Goal: Information Seeking & Learning: Learn about a topic

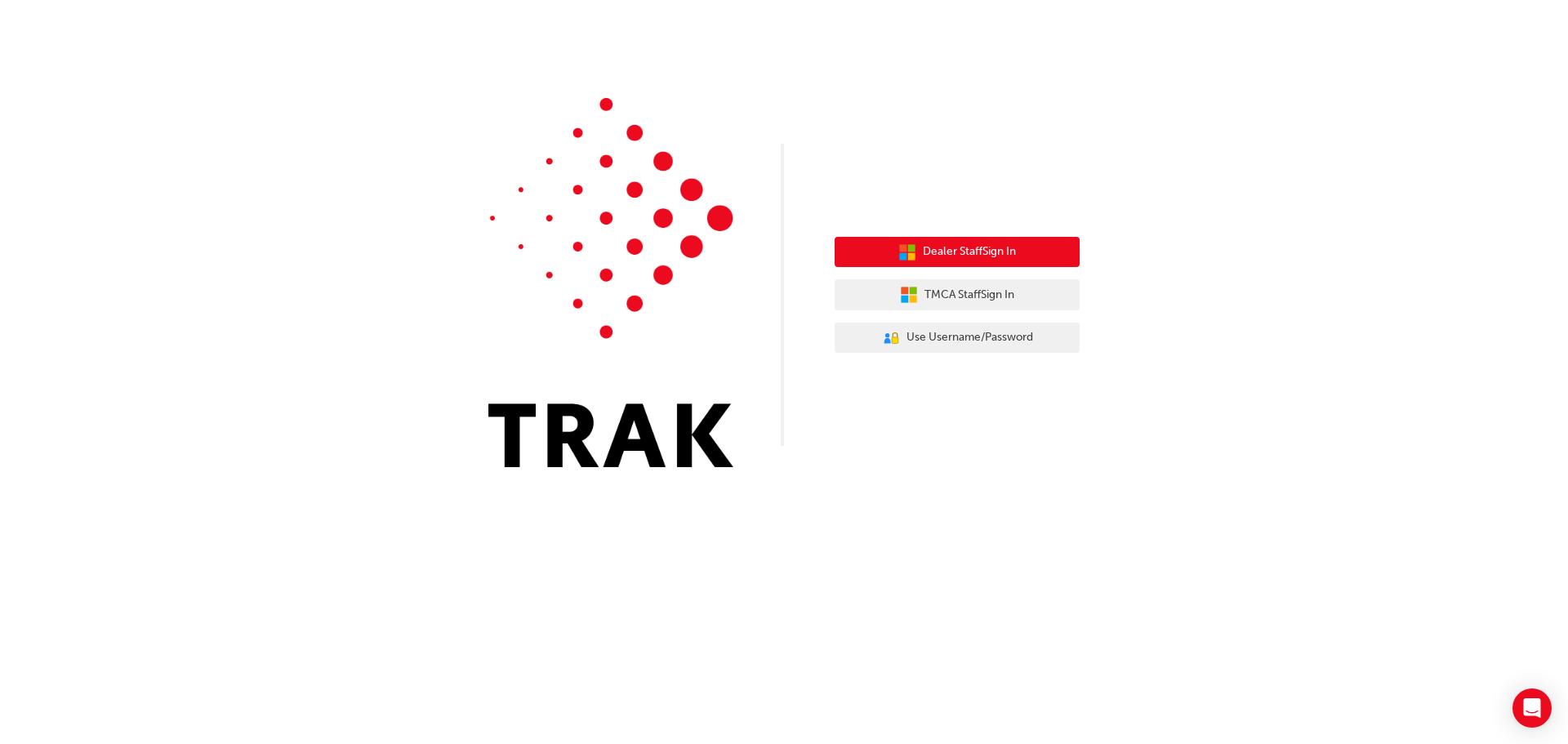
click at [1043, 248] on button "Dealer Staff Sign In" at bounding box center [957, 252] width 245 height 31
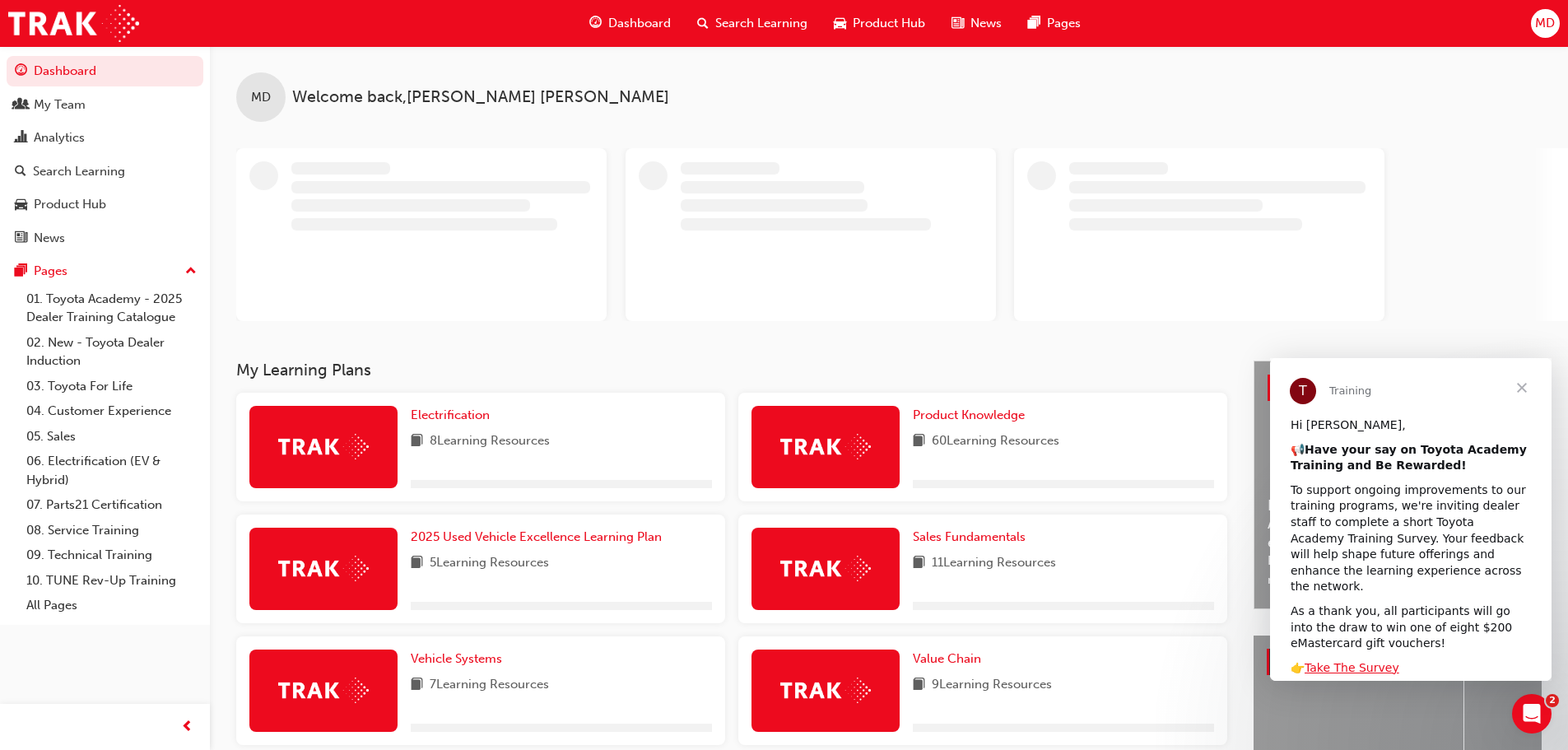
click at [740, 25] on span "Search Learning" at bounding box center [761, 23] width 93 height 19
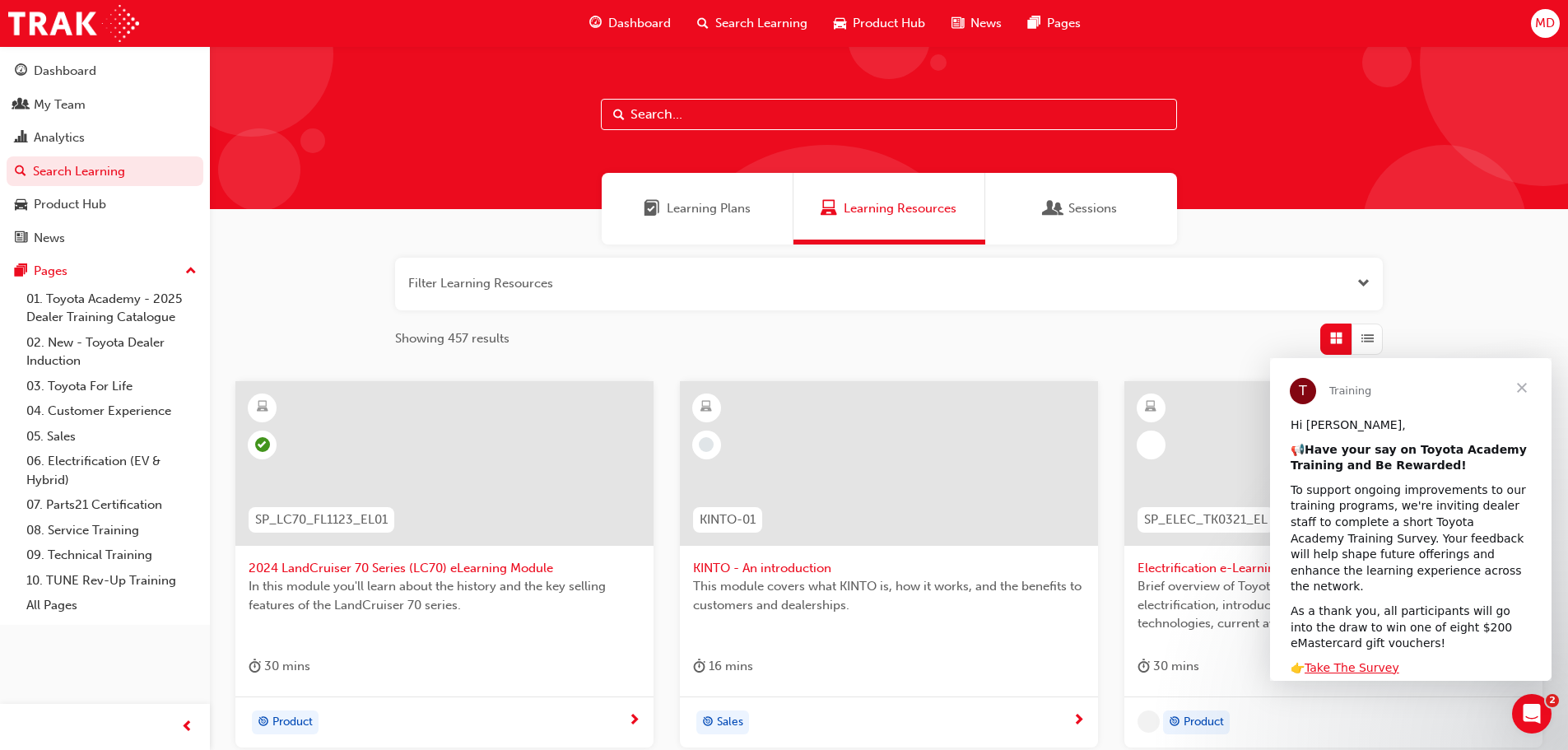
click at [725, 117] on input "text" at bounding box center [889, 114] width 577 height 31
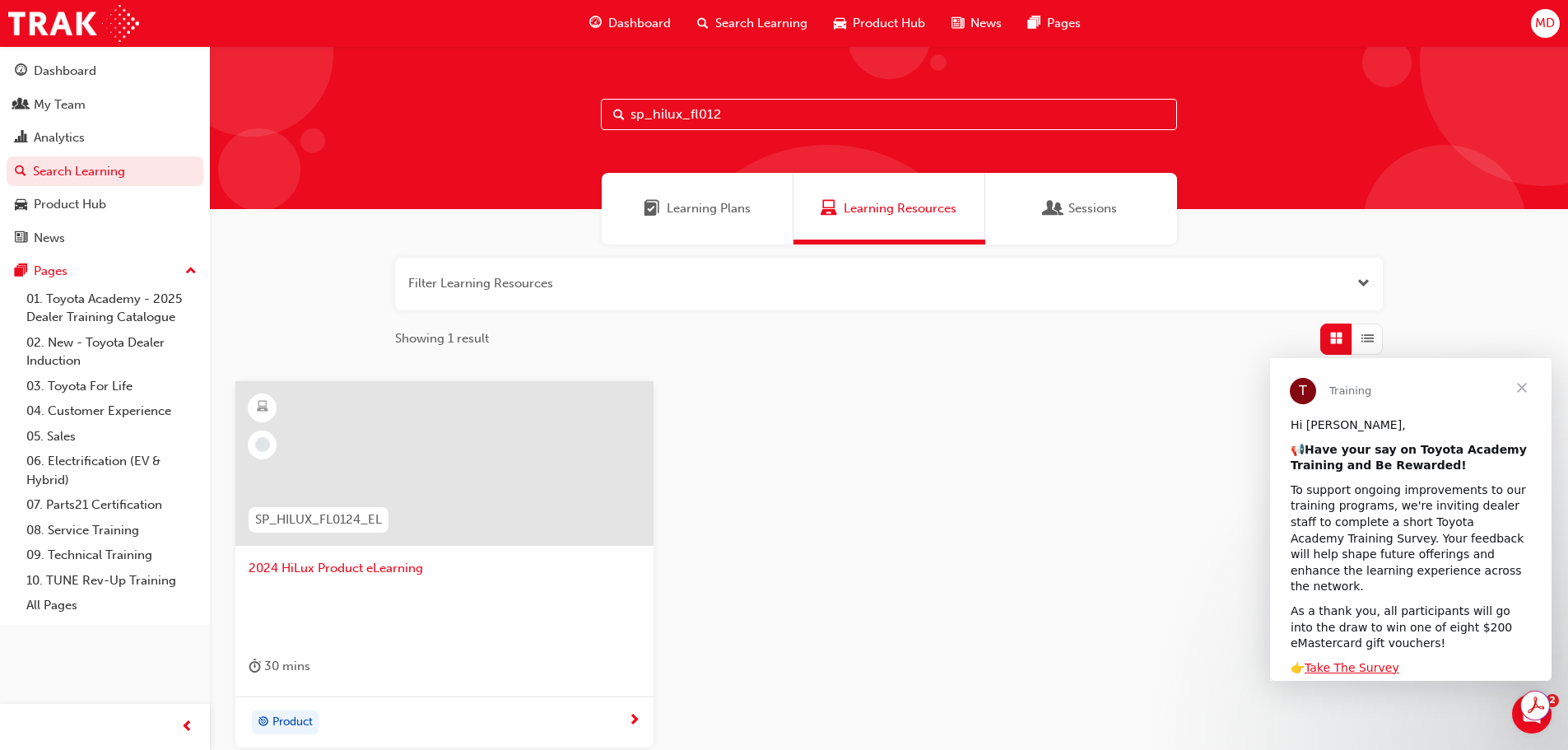
type input "sp_hilux_fl012"
click at [387, 571] on span "2024 HiLux Product eLearning" at bounding box center [444, 568] width 392 height 19
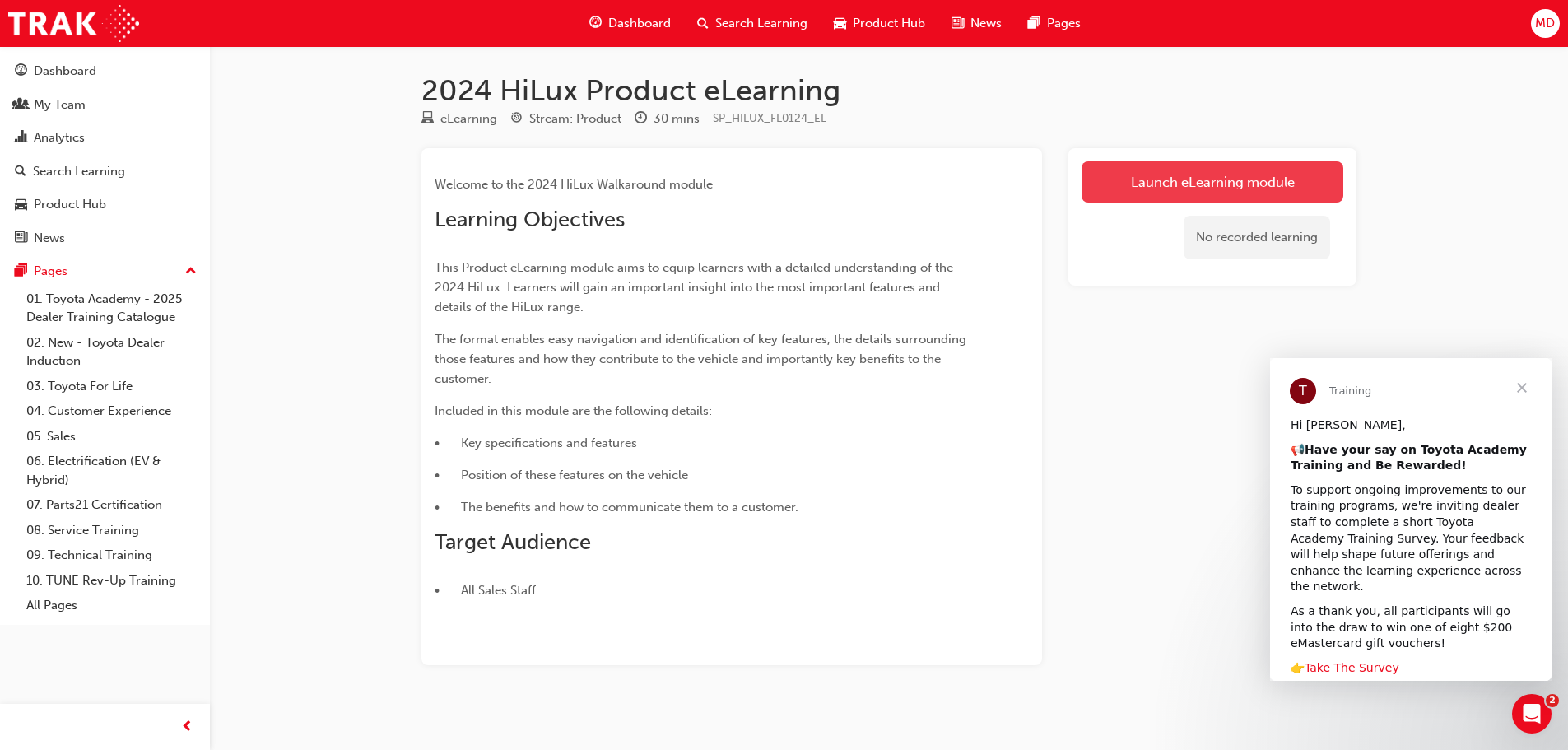
click at [1158, 192] on link "Launch eLearning module" at bounding box center [1212, 181] width 262 height 41
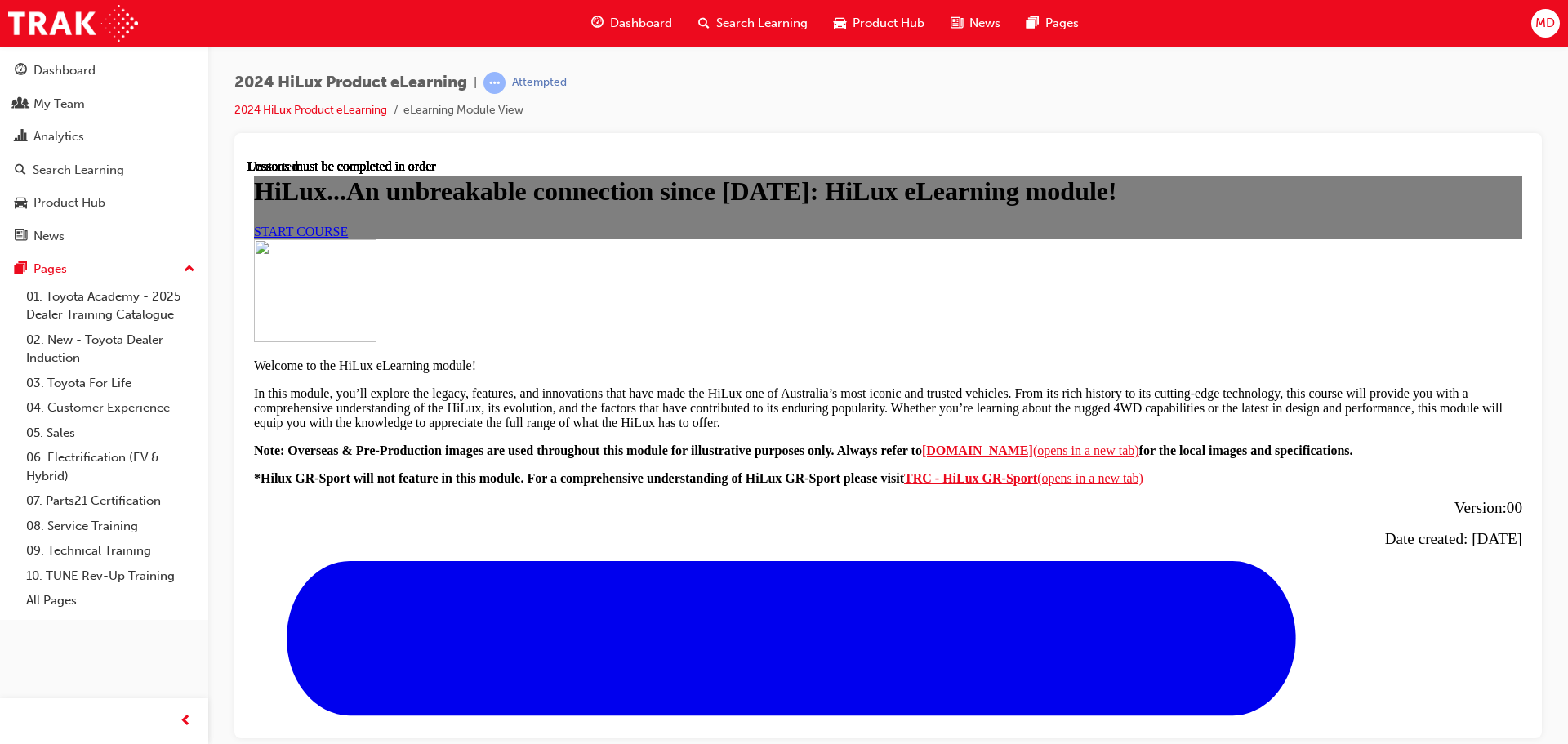
click at [348, 237] on span "START COURSE" at bounding box center [300, 230] width 94 height 14
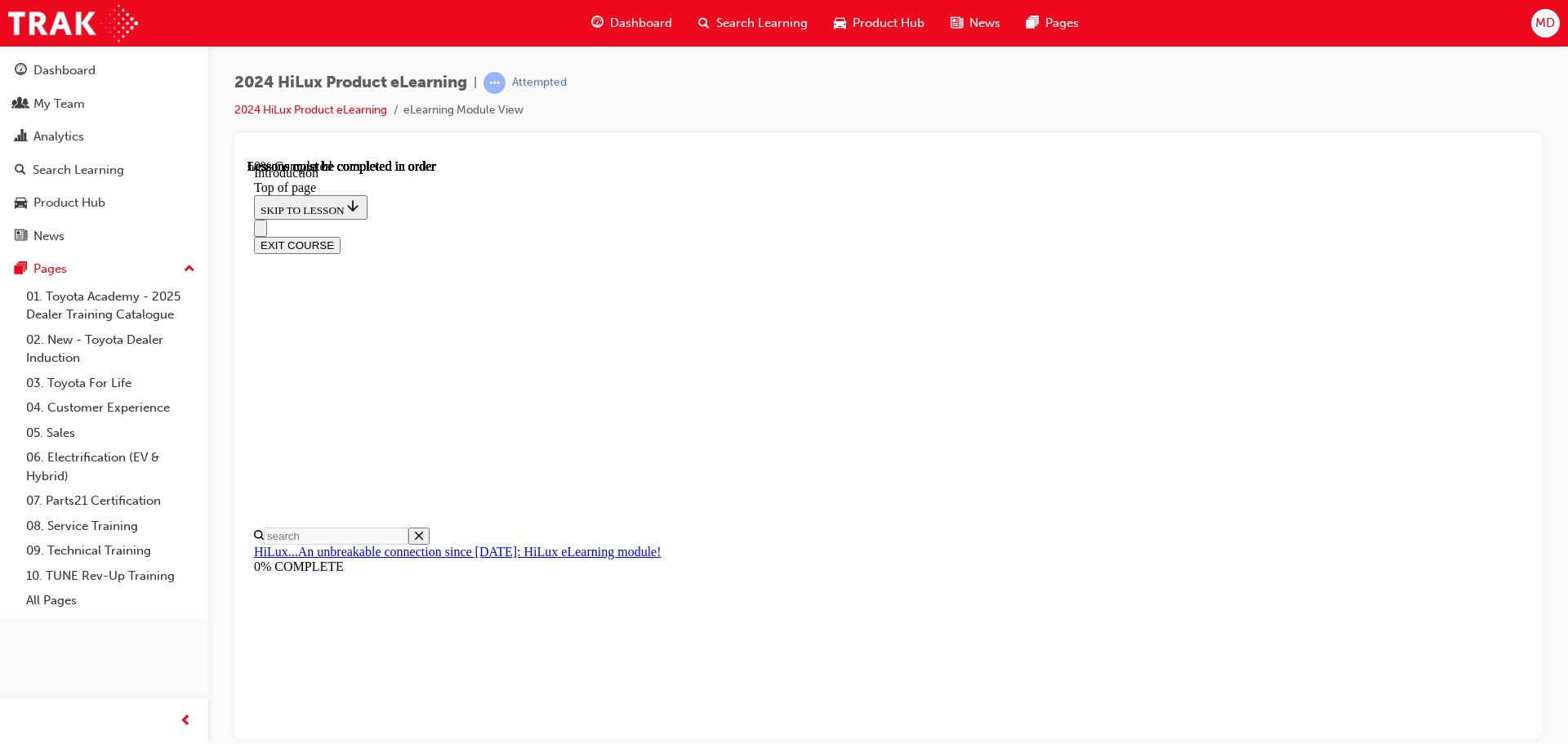
scroll to position [711, 0]
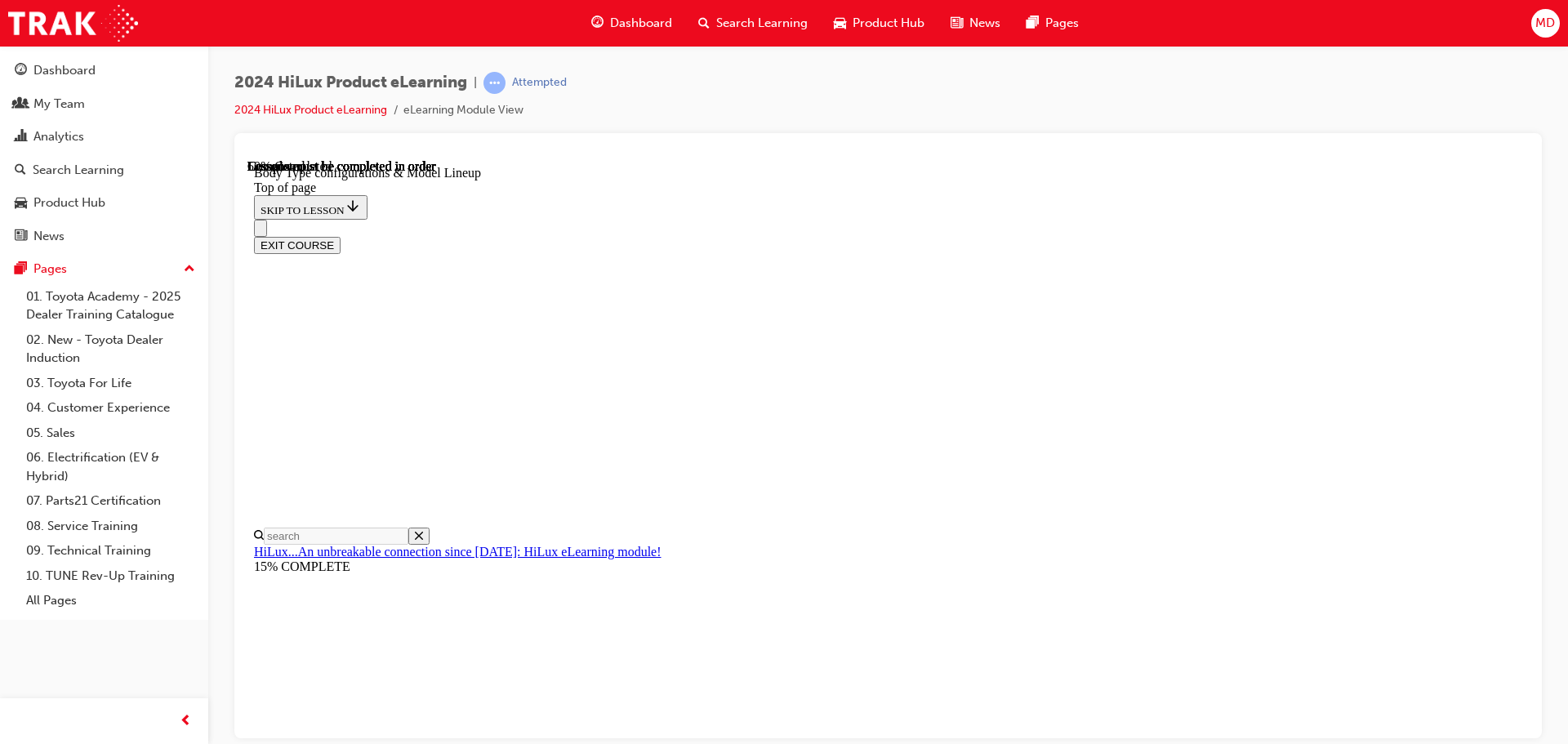
scroll to position [842, 0]
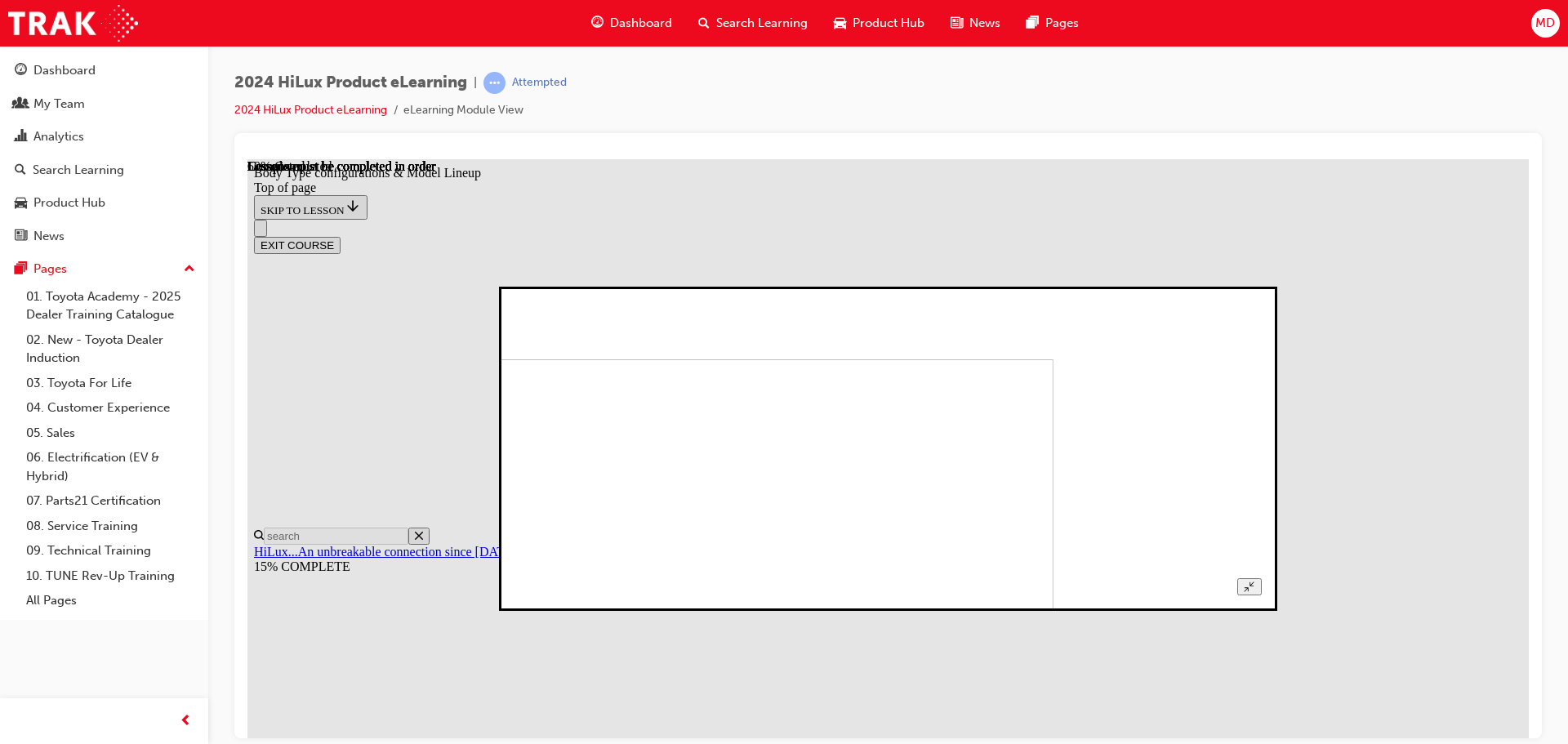
click at [1261, 577] on button "Unzoom image" at bounding box center [1249, 585] width 24 height 17
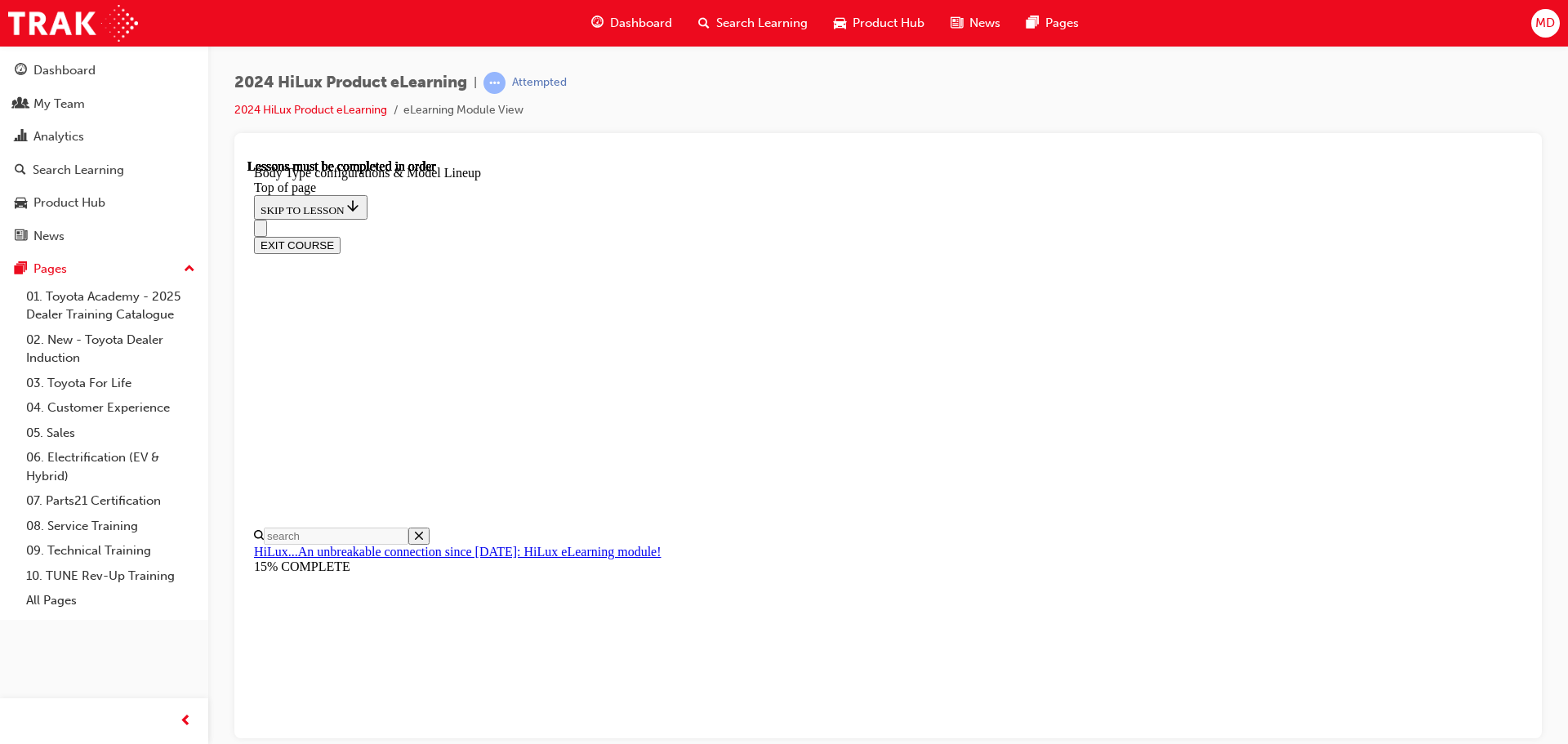
scroll to position [515, 0]
drag, startPoint x: 1024, startPoint y: 277, endPoint x: 1089, endPoint y: 270, distance: 65.4
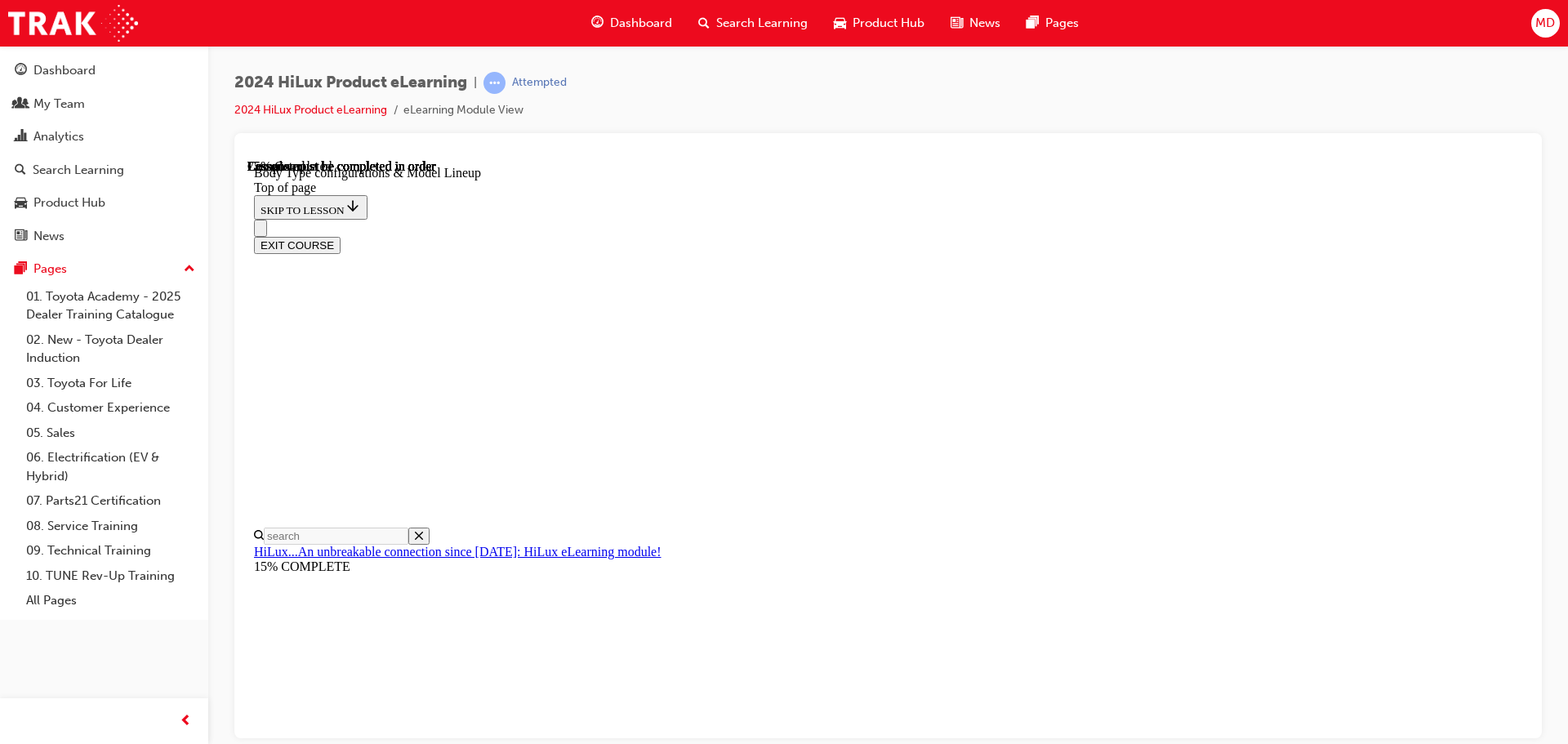
scroll to position [700, 0]
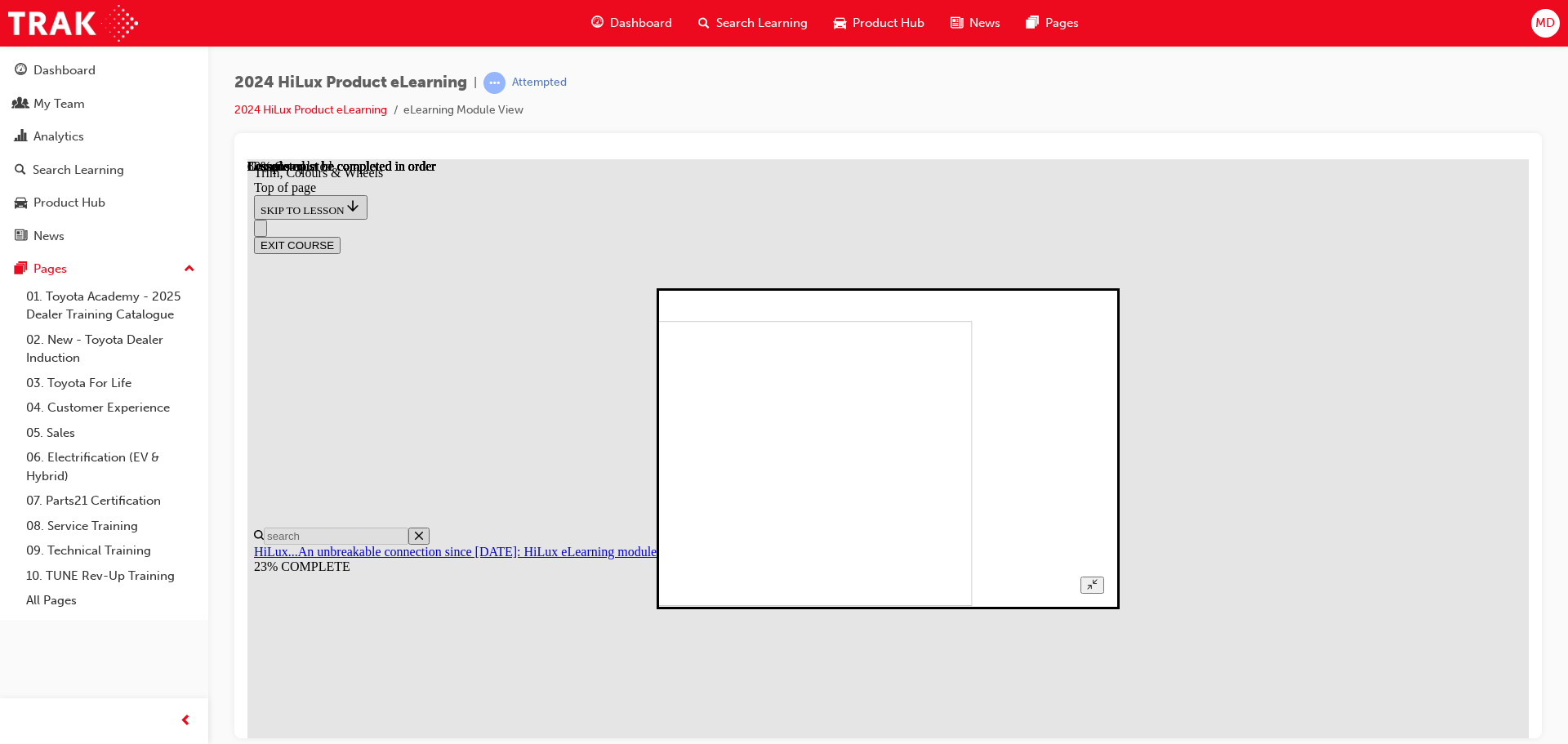
click at [1098, 578] on icon "Unzoom image" at bounding box center [1092, 583] width 11 height 11
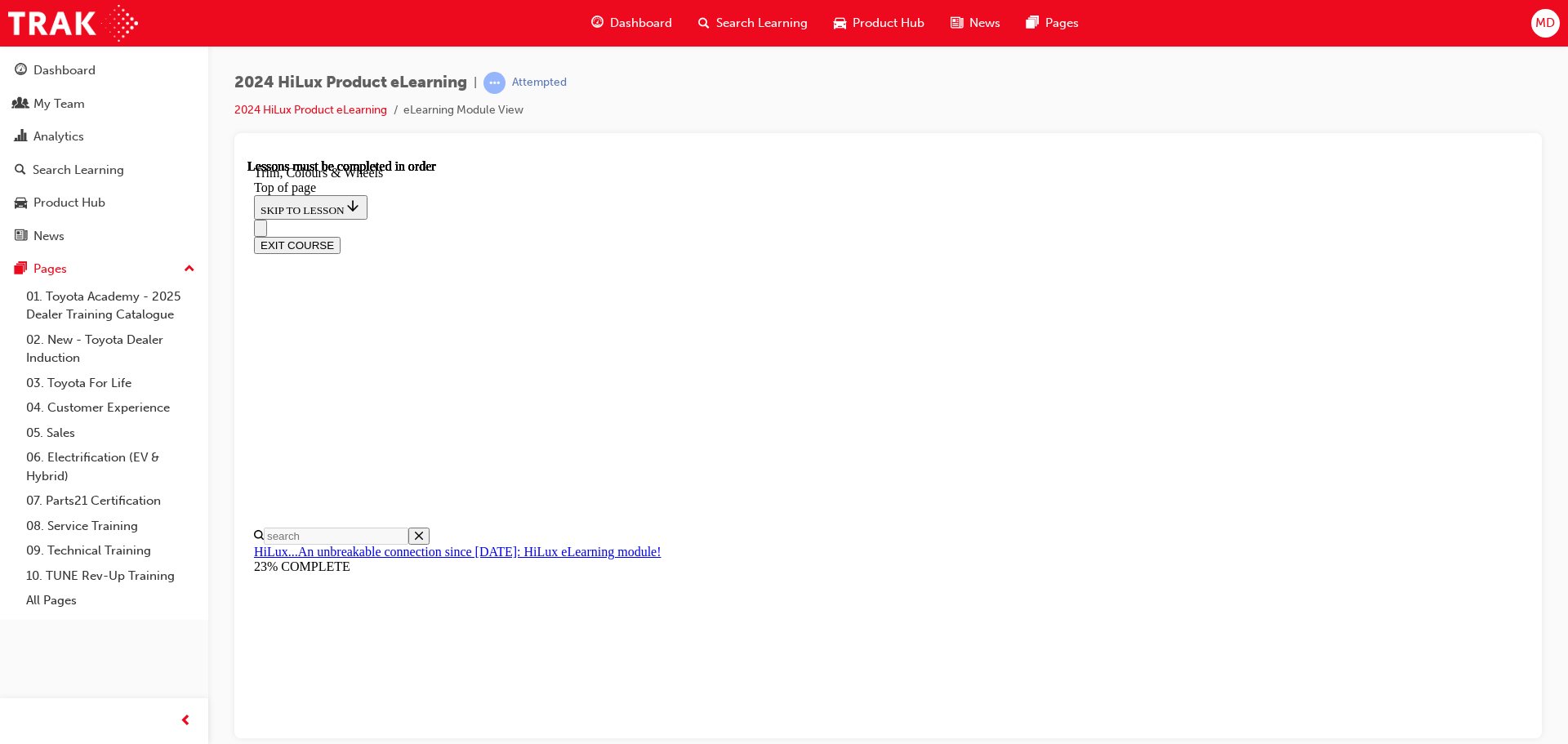
scroll to position [1905, 0]
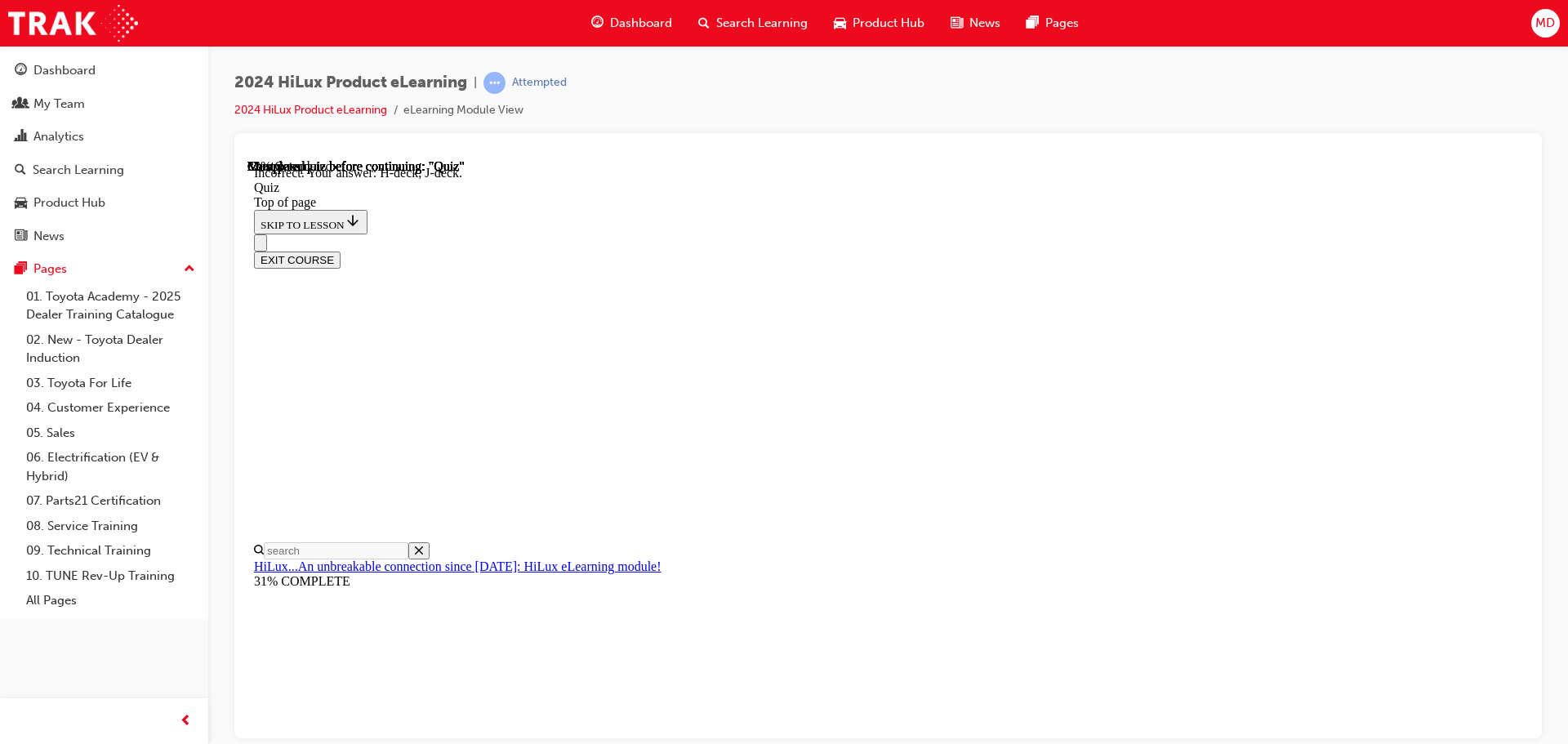
scroll to position [301, 0]
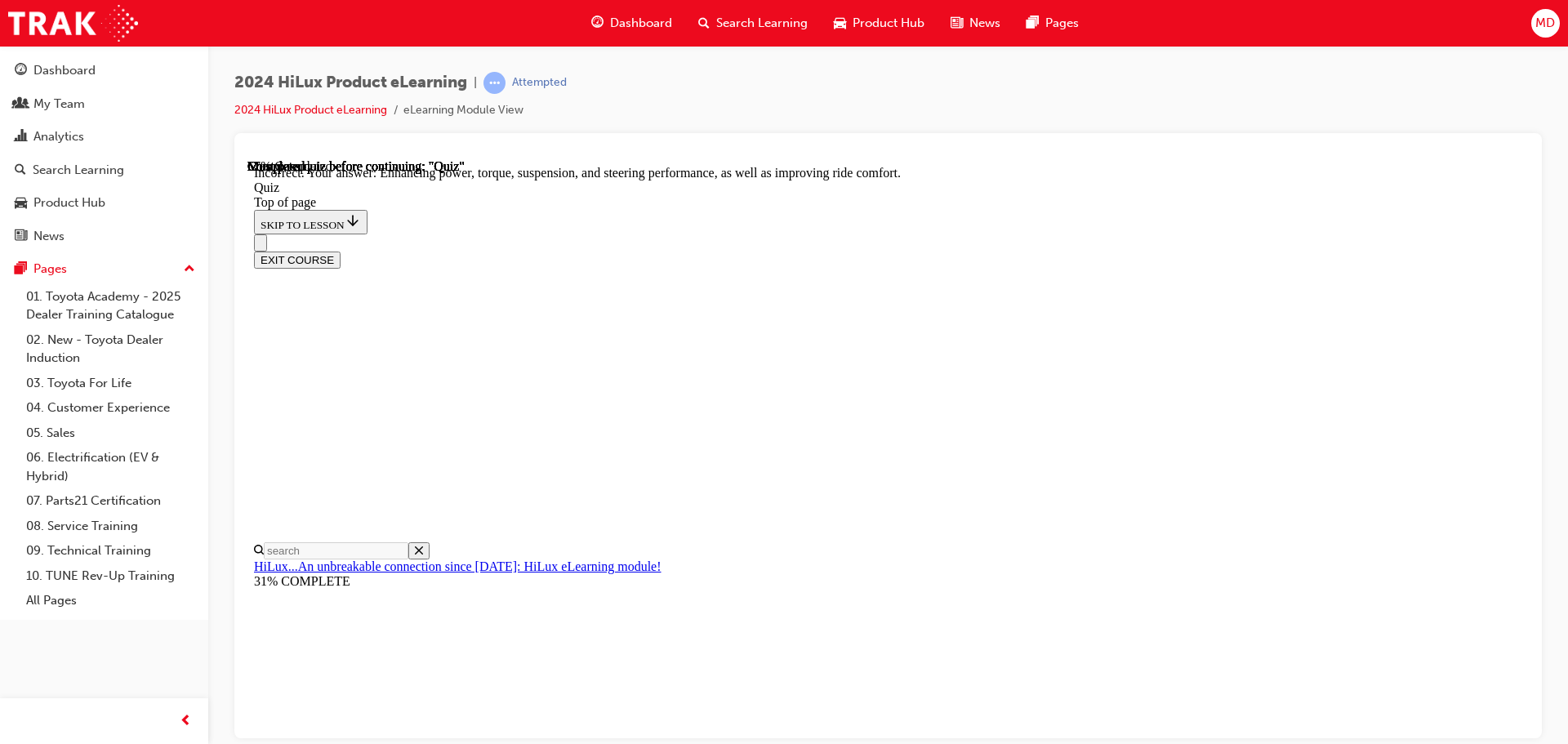
scroll to position [378, 0]
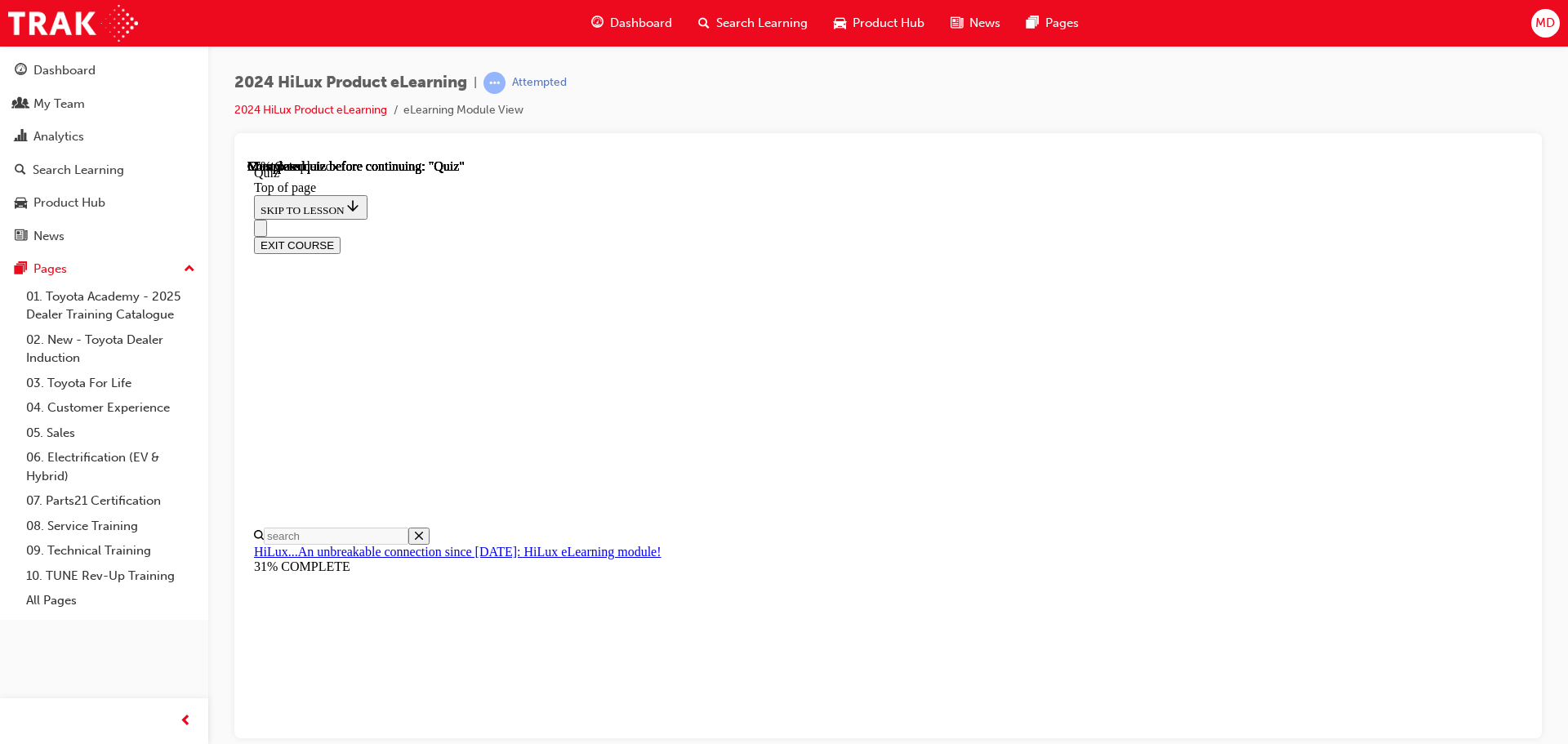
scroll to position [245, 0]
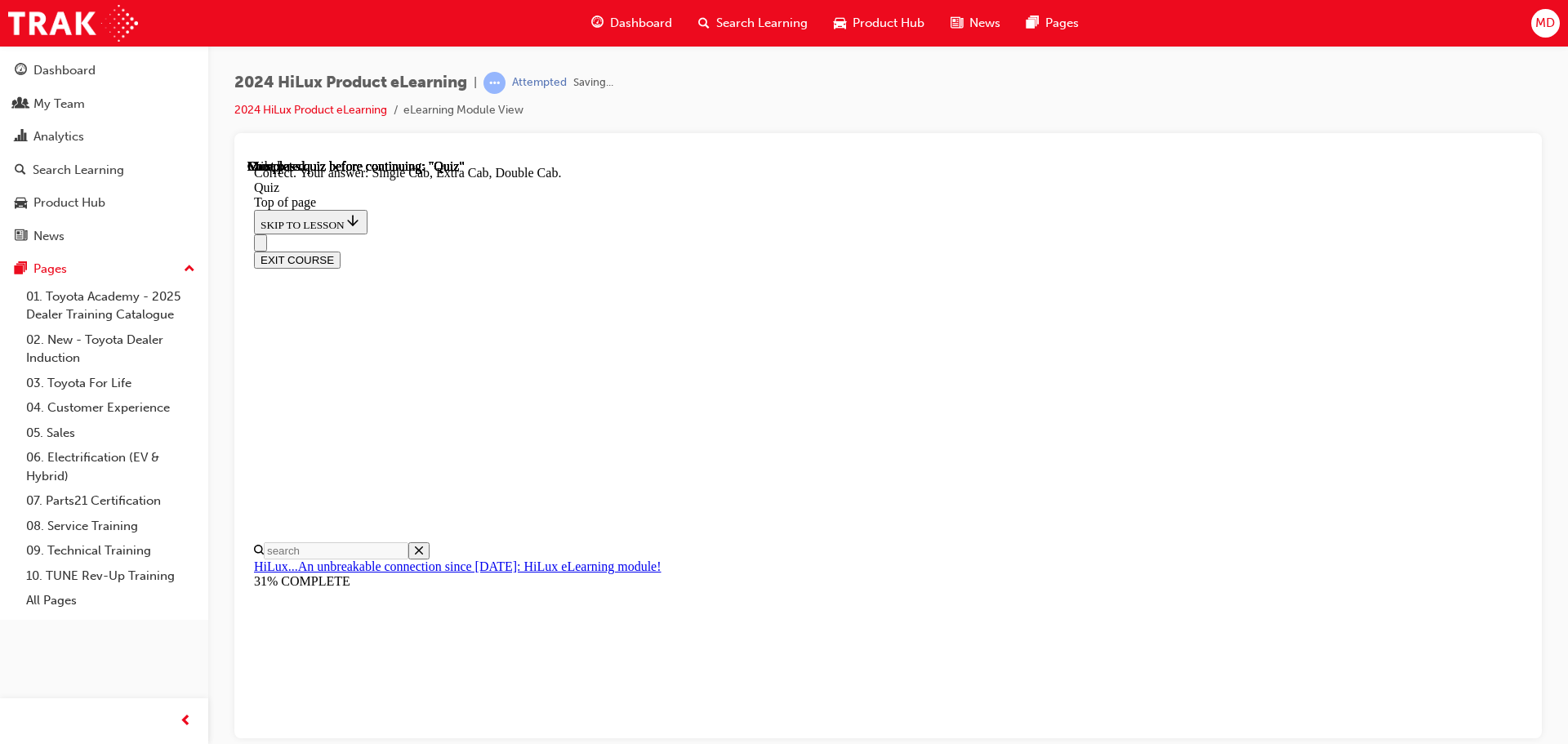
scroll to position [422, 0]
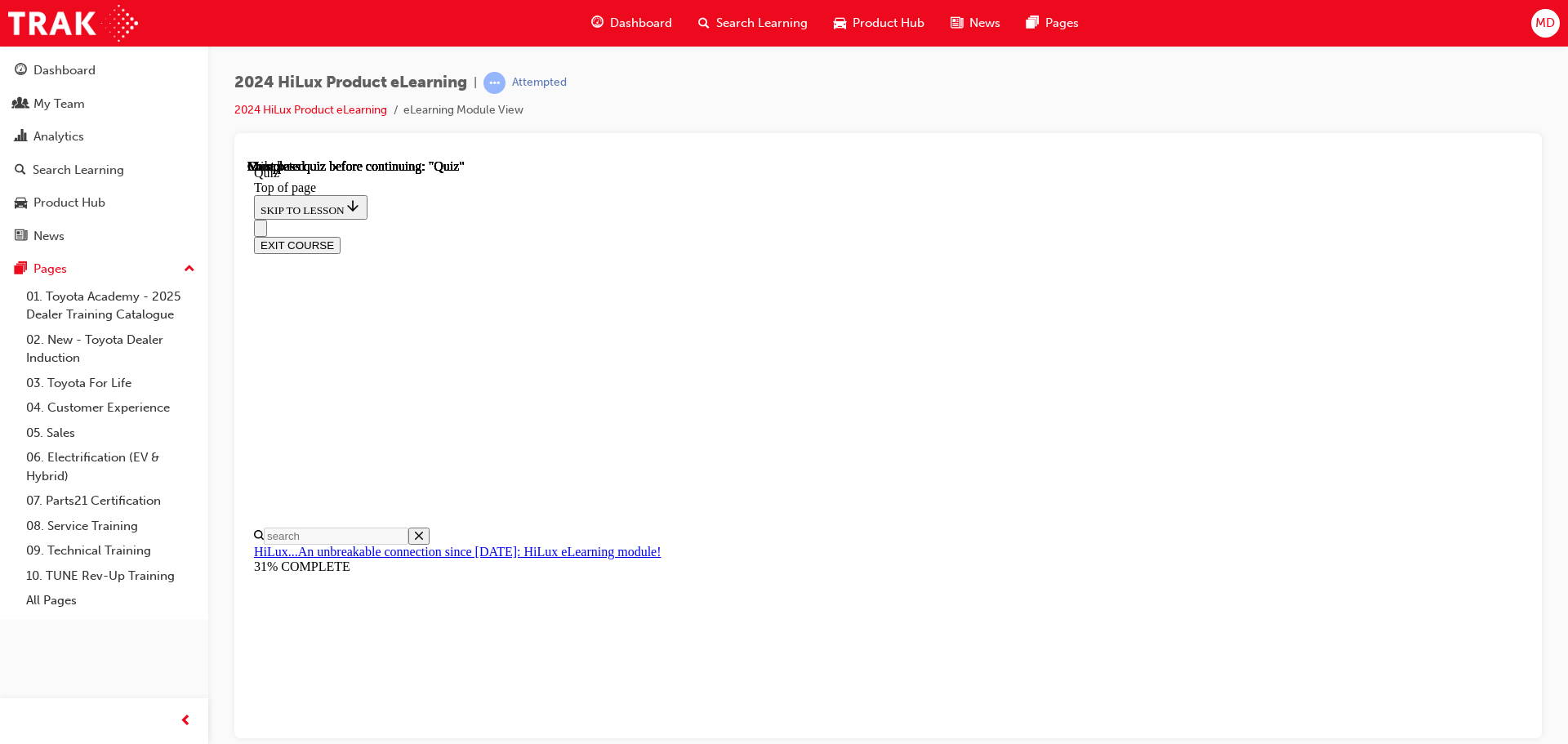
scroll to position [308, 0]
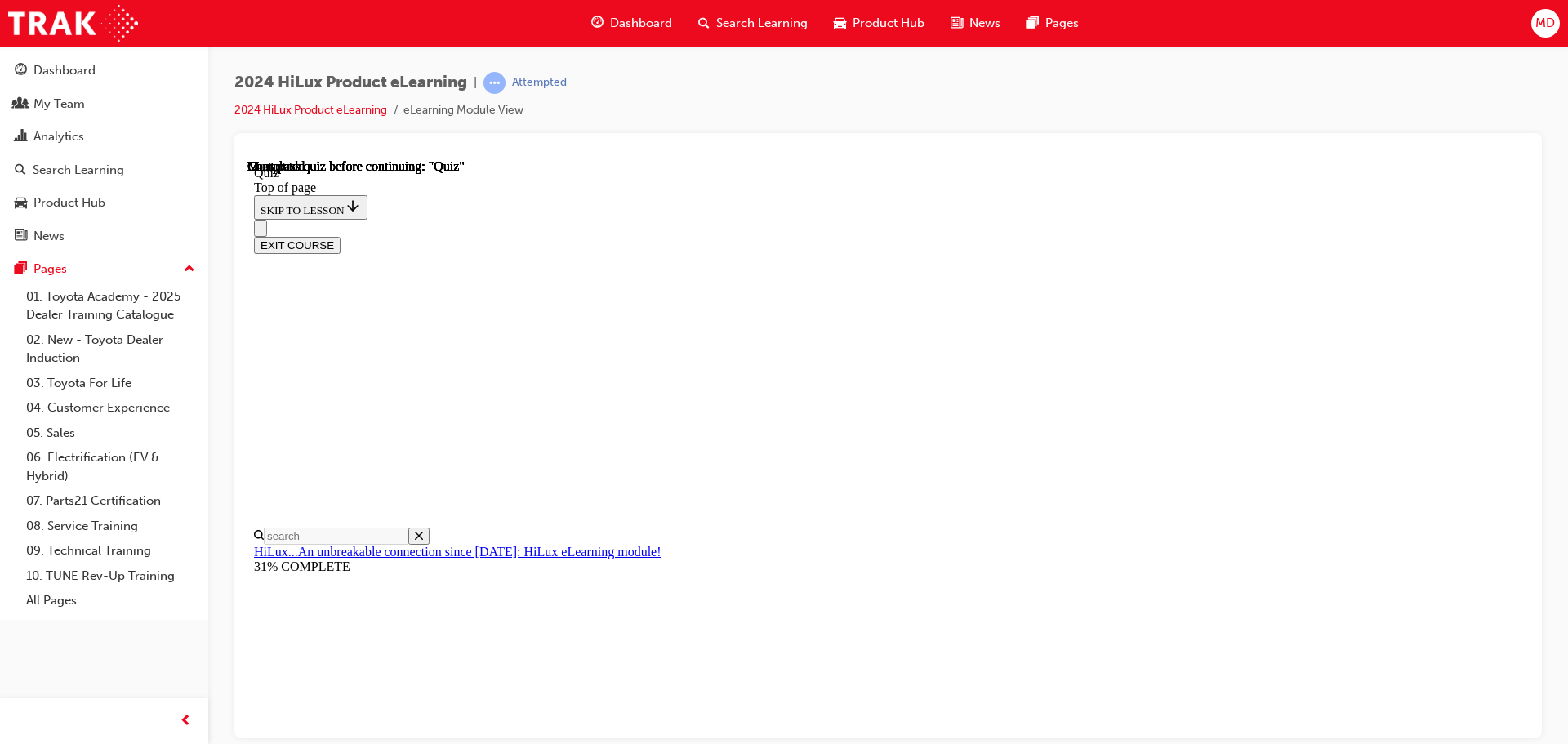
scroll to position [214, 0]
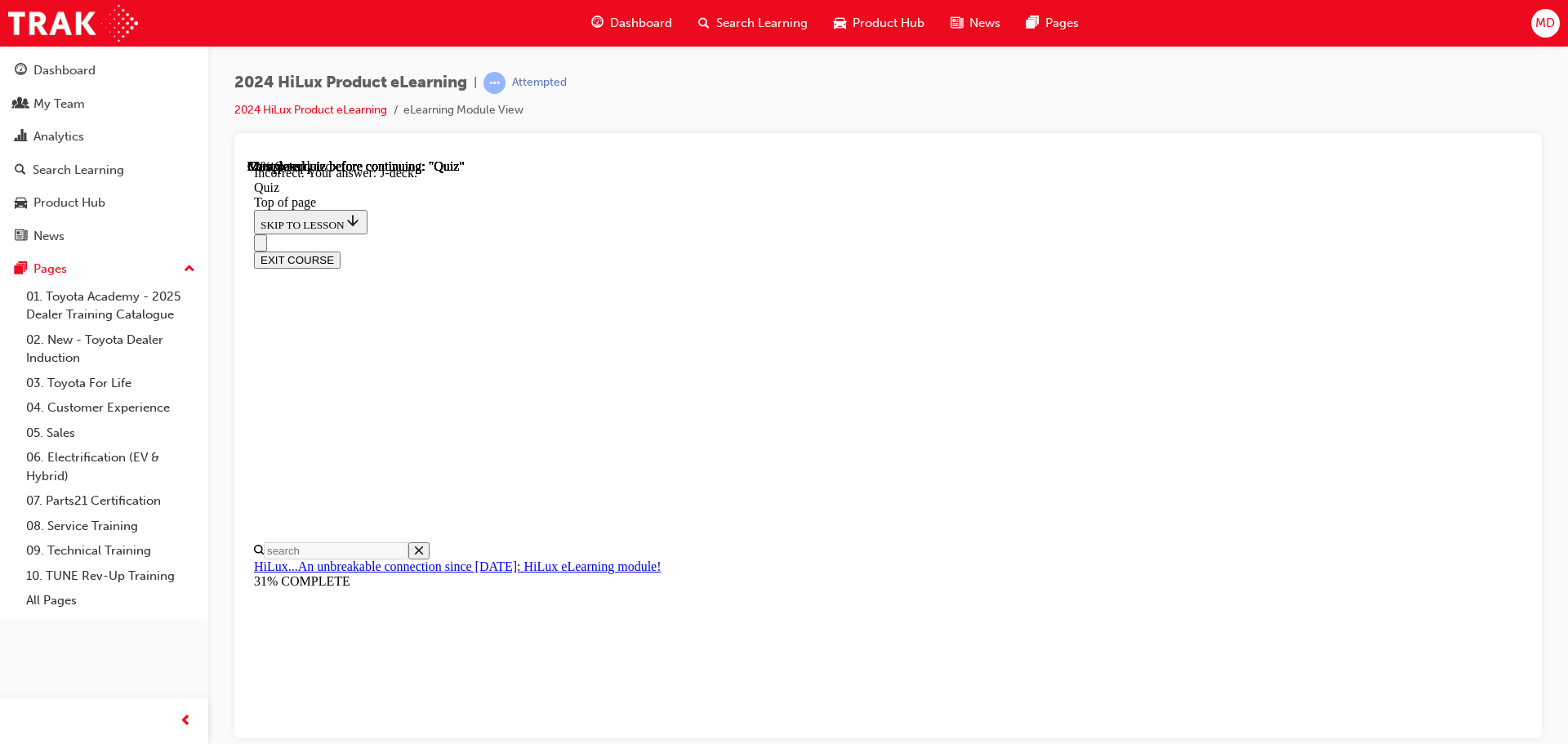
scroll to position [301, 0]
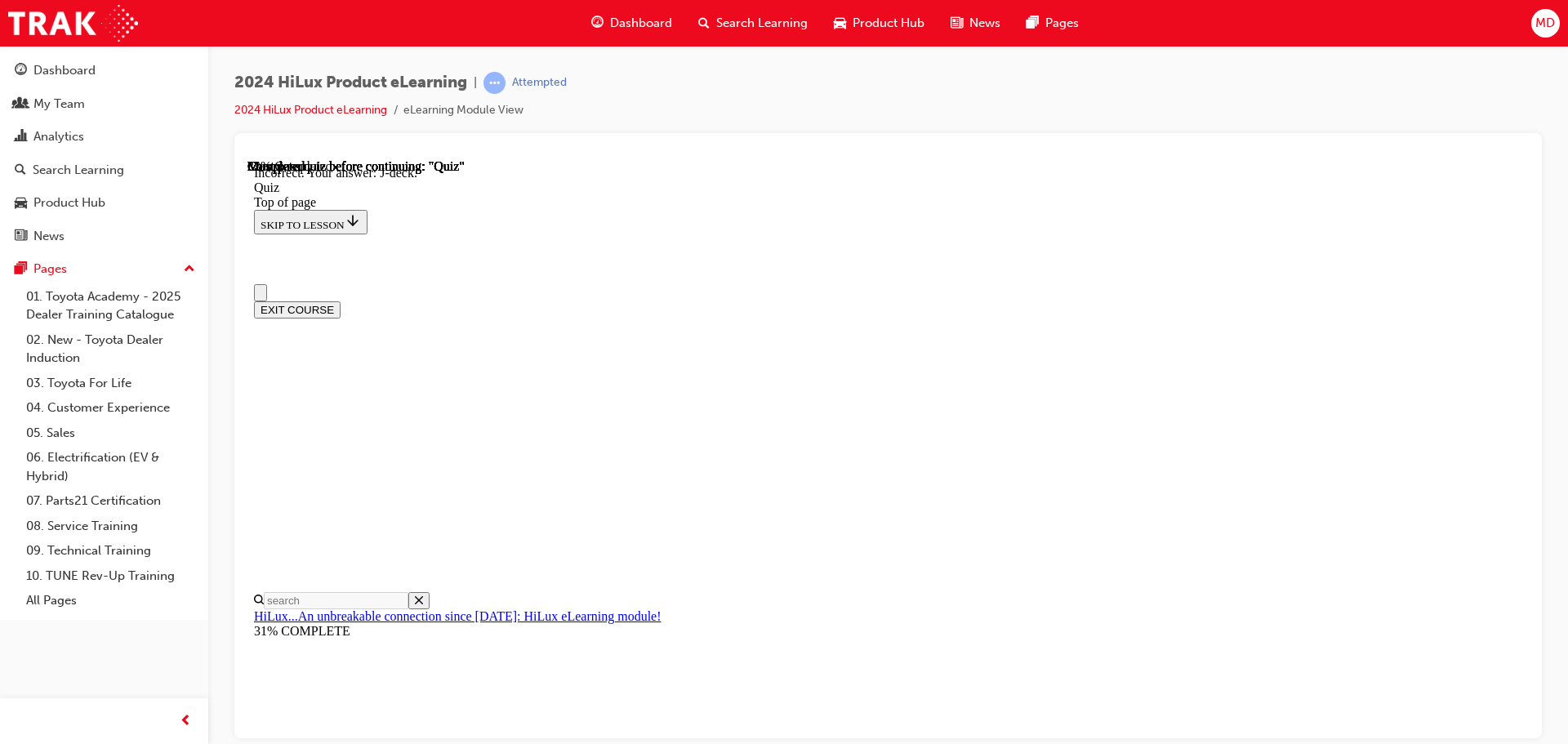
scroll to position [163, 0]
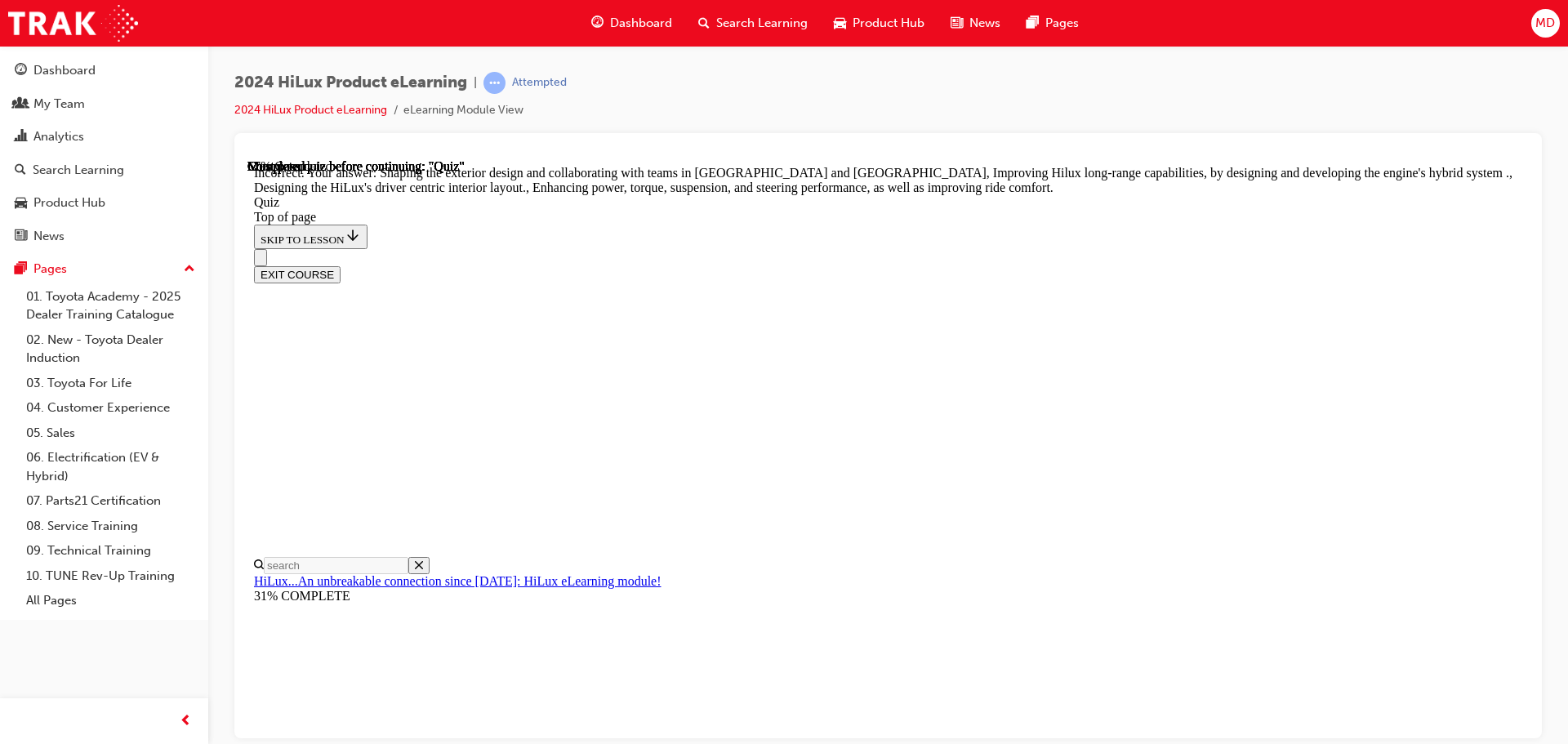
scroll to position [378, 0]
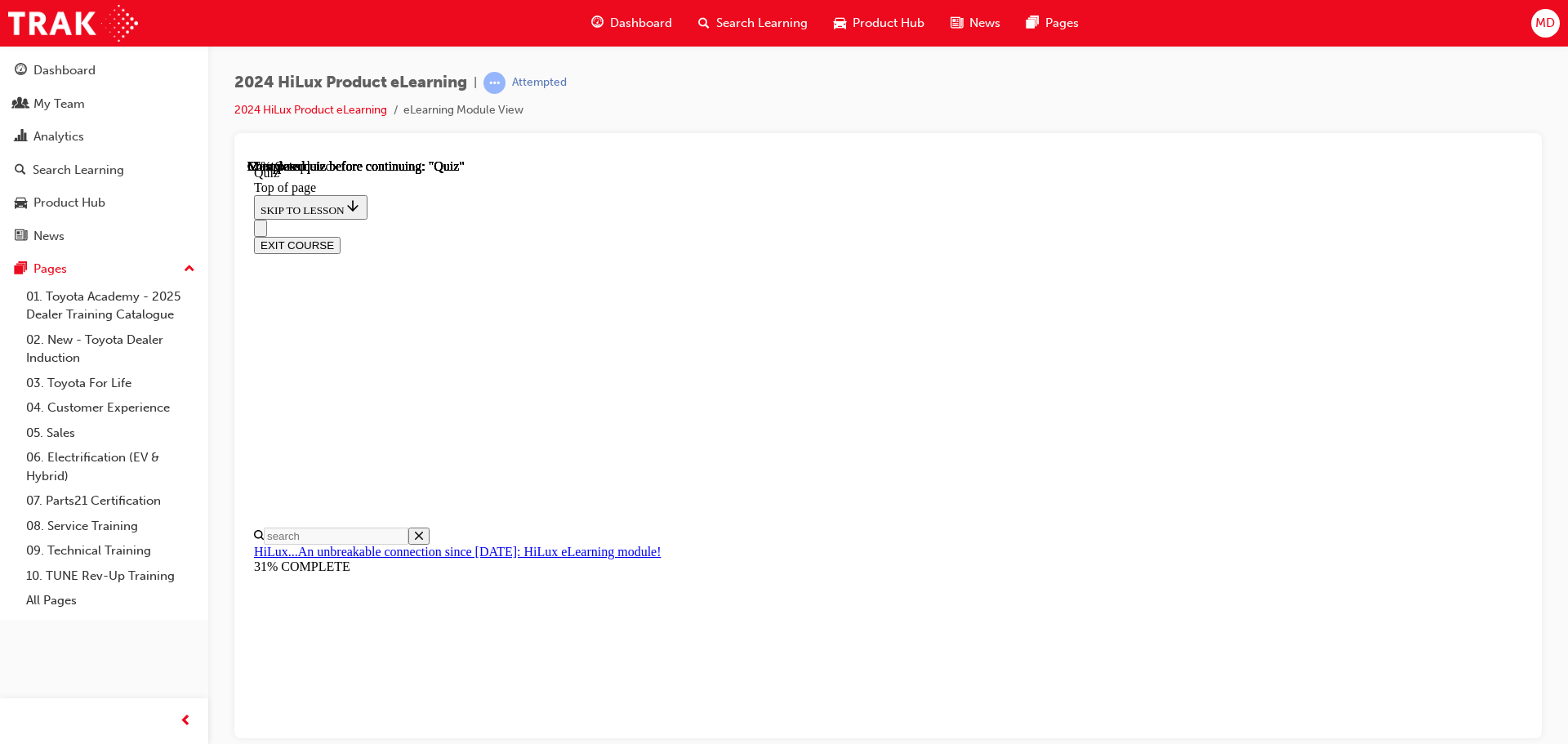
scroll to position [327, 0]
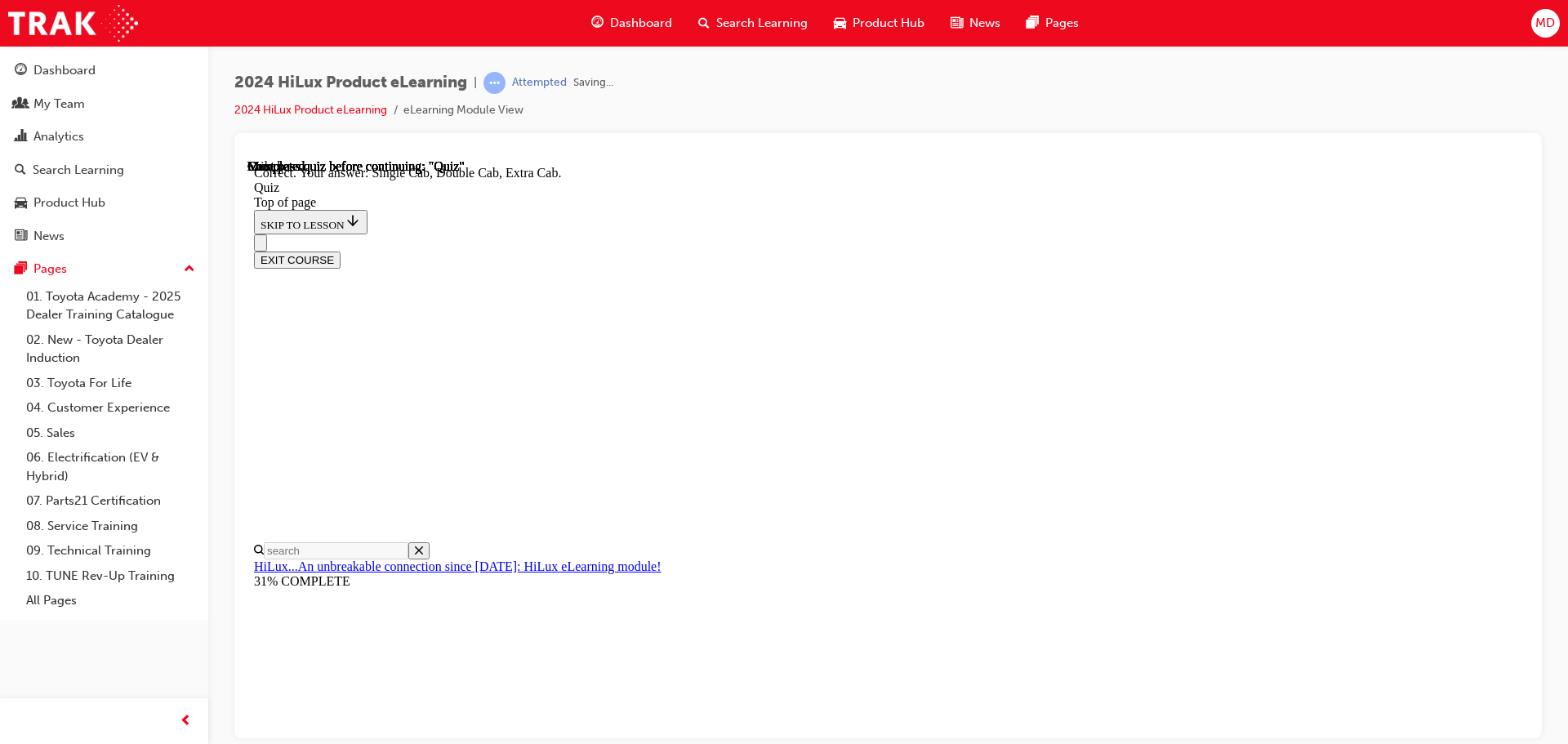
scroll to position [422, 0]
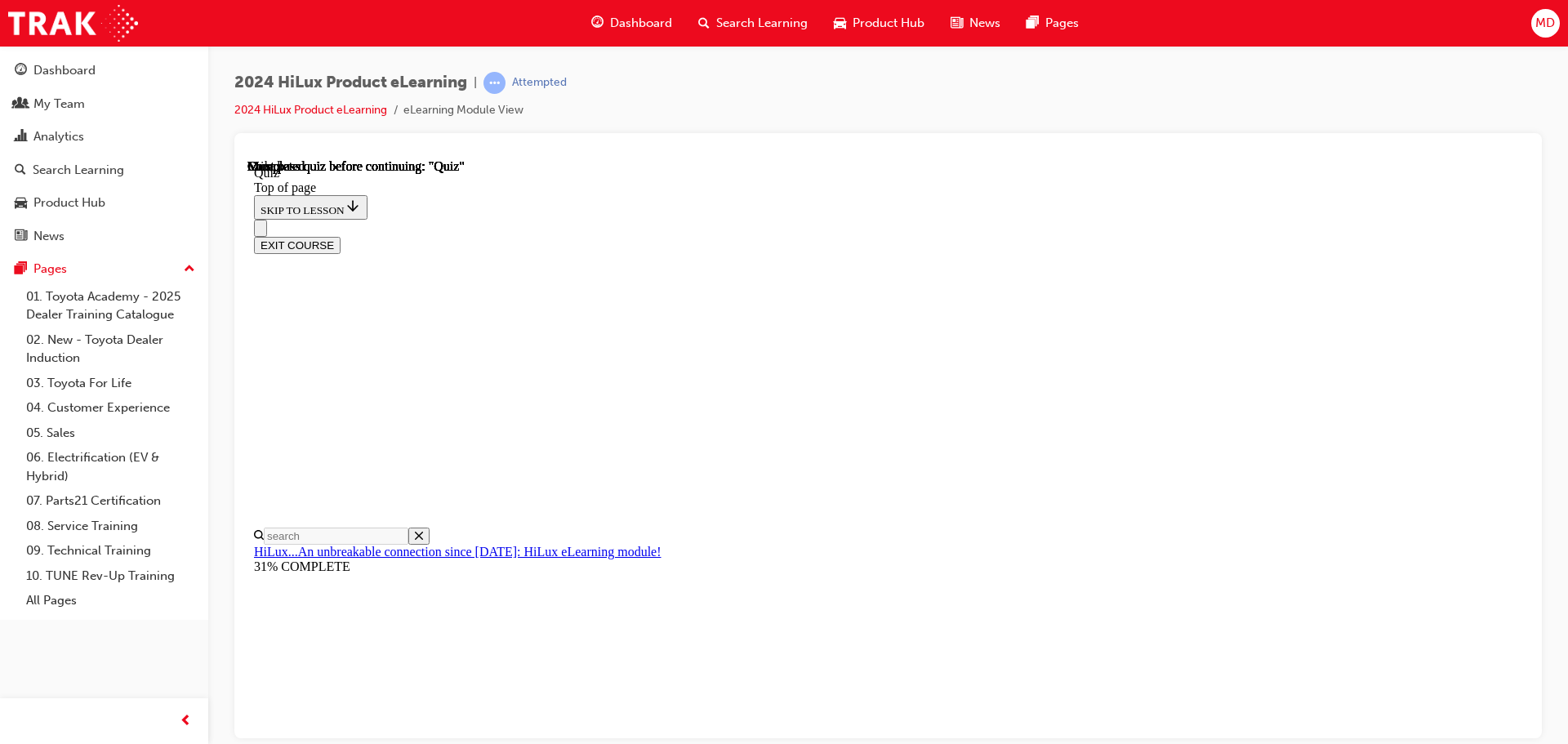
scroll to position [308, 0]
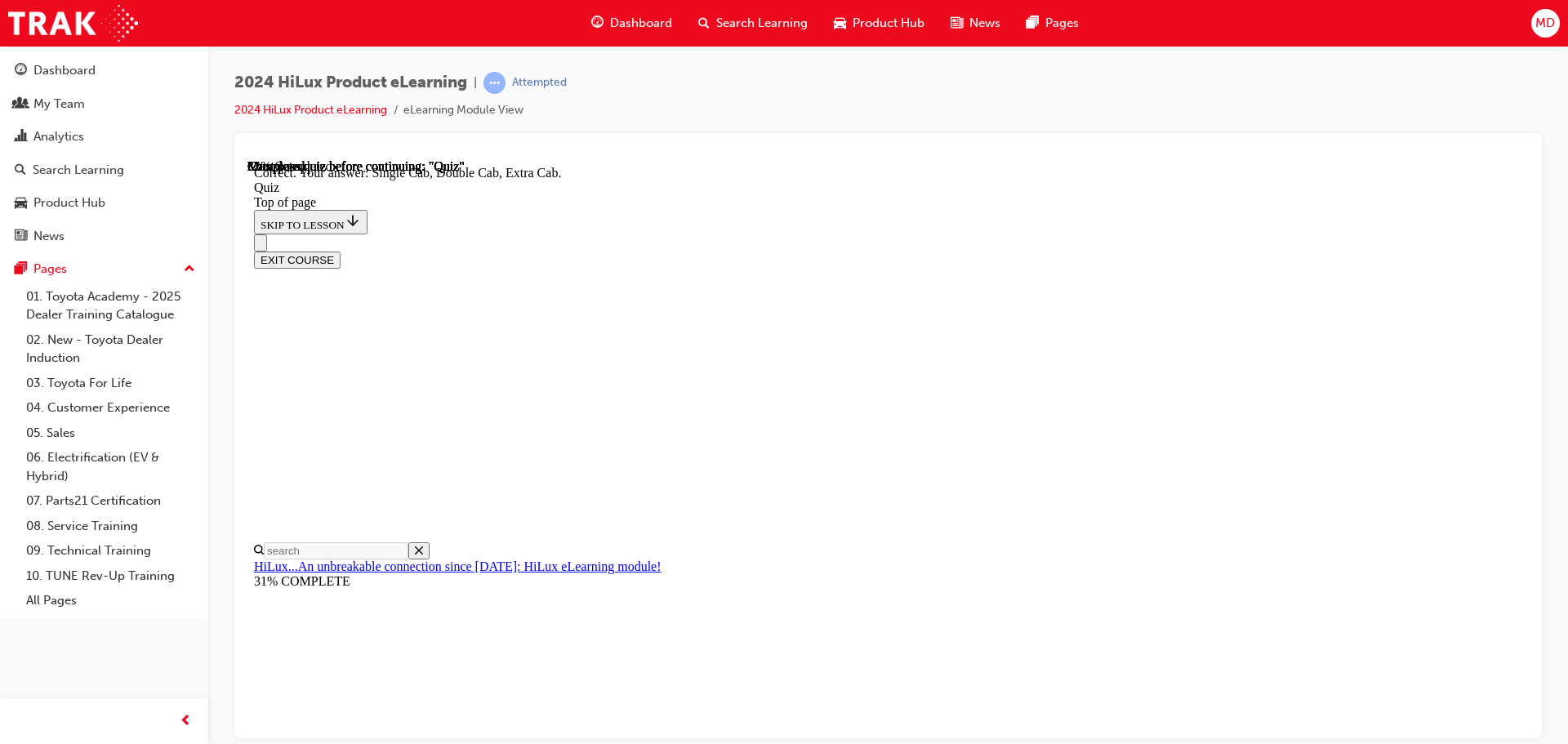
scroll to position [422, 0]
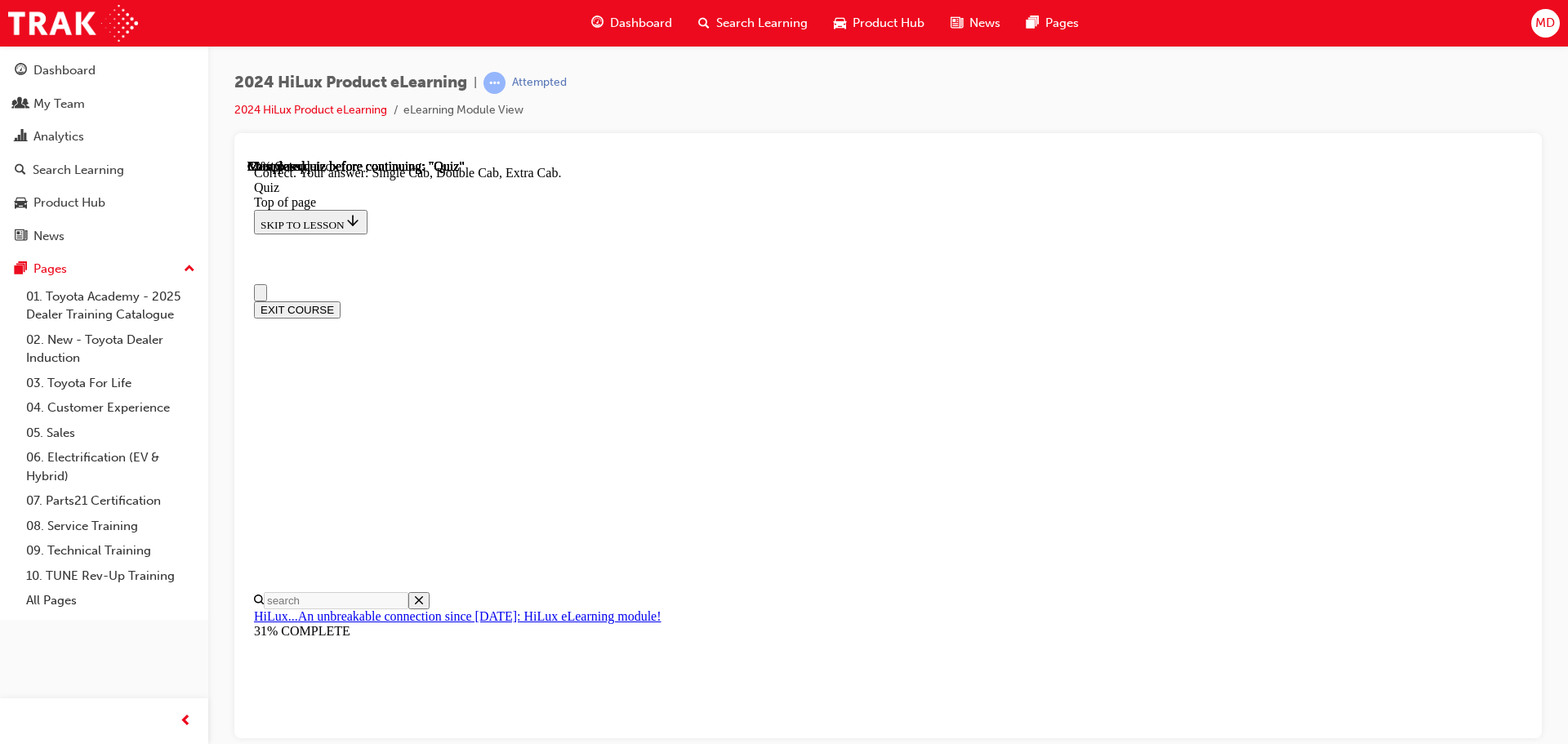
scroll to position [163, 0]
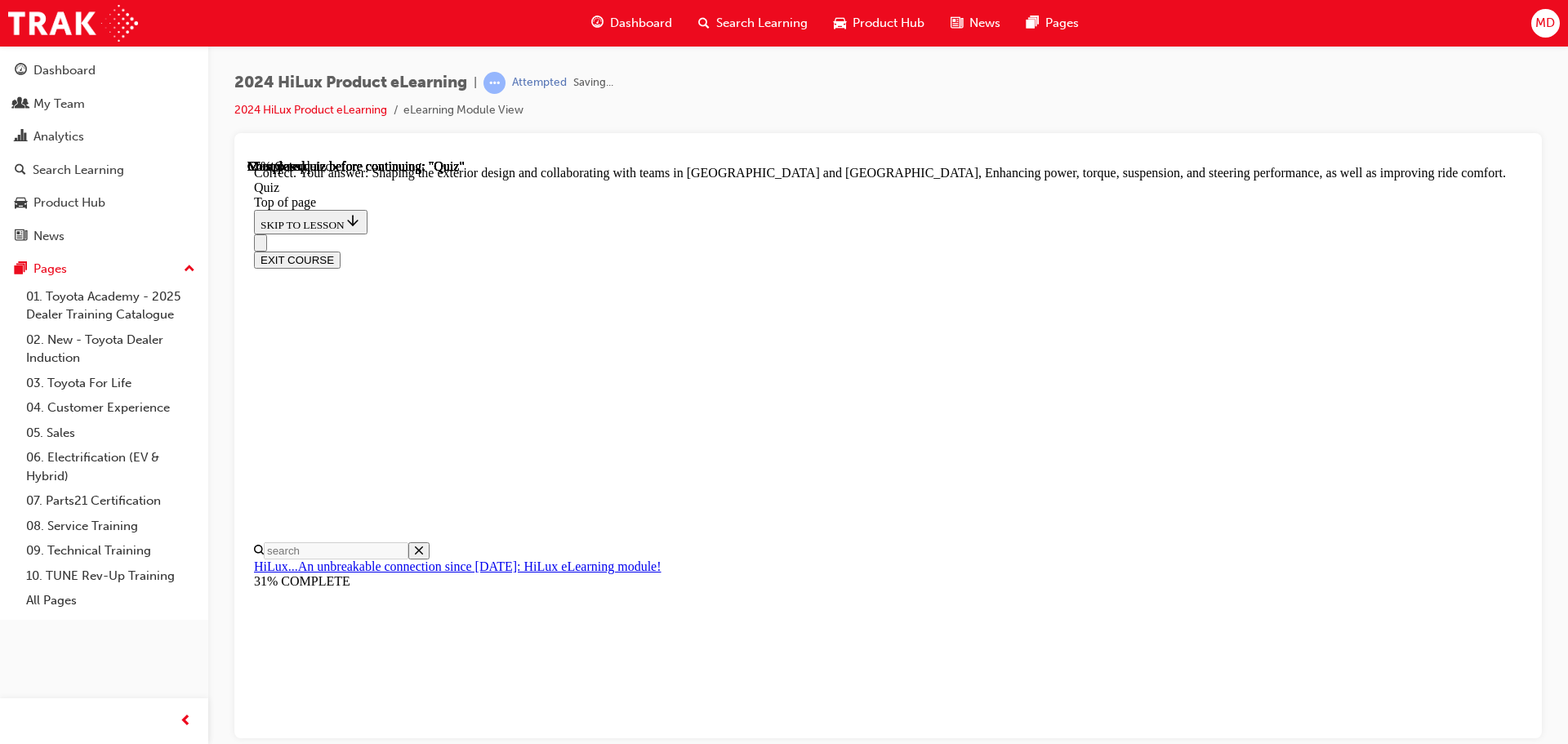
scroll to position [378, 0]
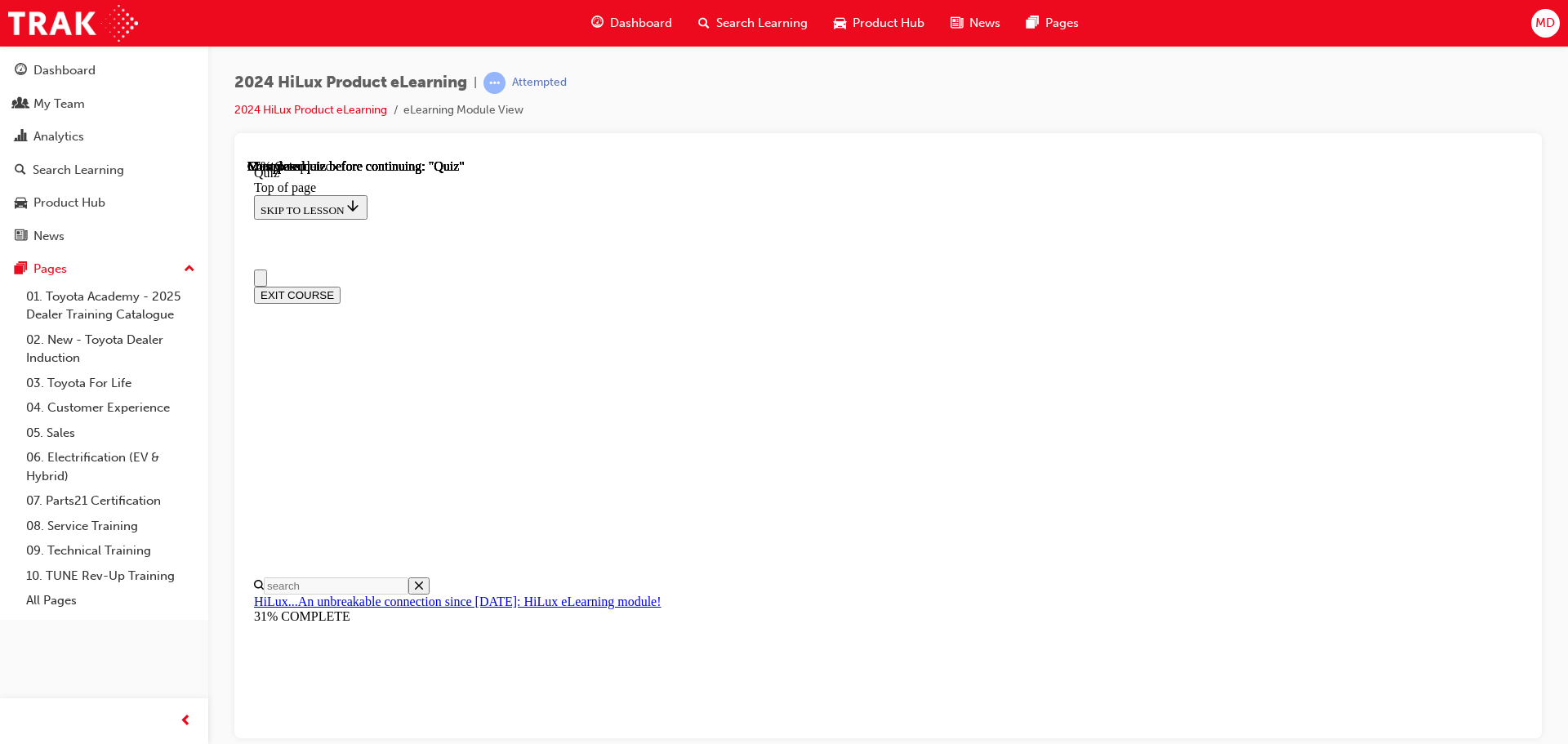
scroll to position [163, 0]
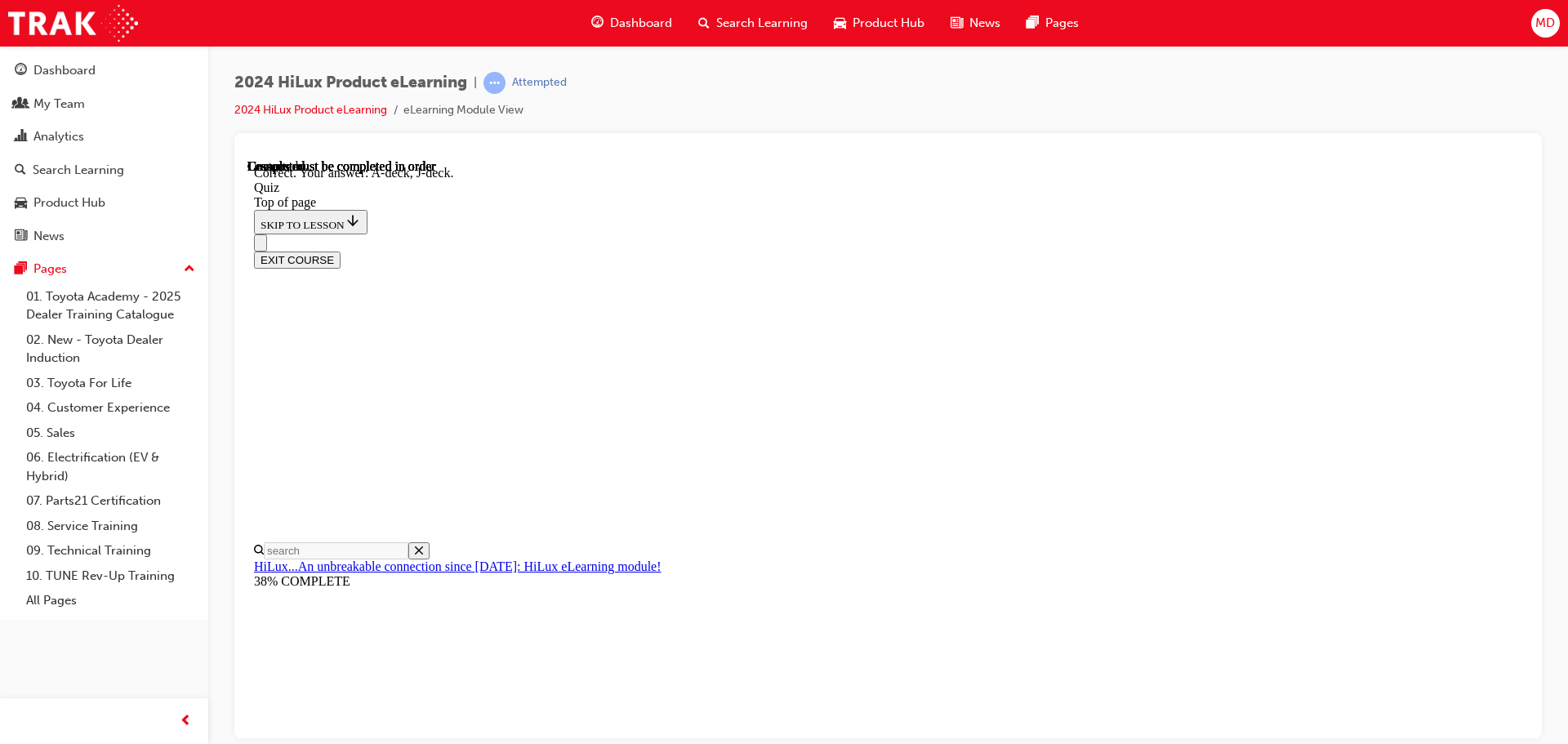
scroll to position [301, 0]
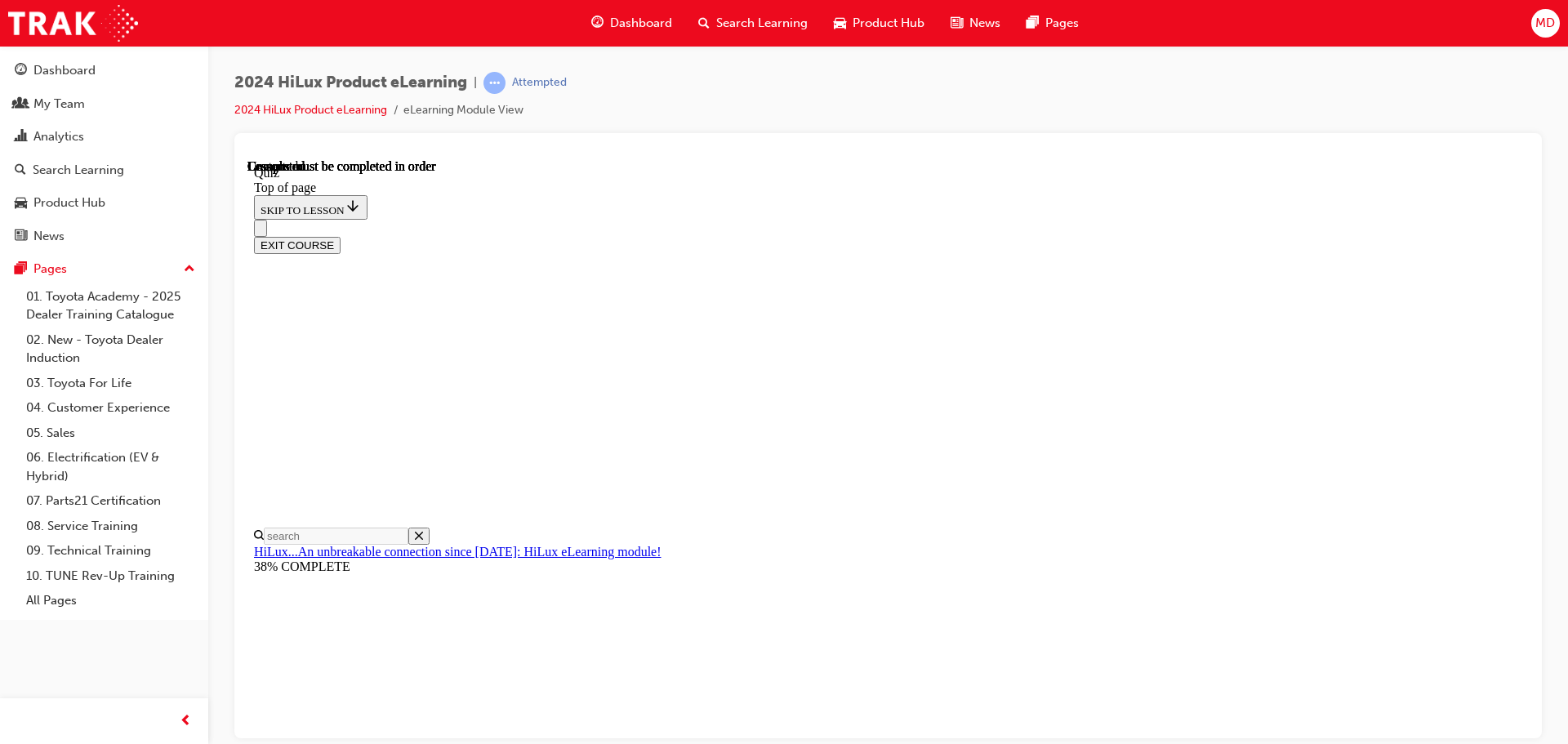
scroll to position [308, 0]
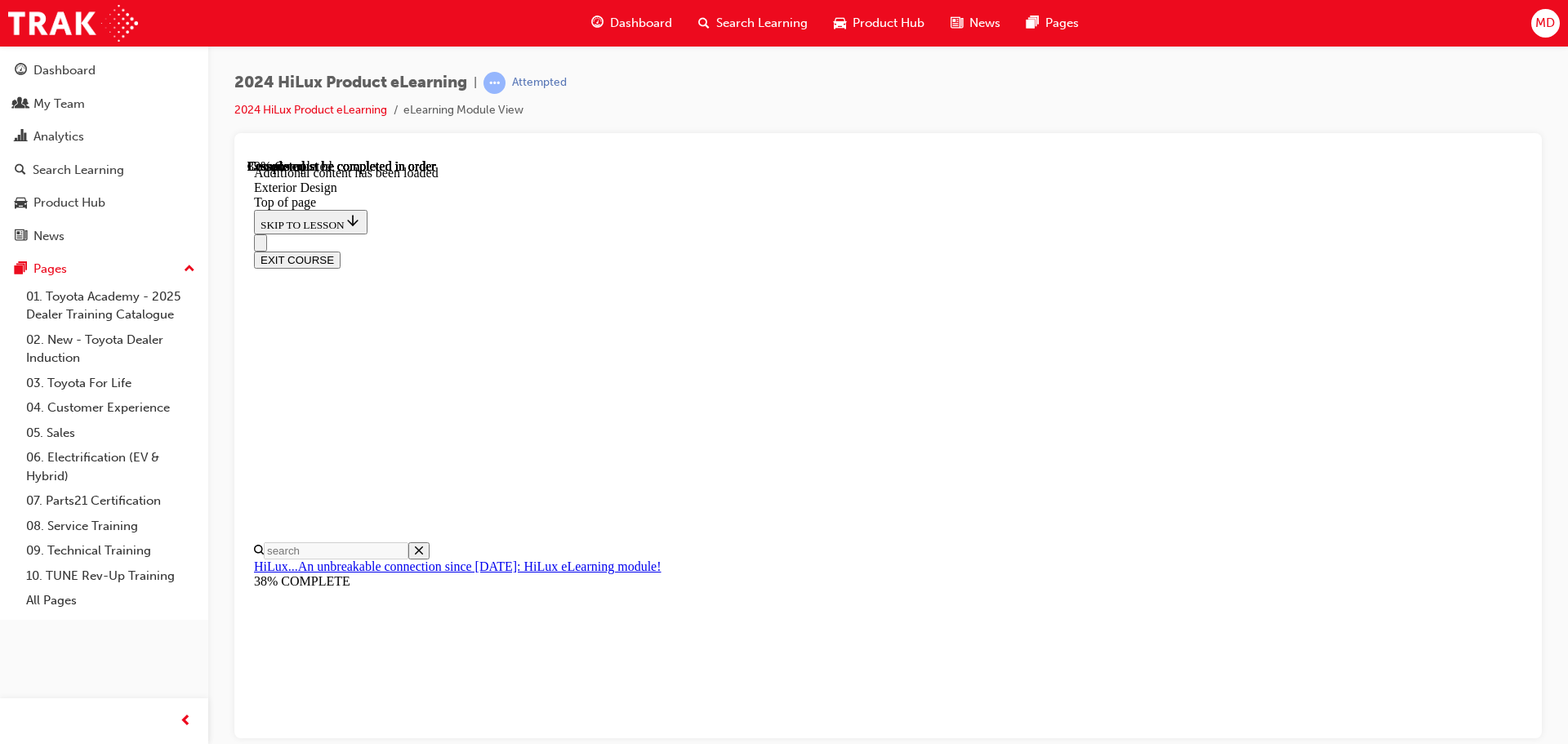
scroll to position [2914, 0]
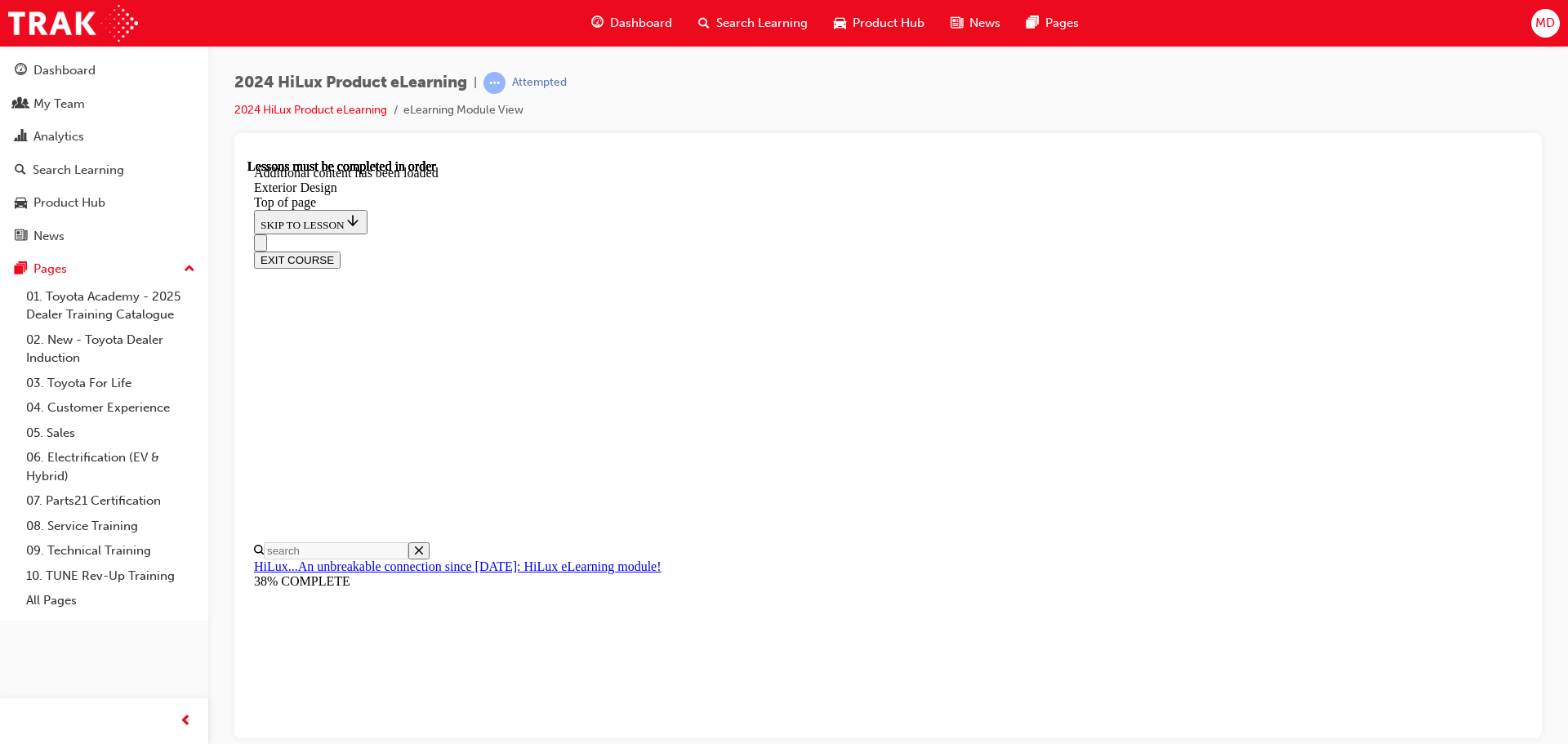
scroll to position [6057, 0]
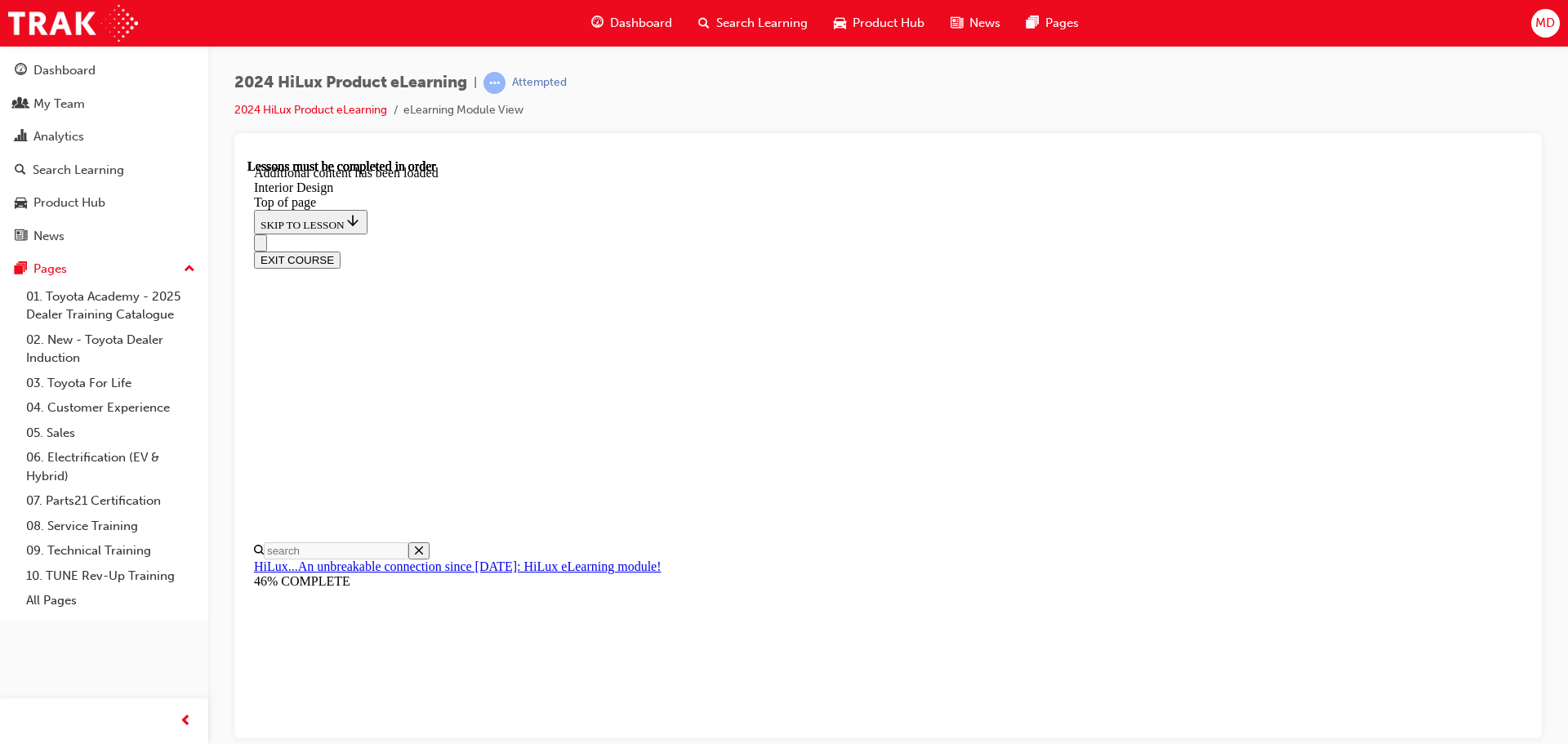
scroll to position [818, 0]
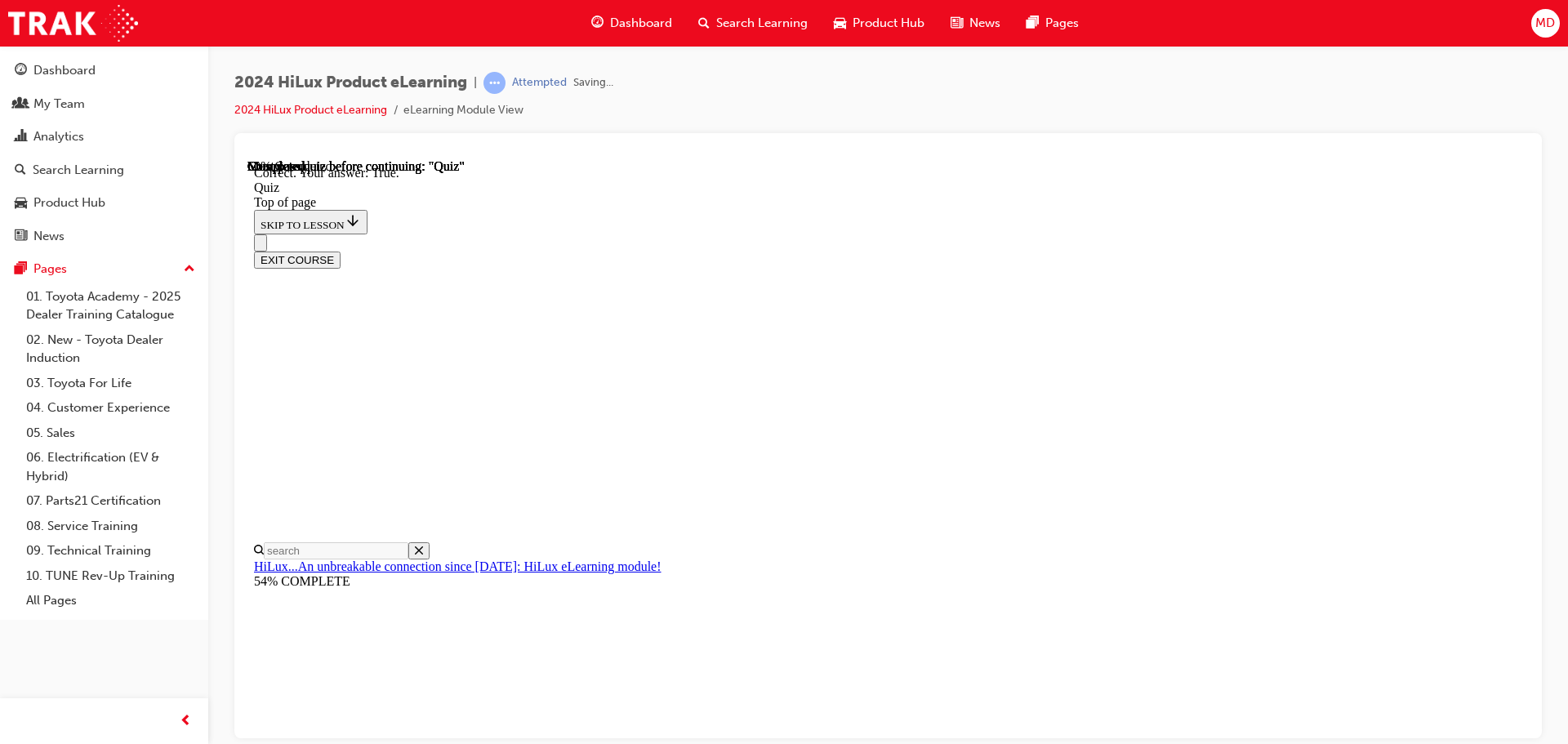
scroll to position [226, 0]
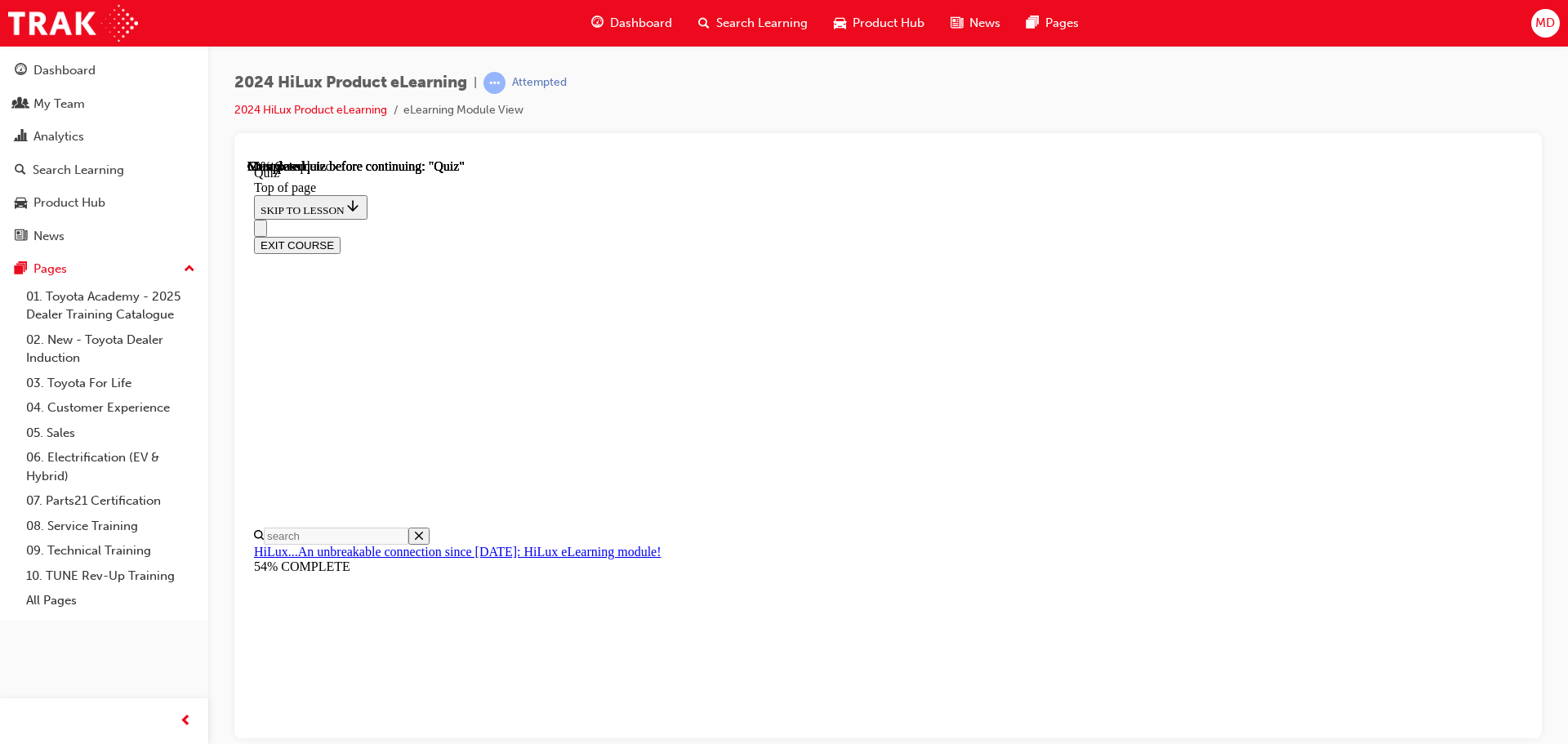
scroll to position [163, 0]
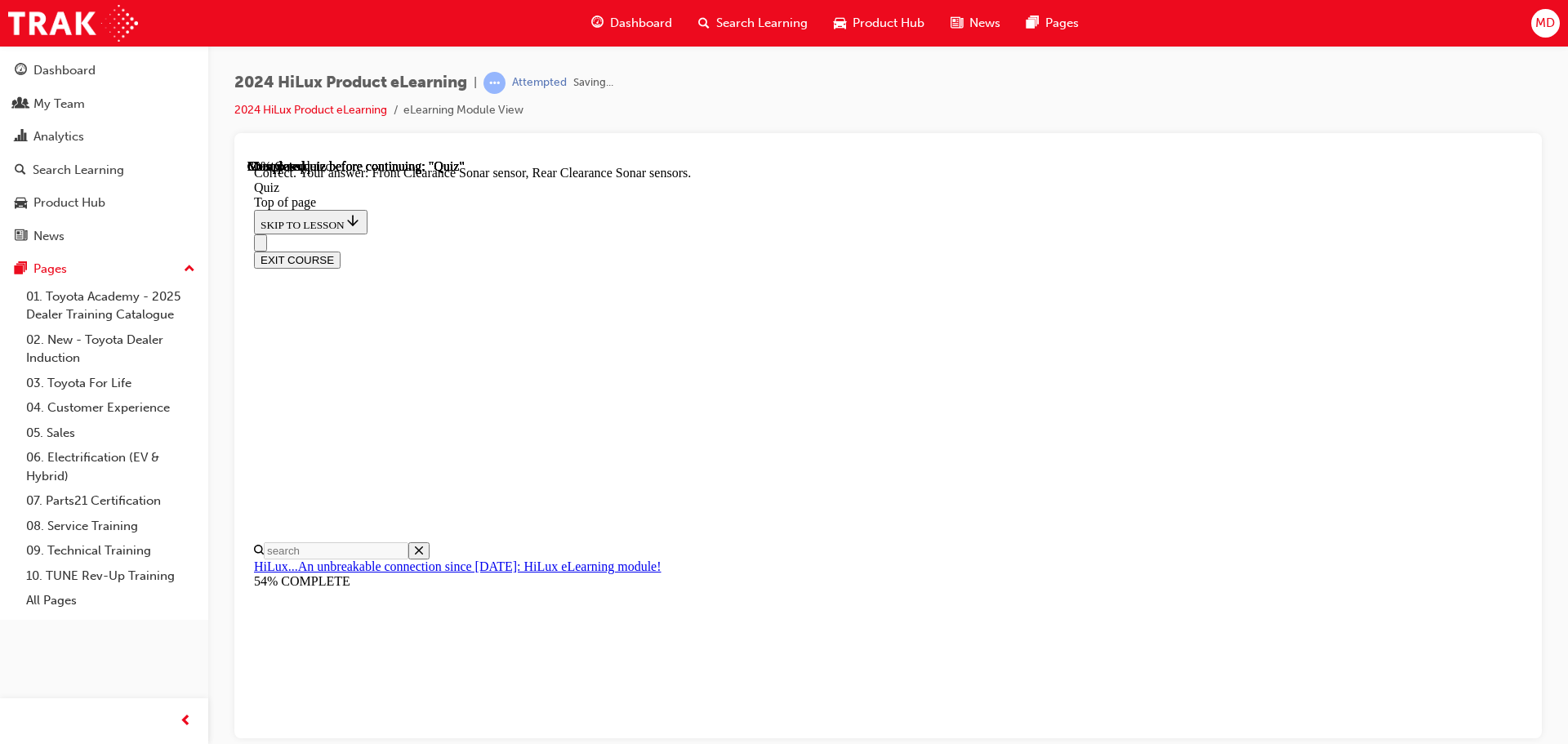
scroll to position [301, 0]
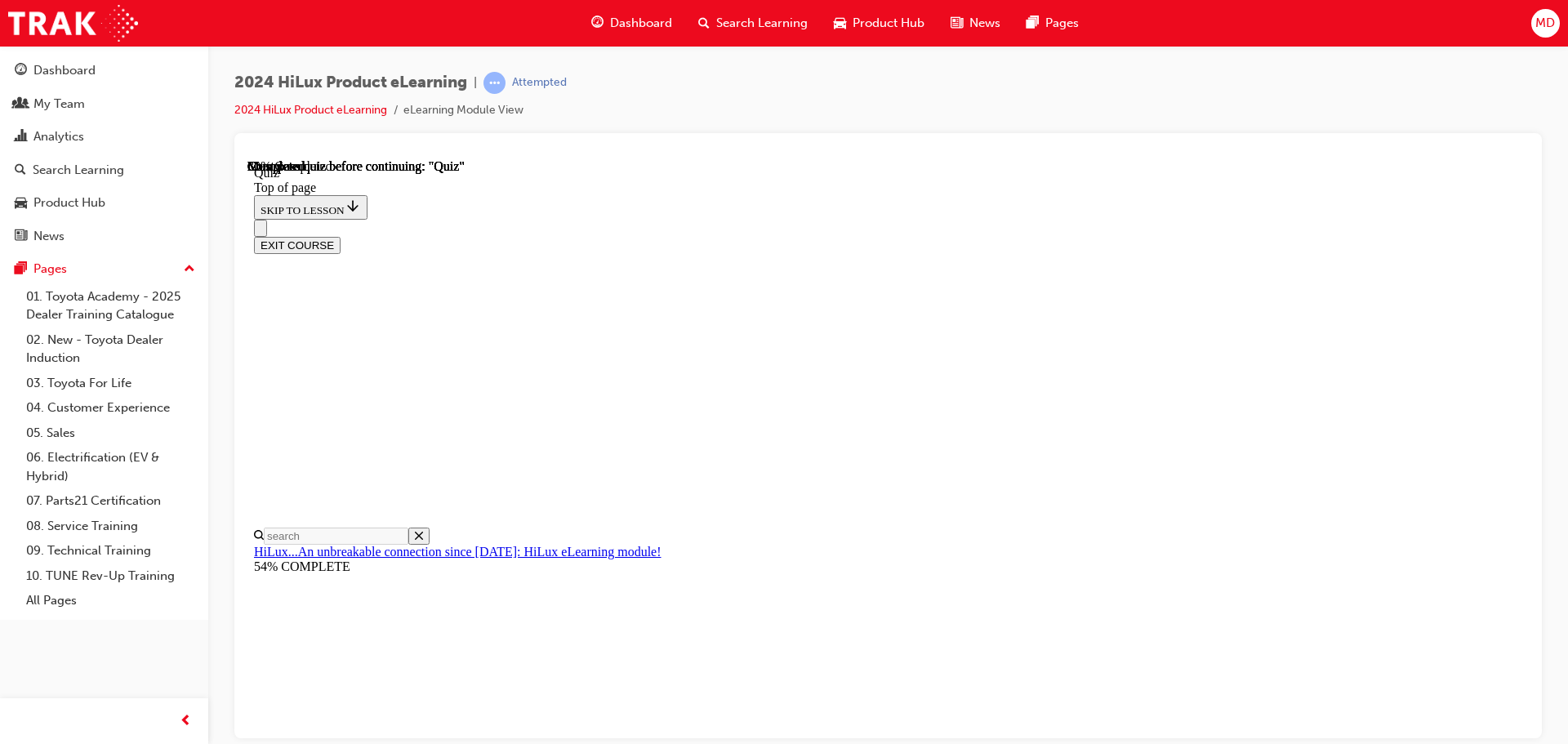
scroll to position [152, 0]
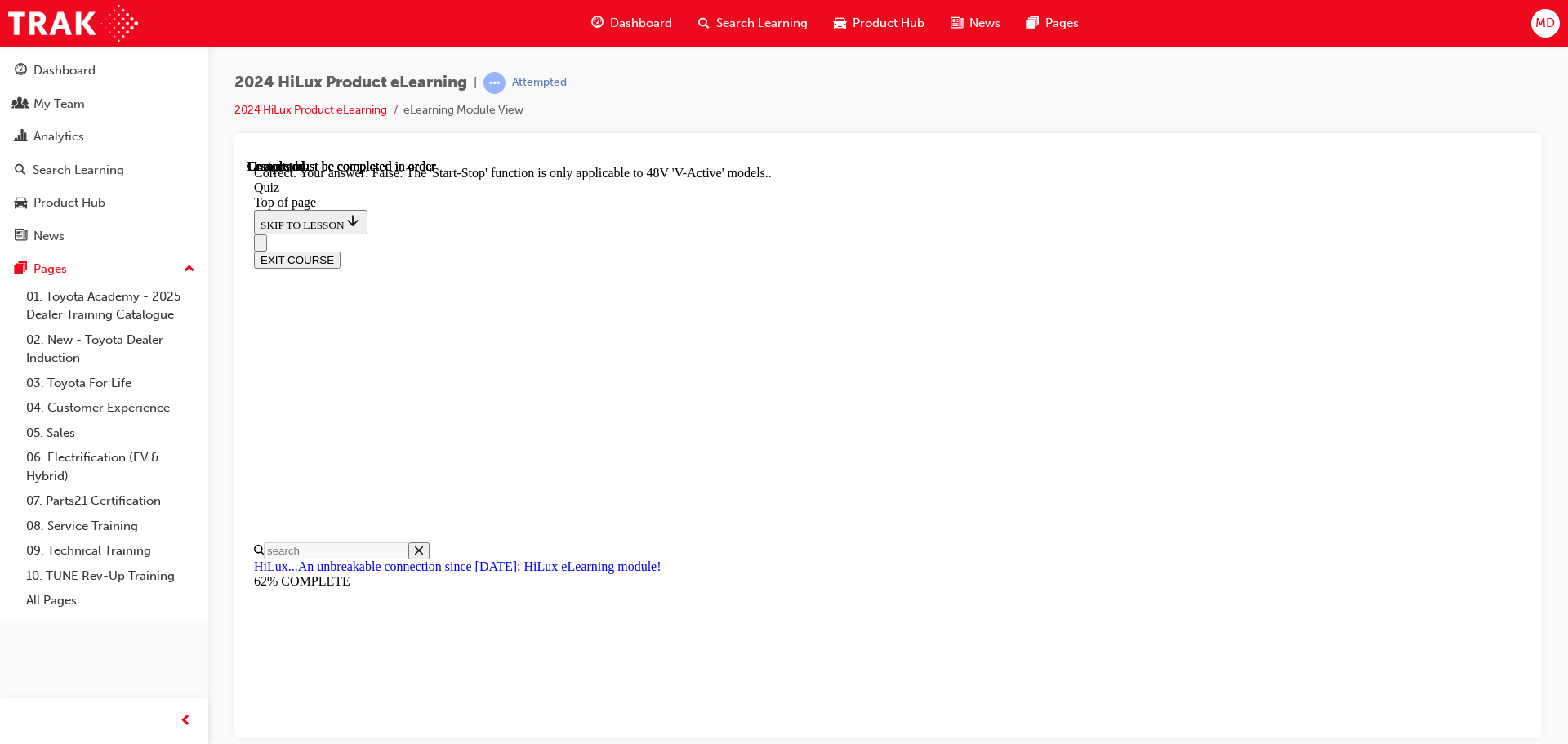
scroll to position [204, 0]
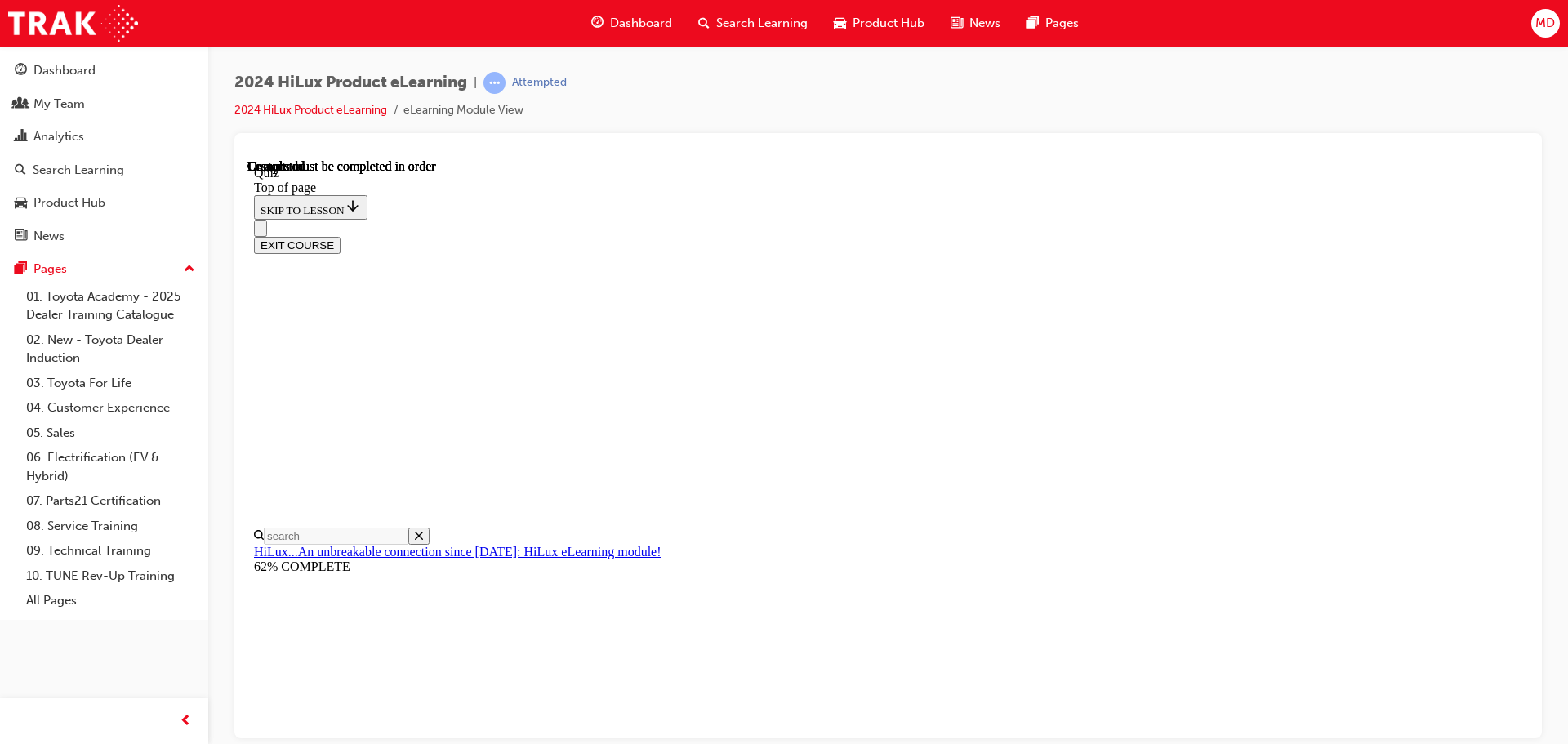
scroll to position [308, 0]
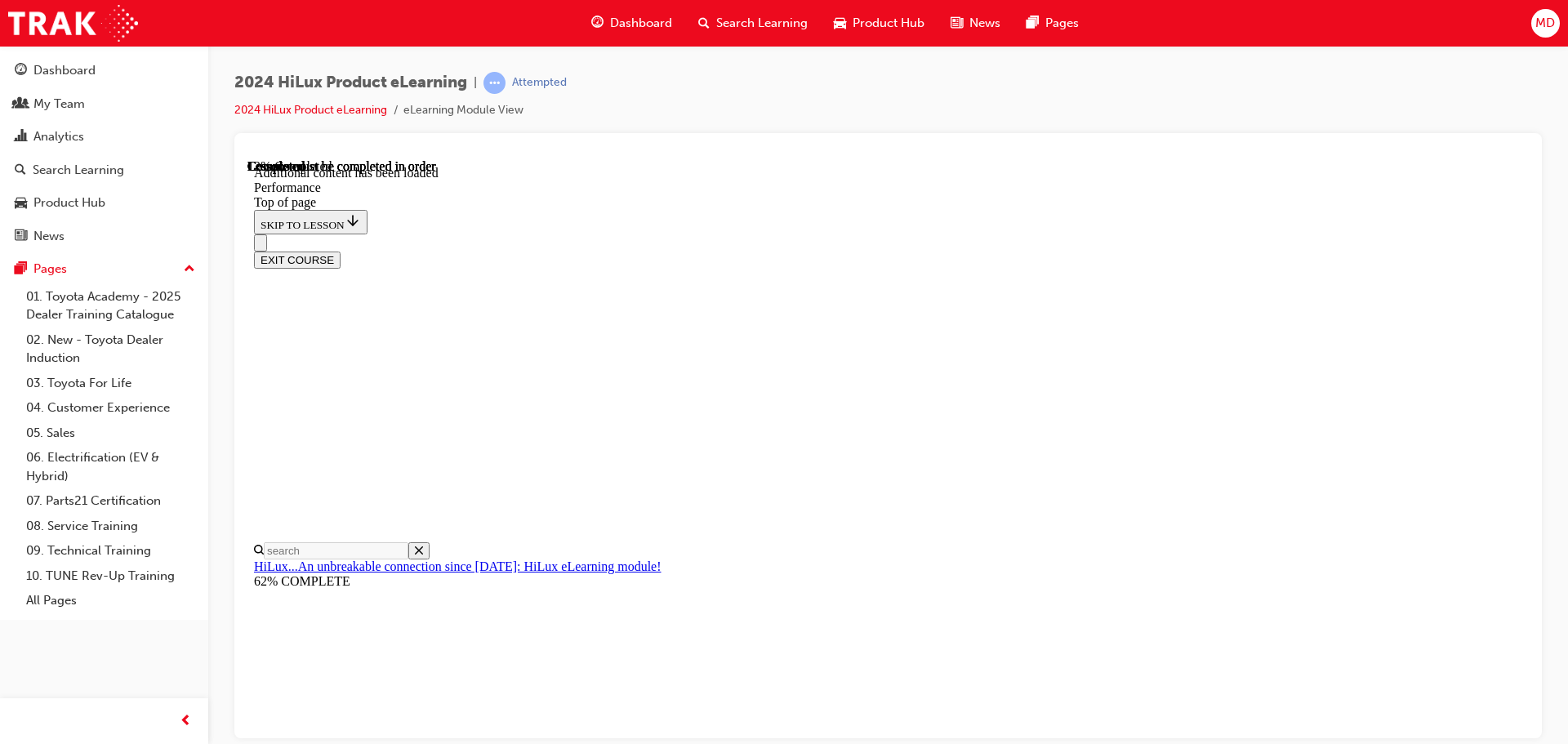
scroll to position [1430, 0]
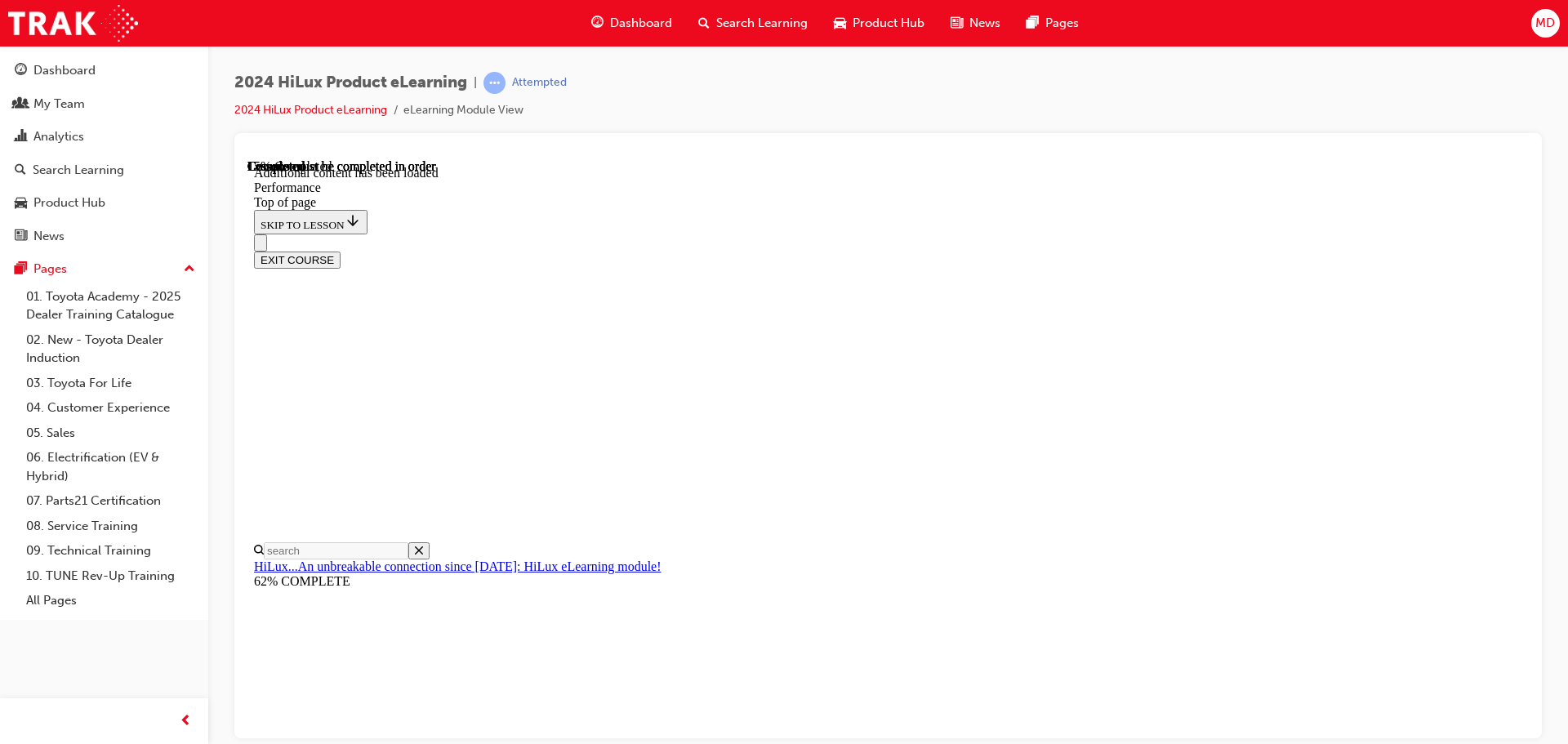
scroll to position [3883, 0]
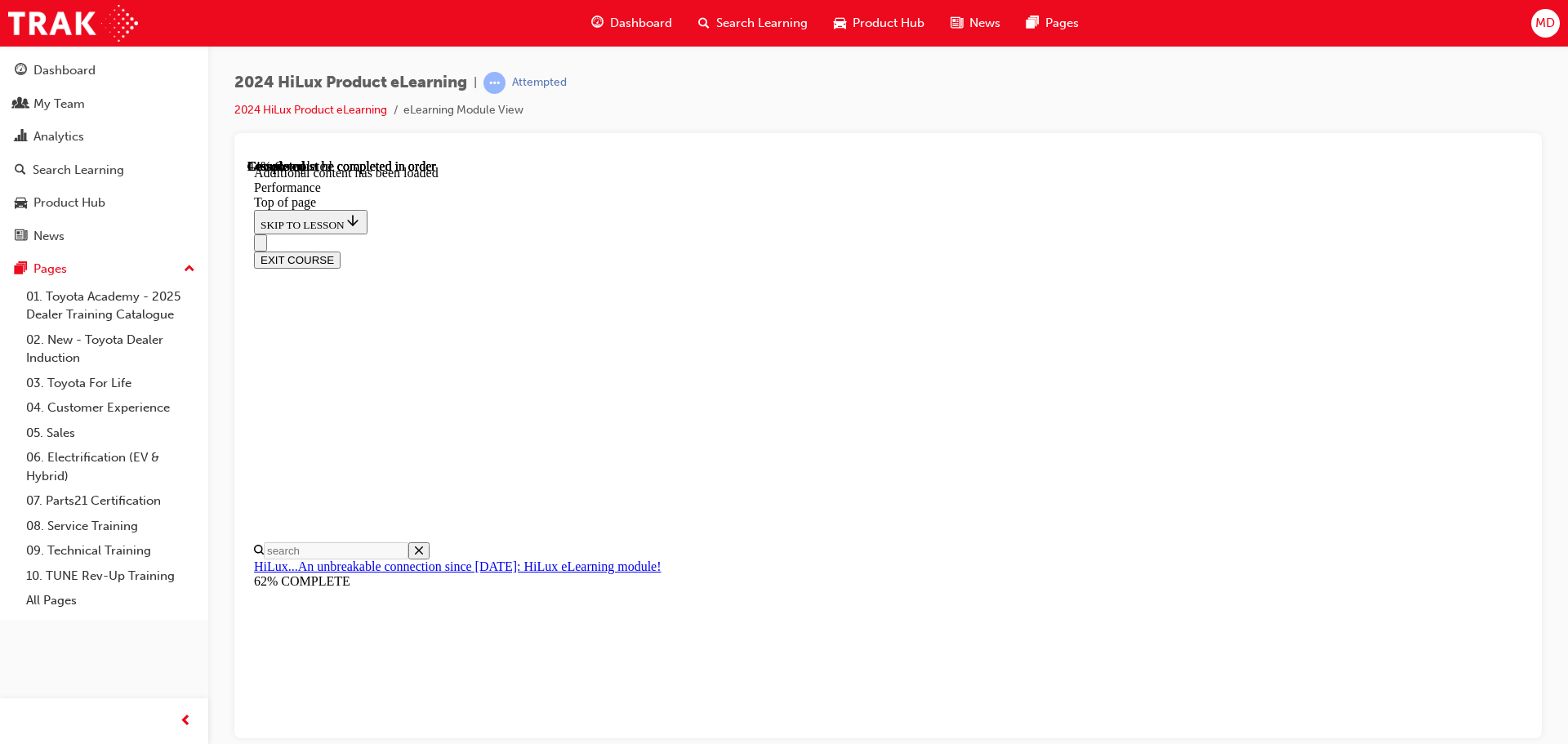
scroll to position [6298, 0]
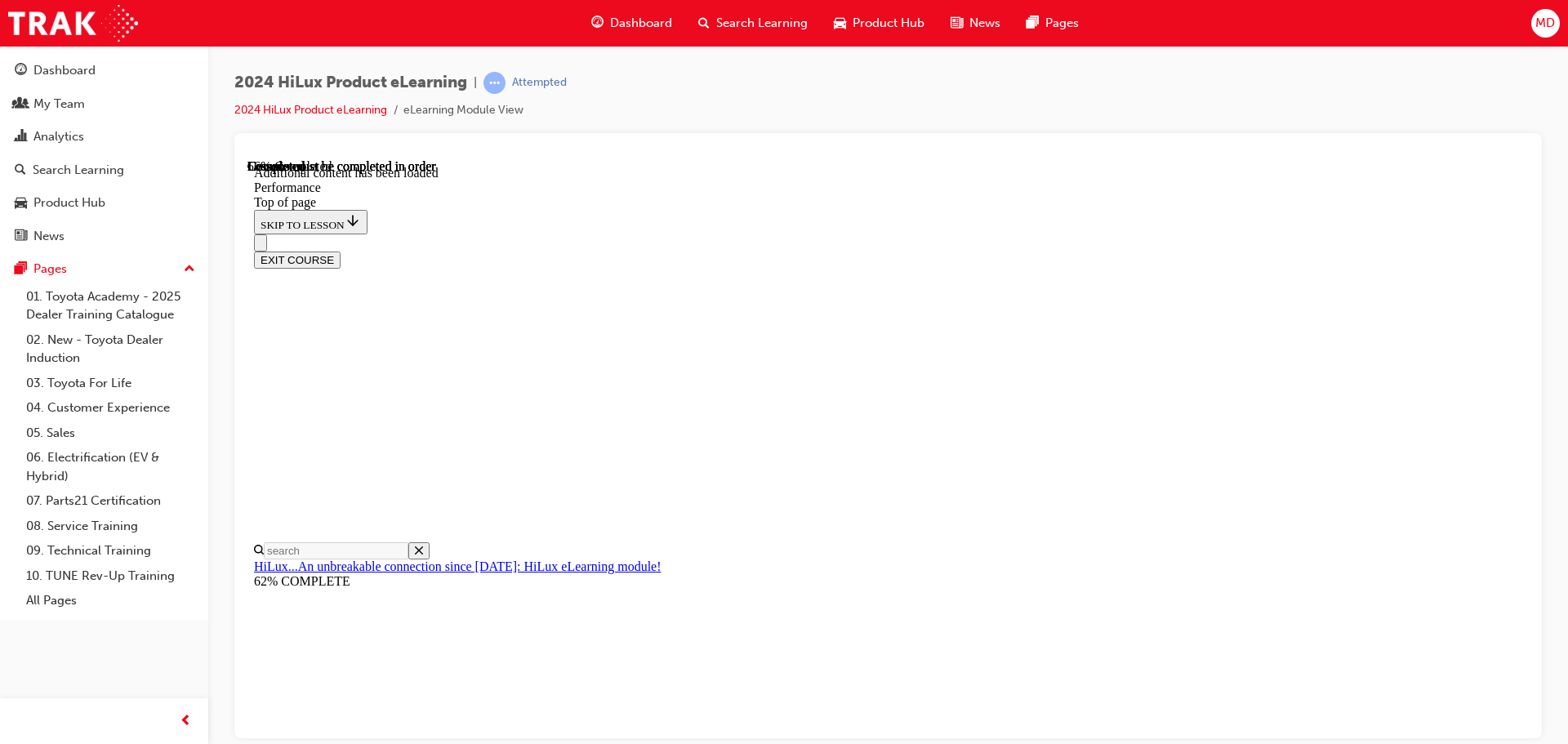
scroll to position [8415, 0]
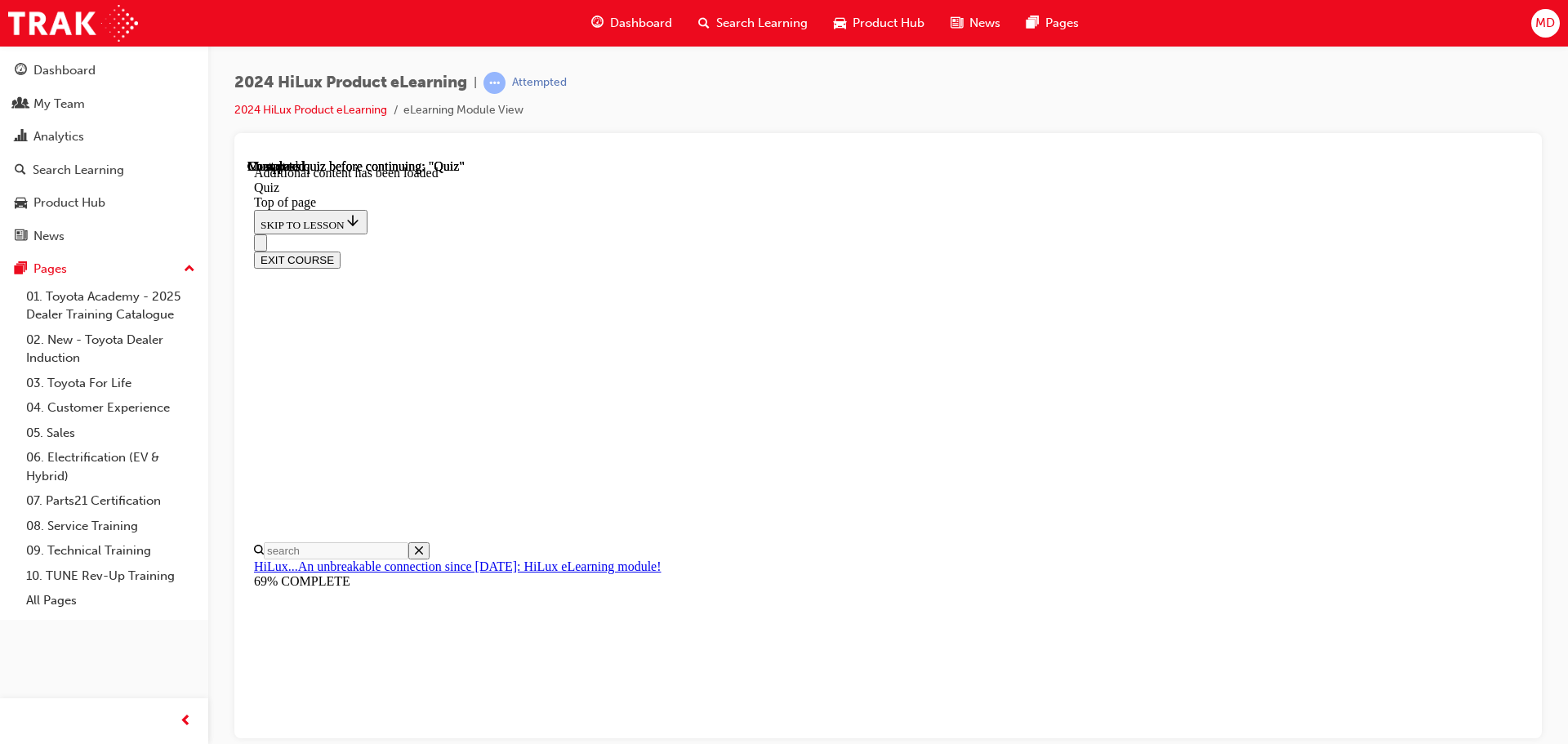
scroll to position [50, 0]
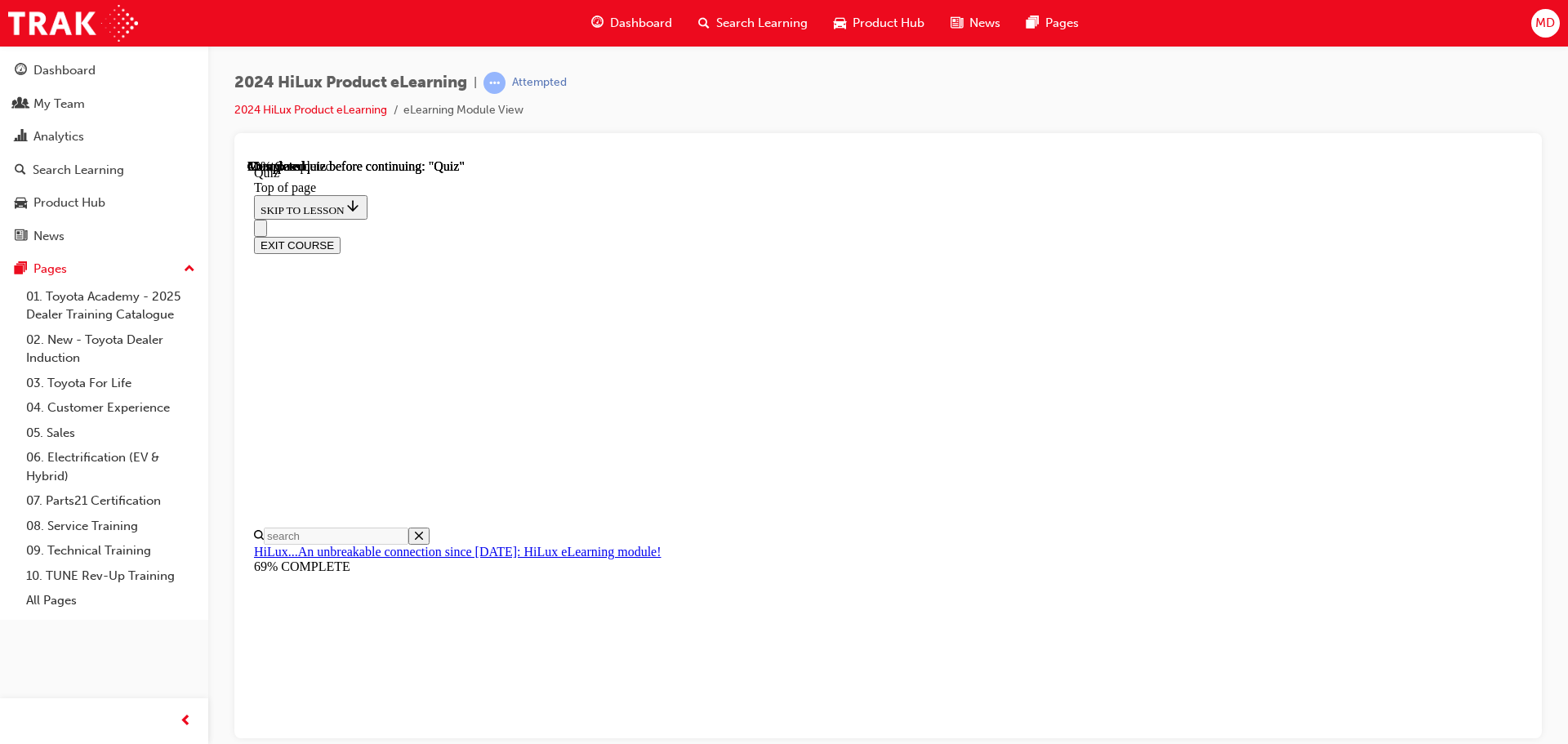
scroll to position [147, 0]
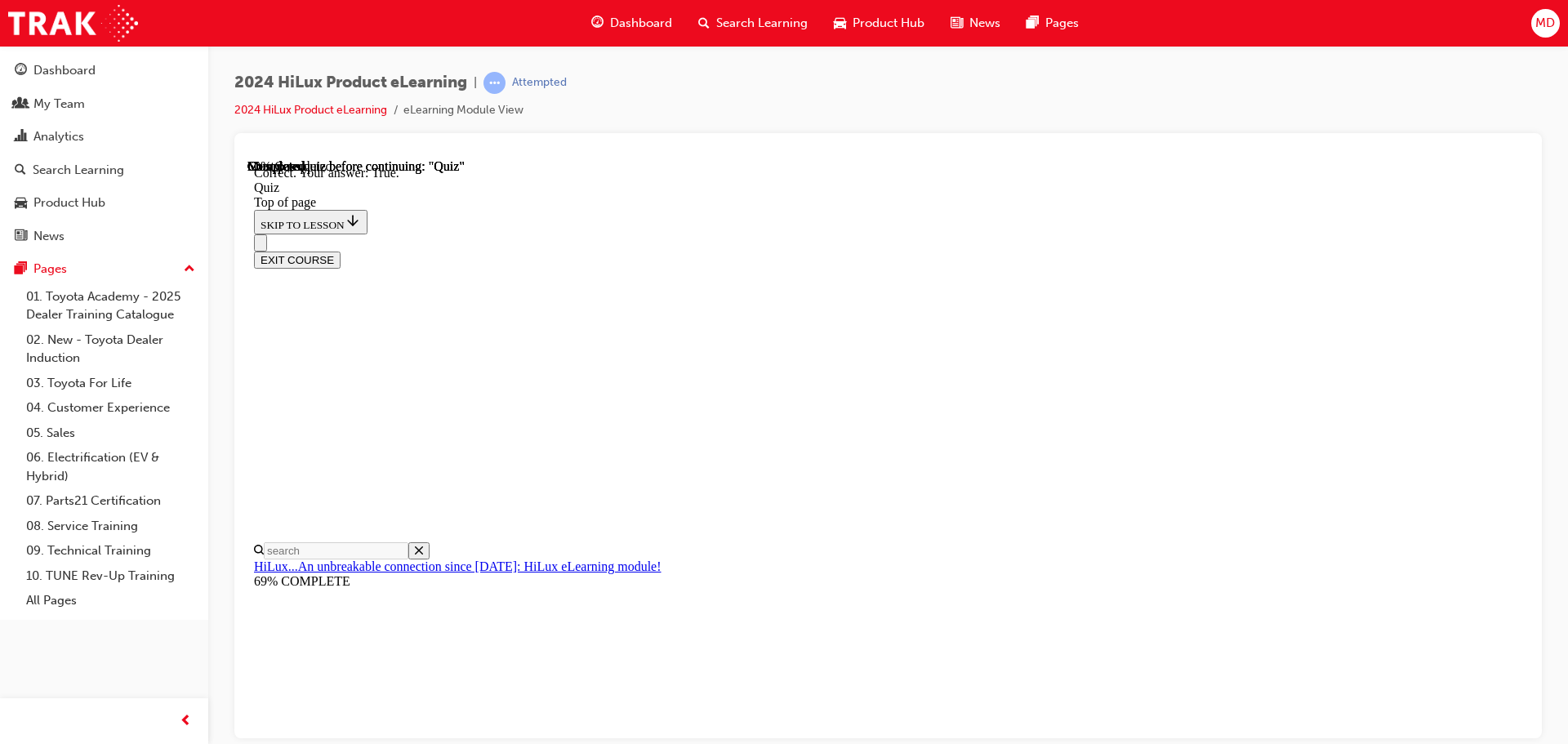
scroll to position [199, 0]
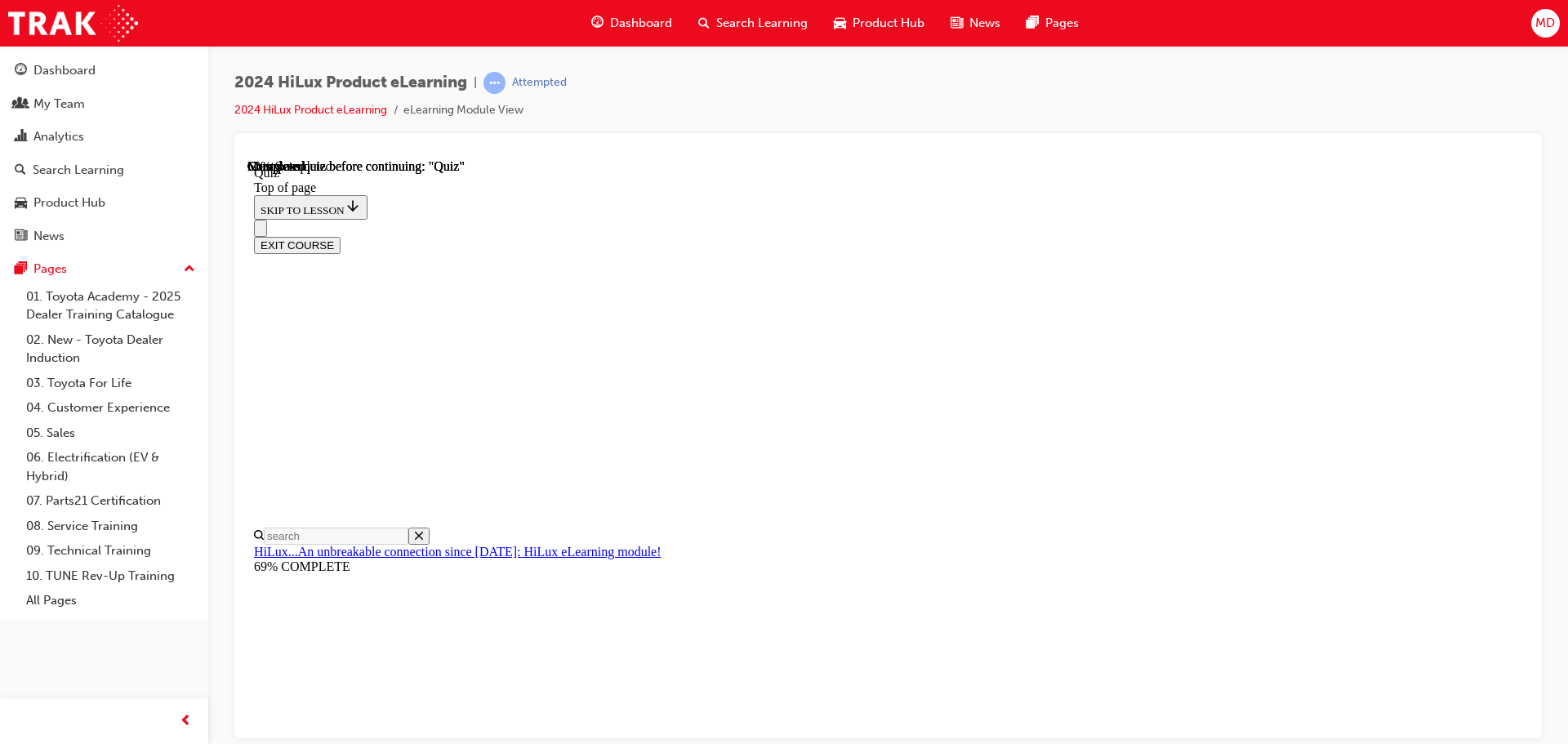
scroll to position [246, 0]
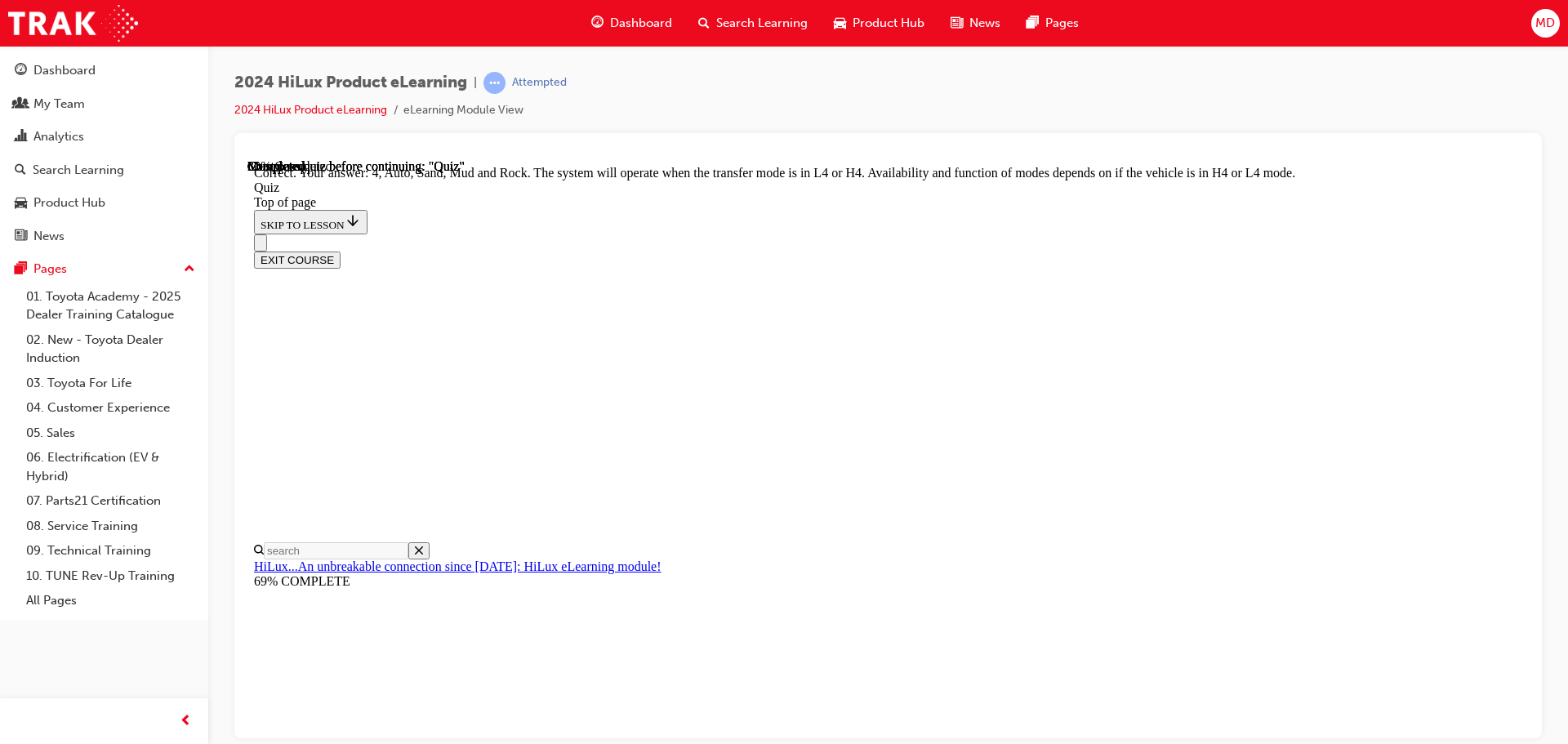
scroll to position [449, 0]
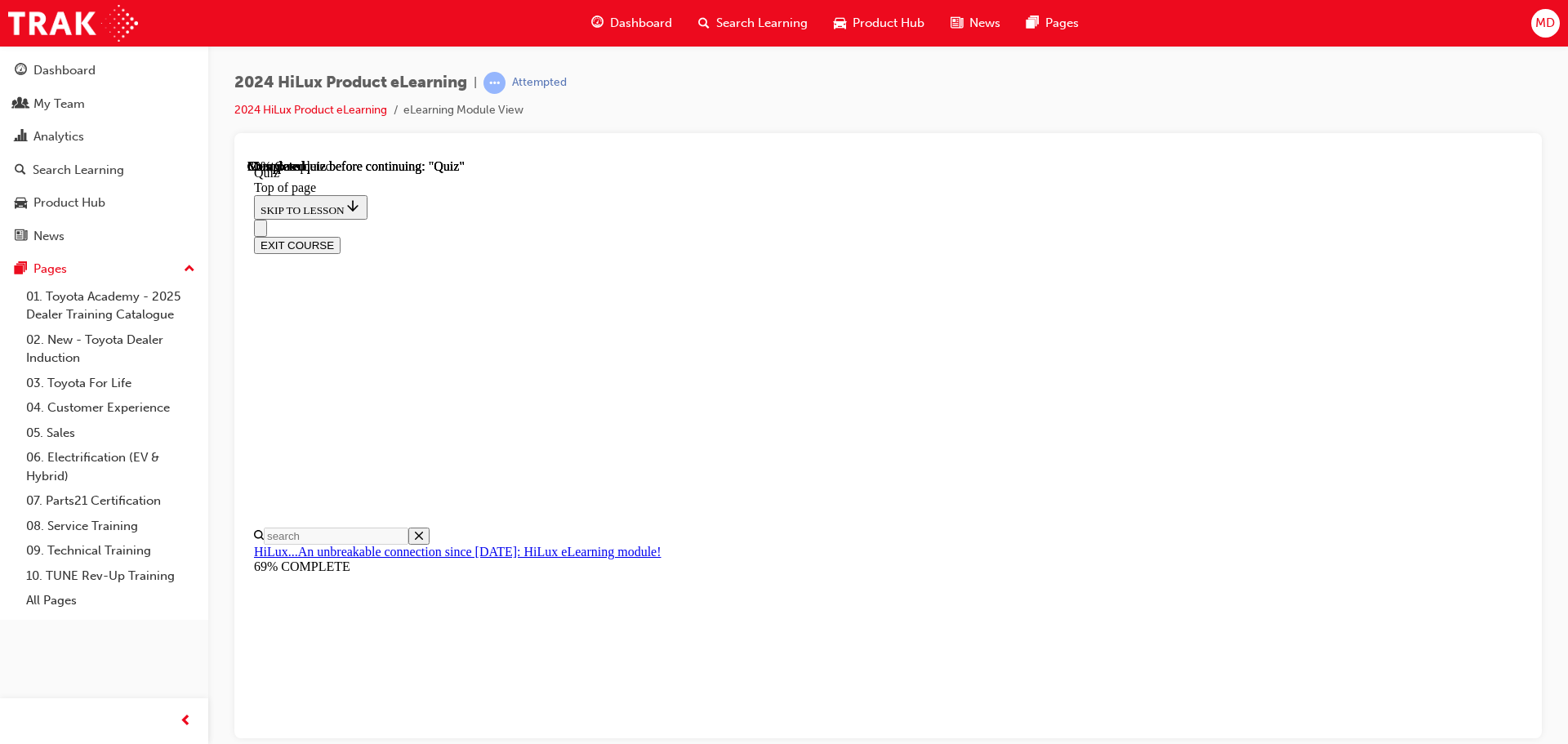
scroll to position [163, 0]
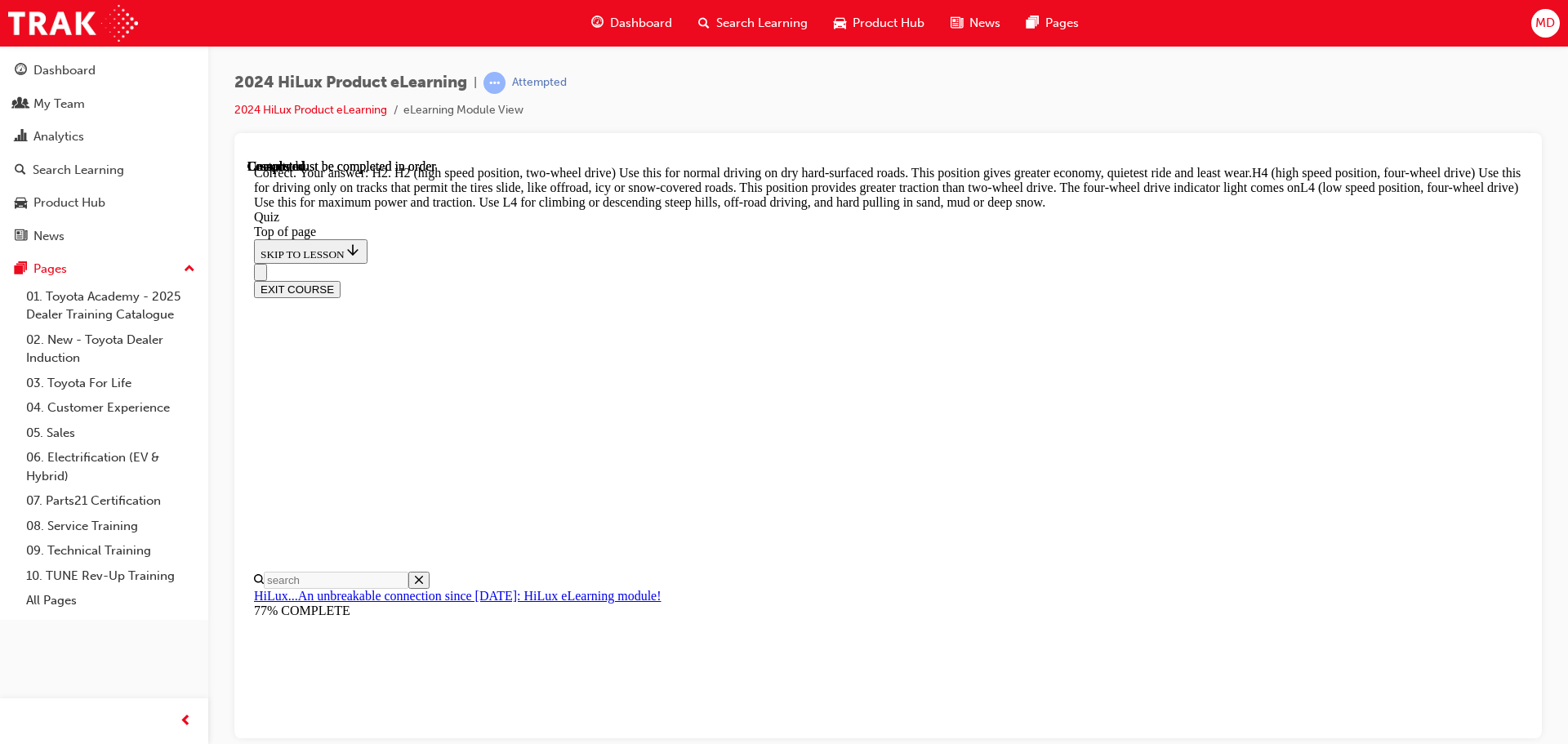
scroll to position [585, 0]
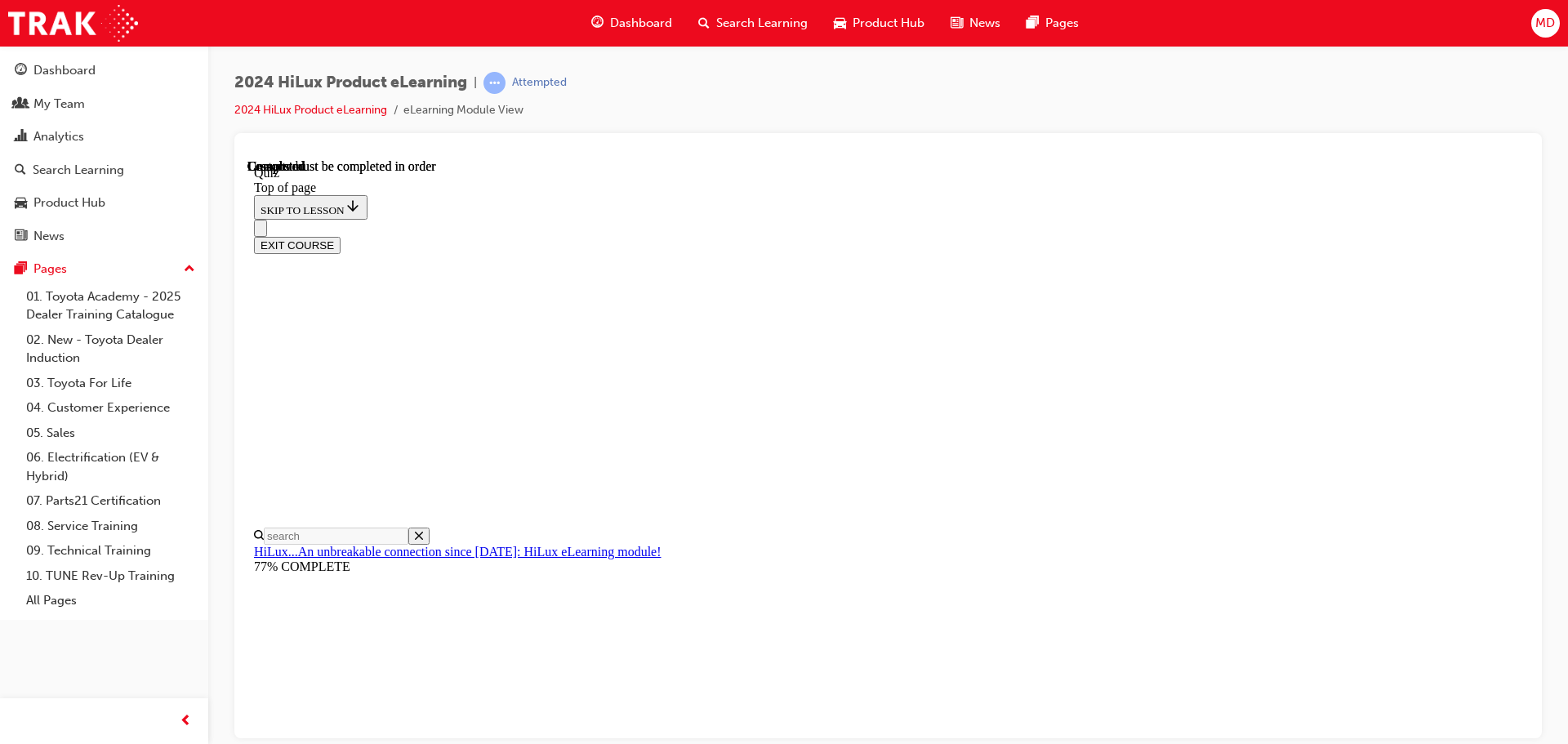
scroll to position [308, 0]
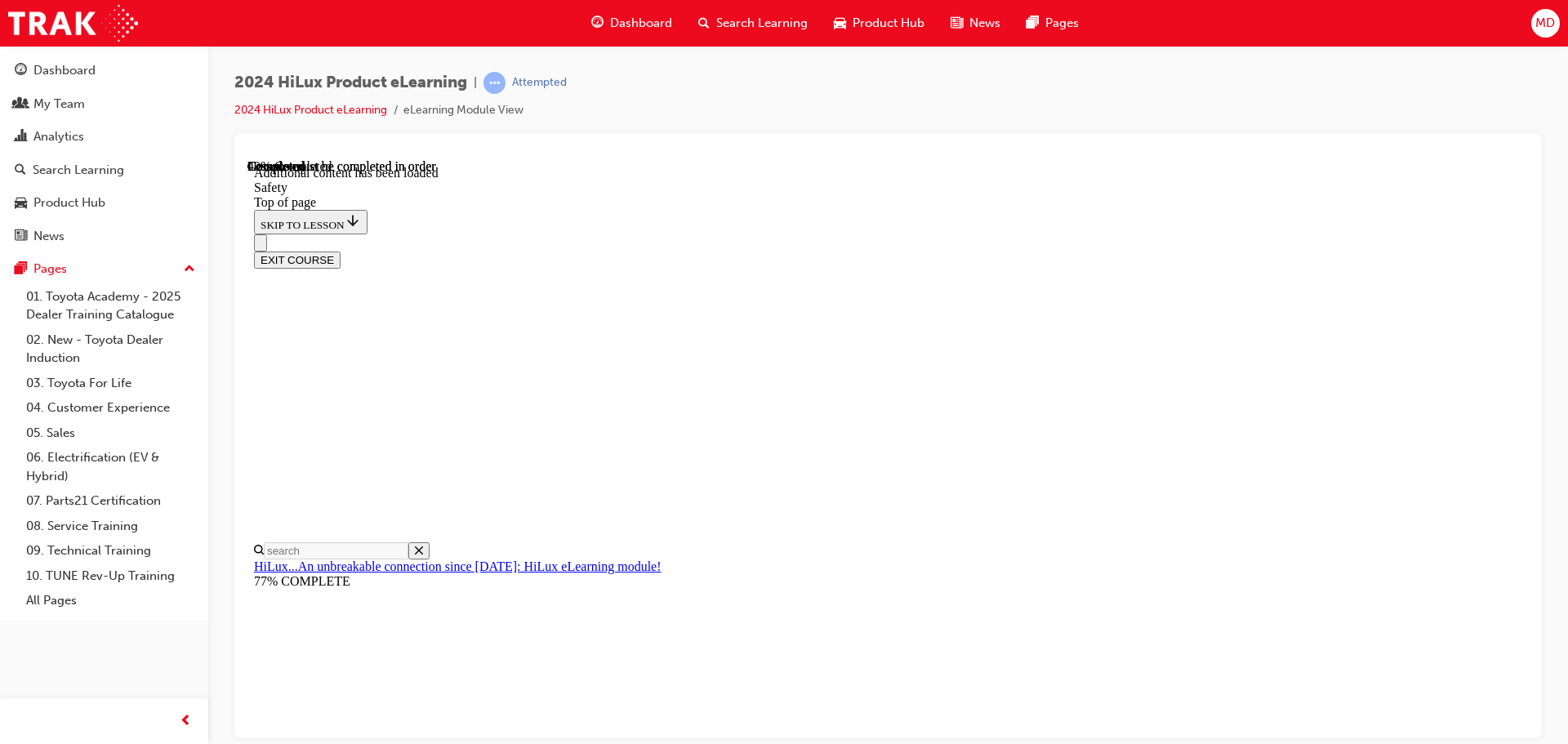
scroll to position [868, 0]
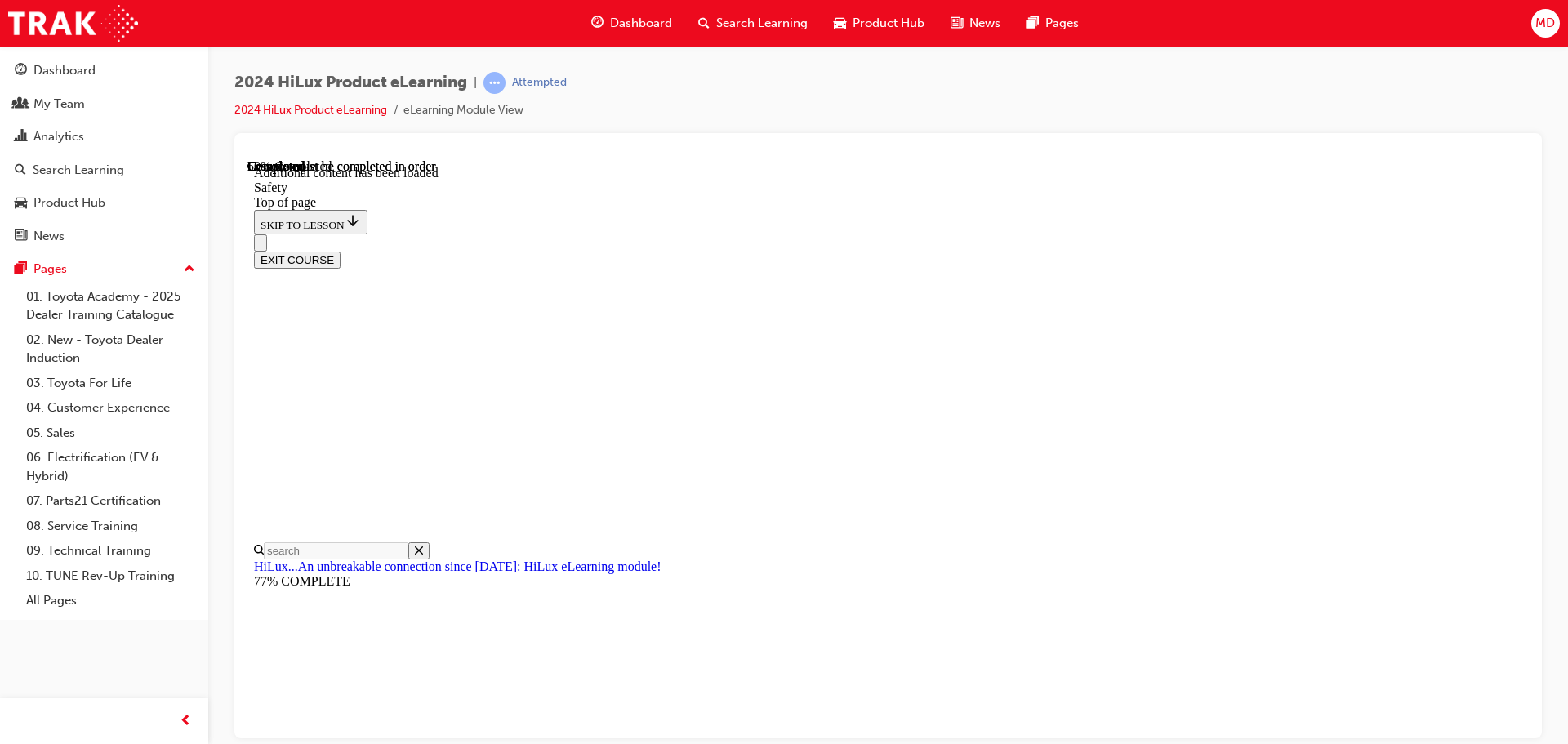
scroll to position [2668, 0]
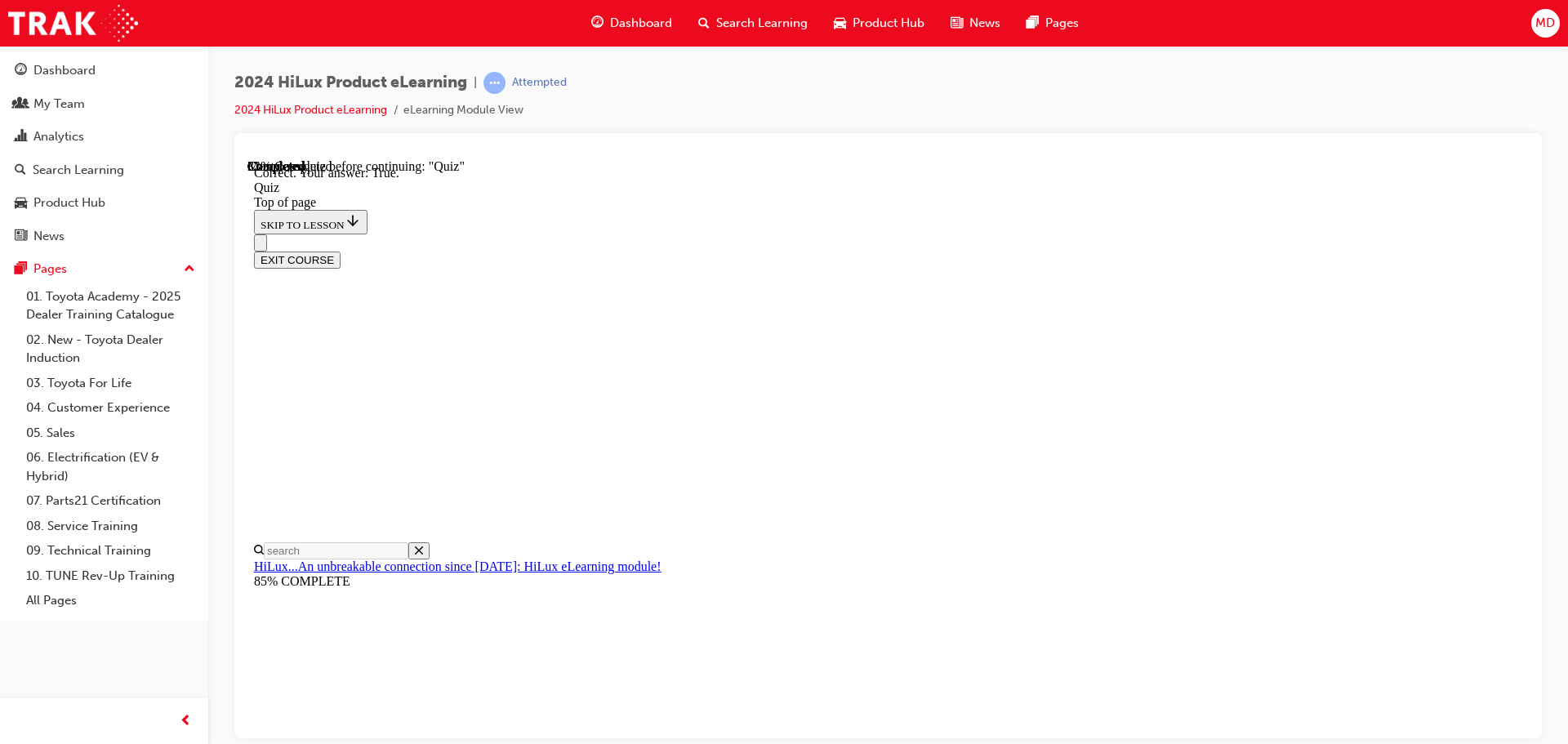
scroll to position [199, 0]
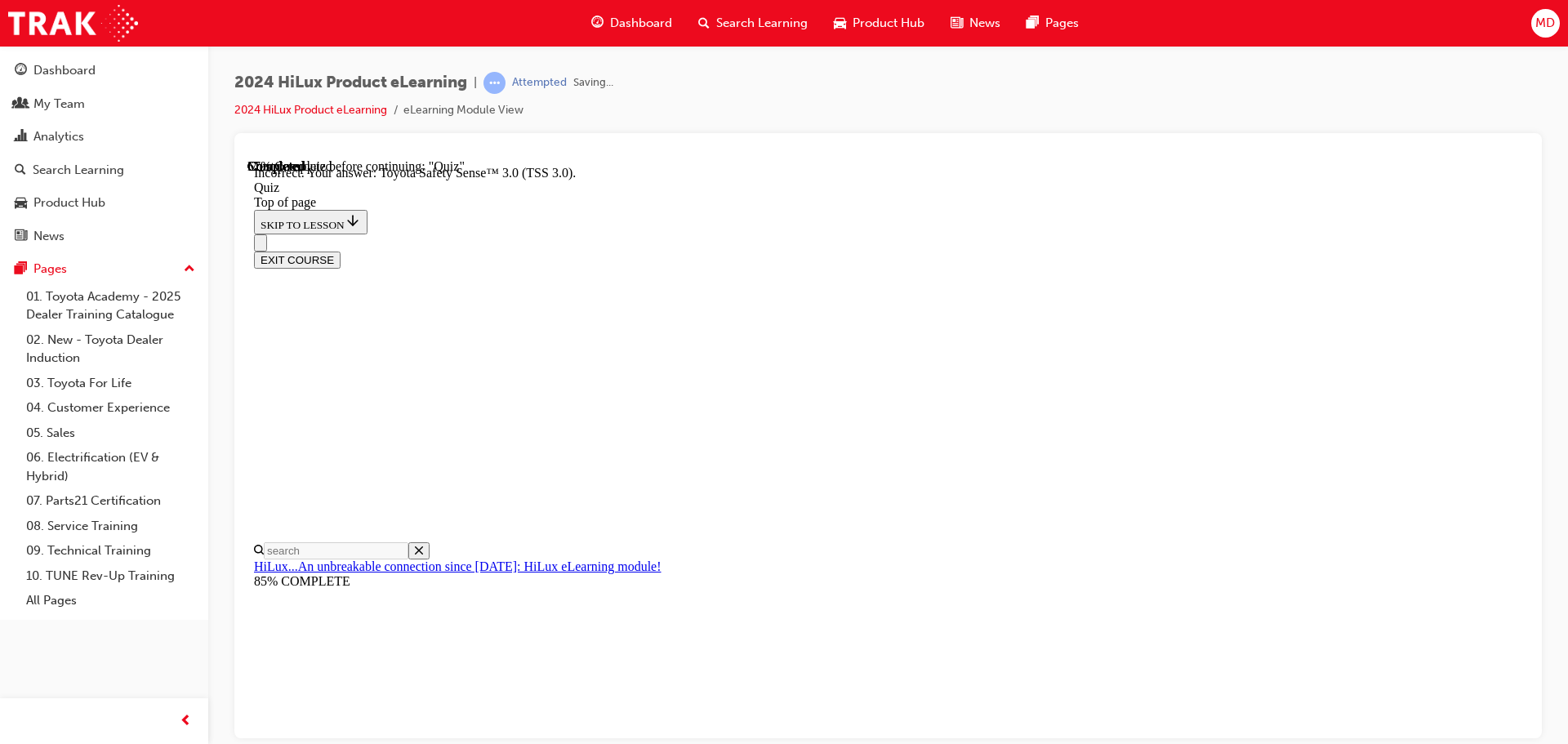
scroll to position [266, 0]
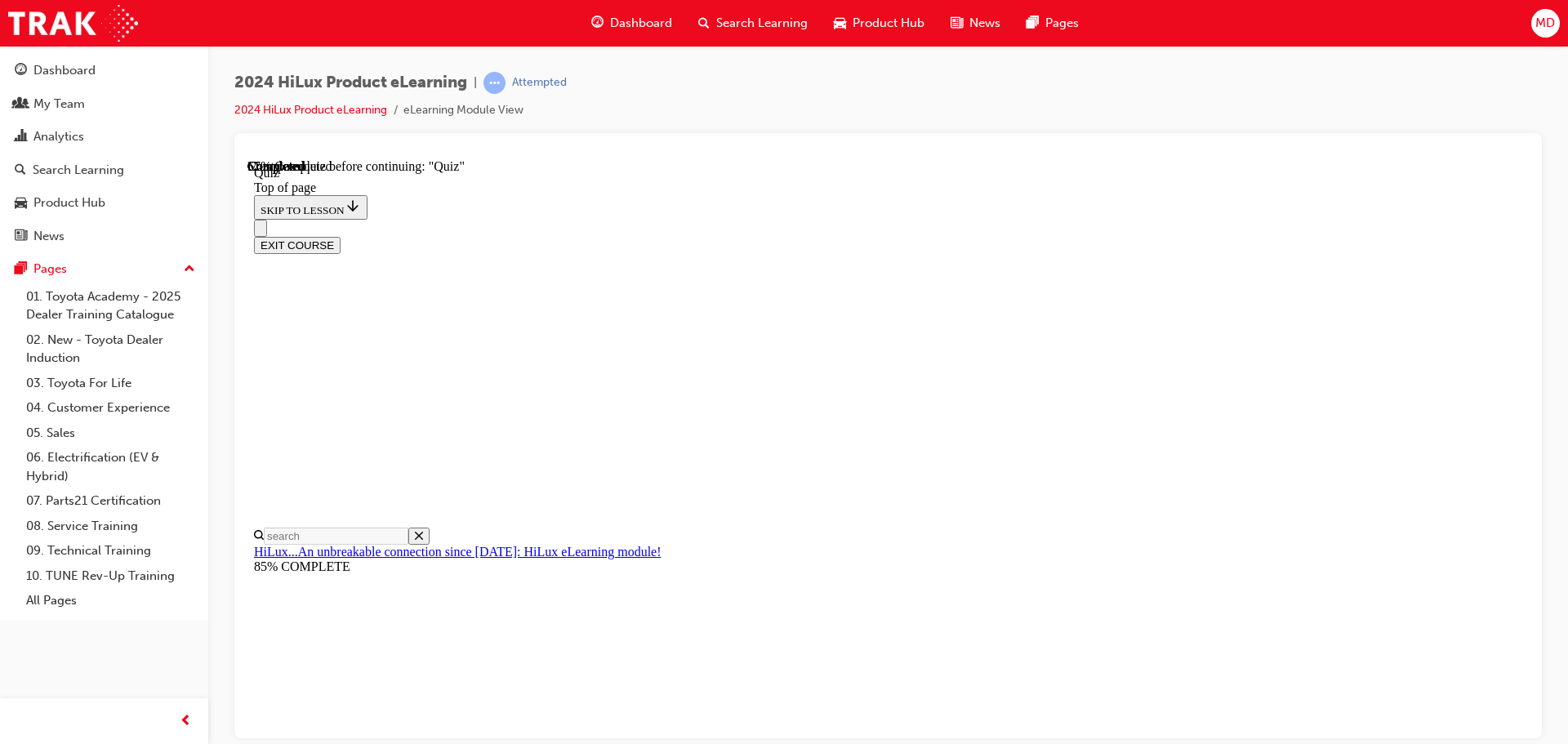
scroll to position [163, 0]
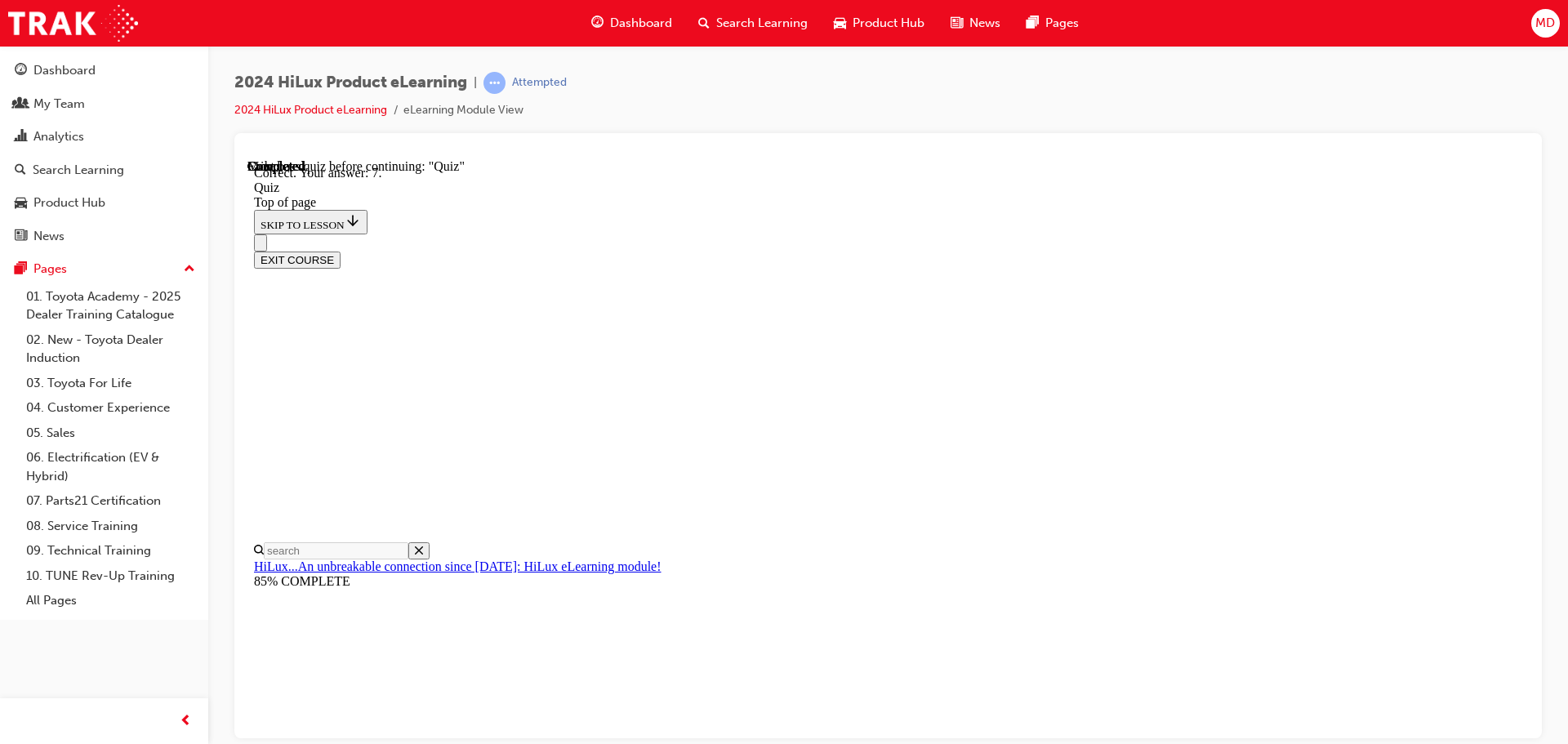
scroll to position [264, 0]
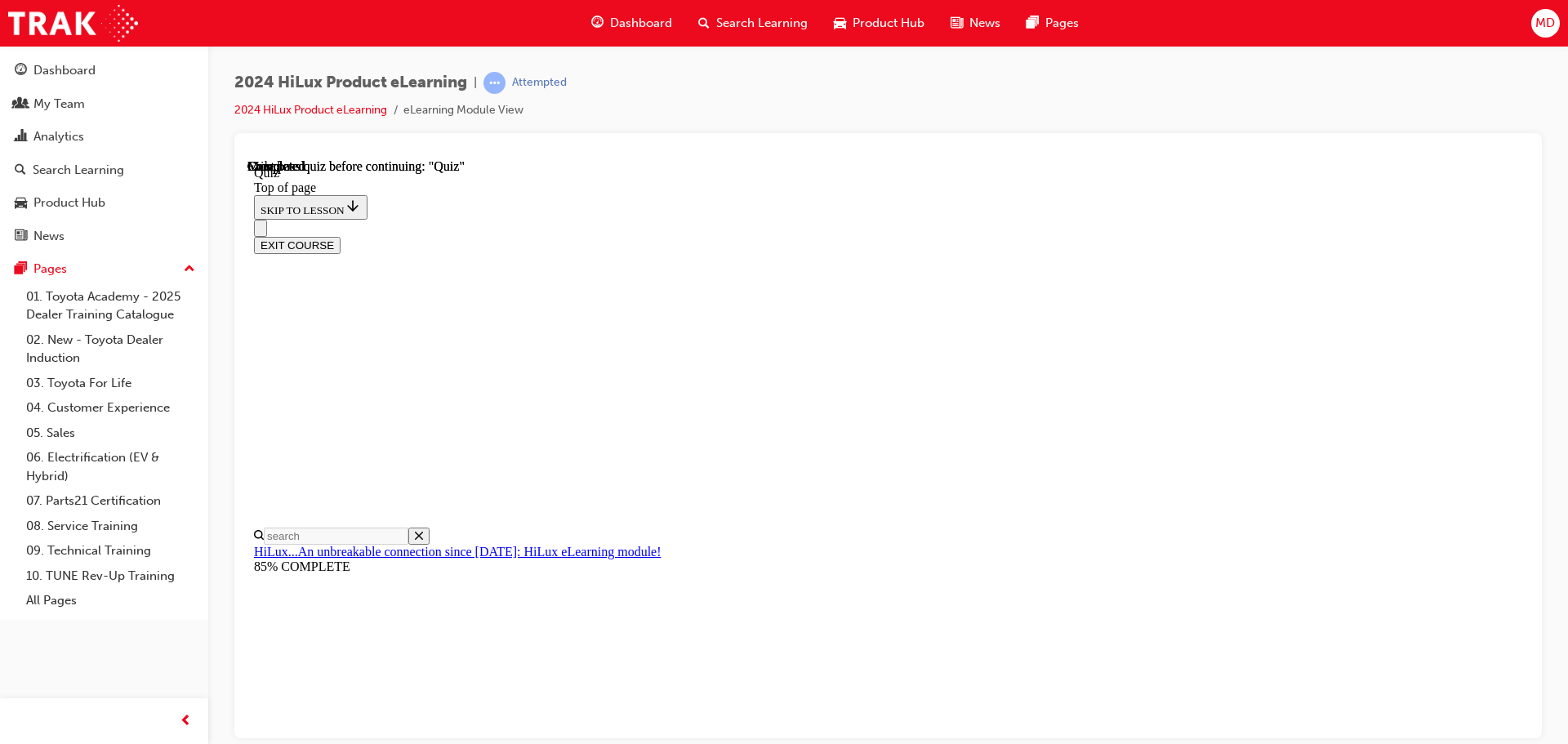
scroll to position [308, 0]
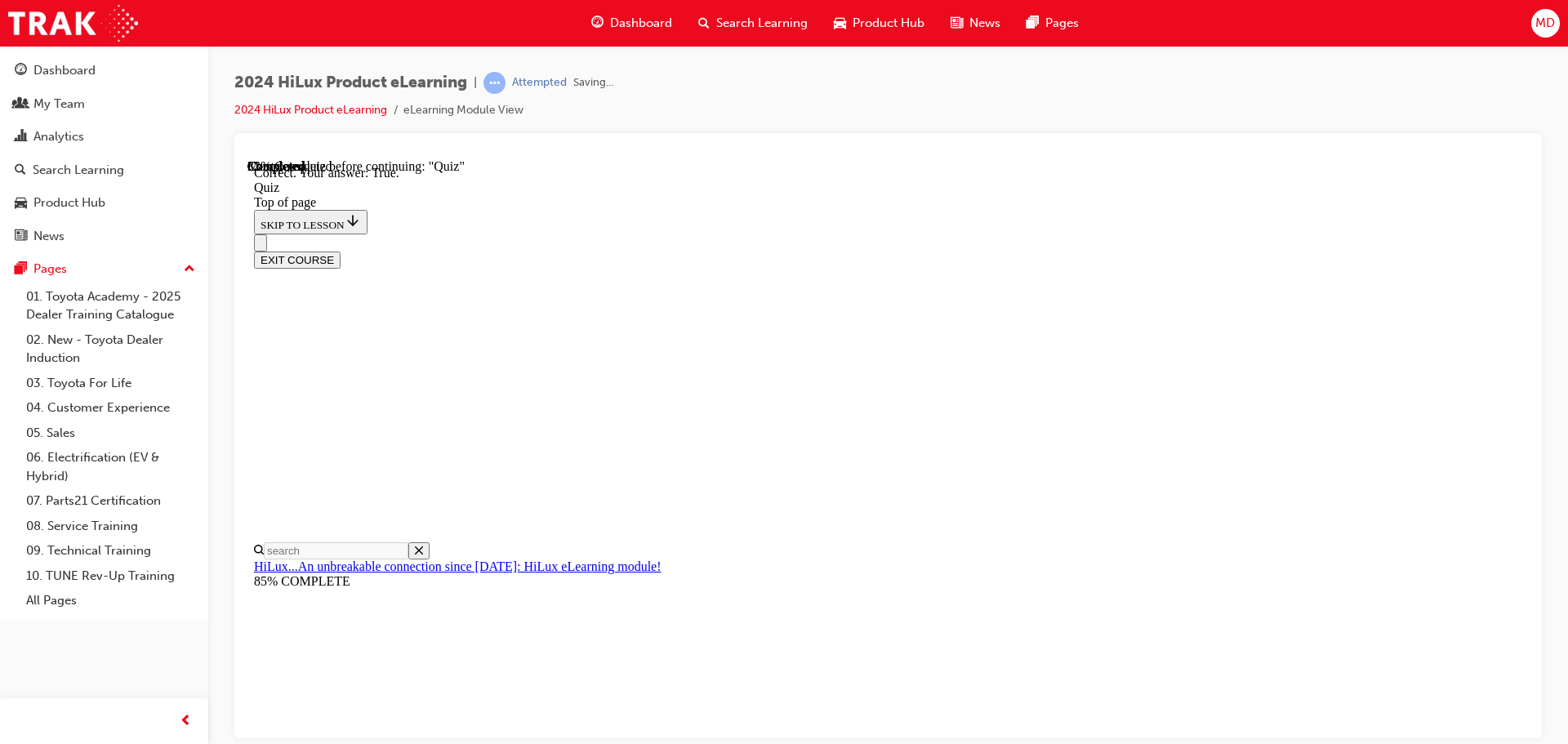
scroll to position [199, 0]
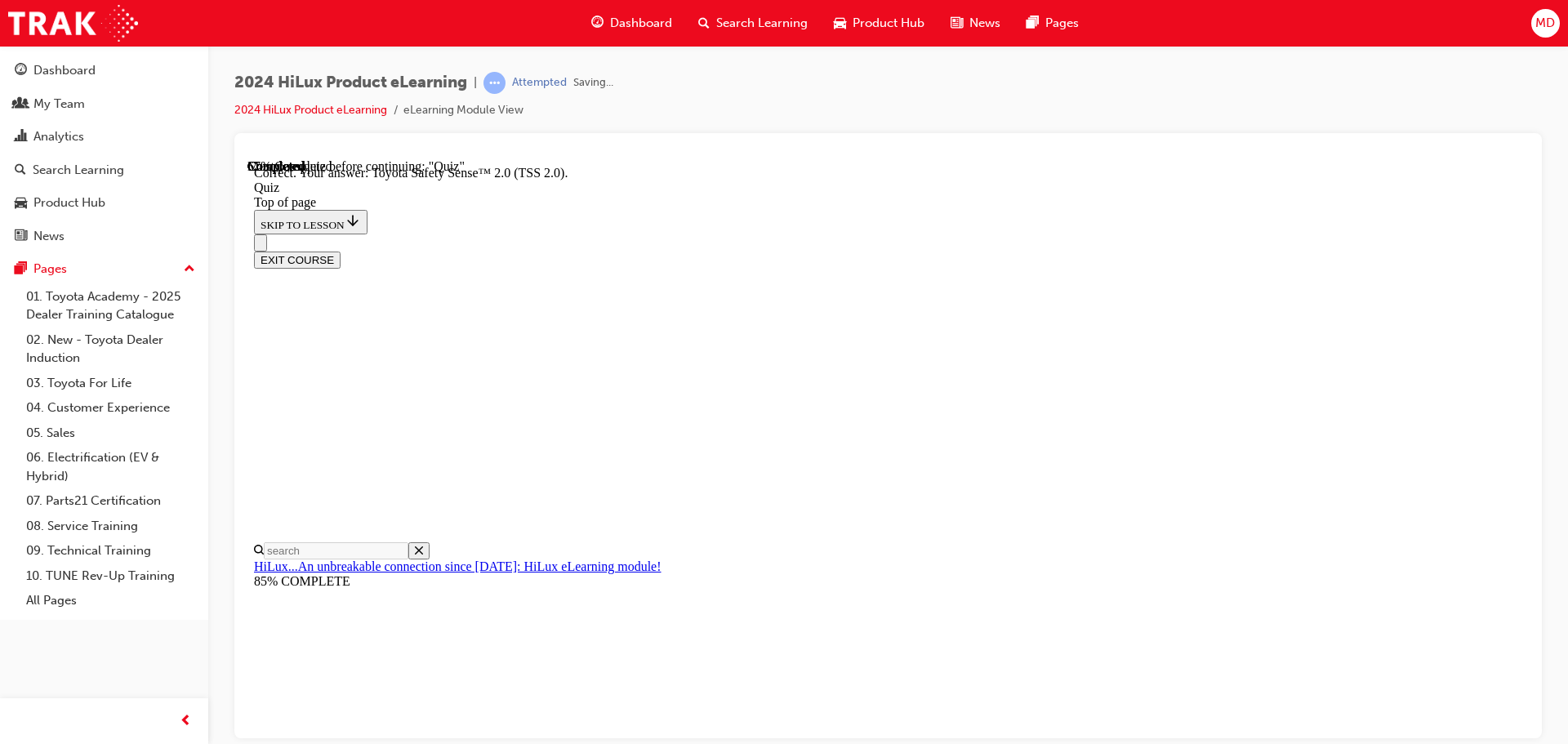
scroll to position [266, 0]
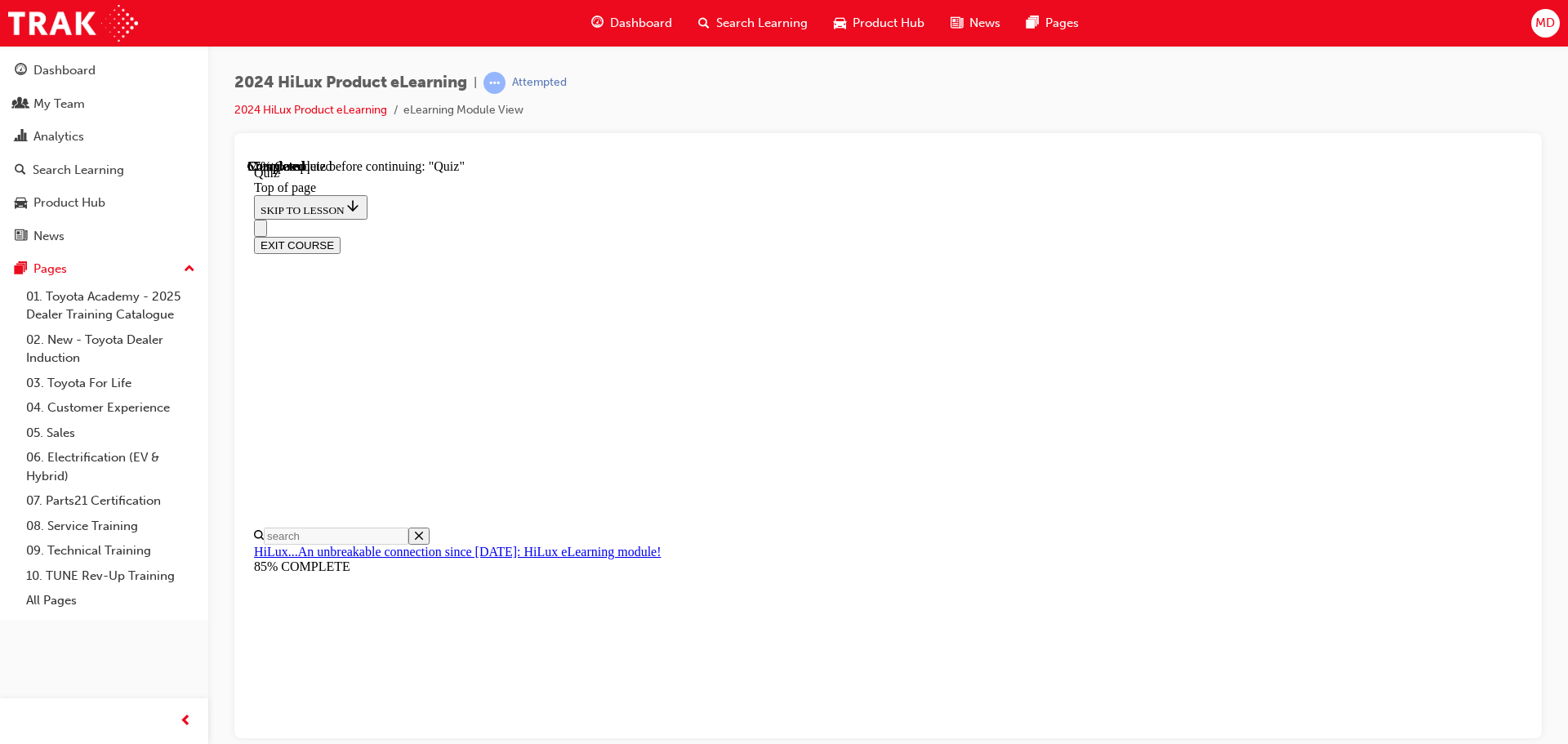
scroll to position [163, 0]
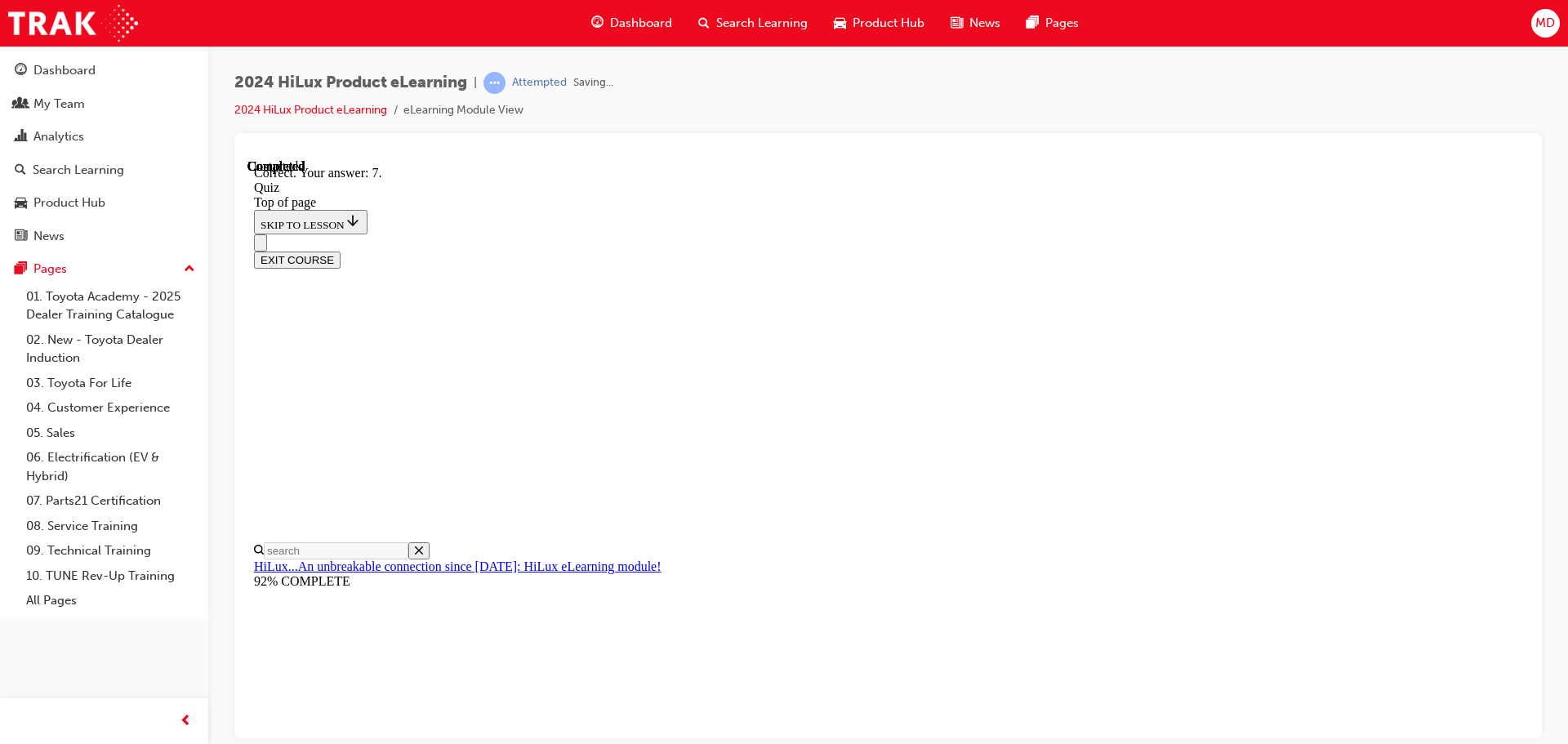
scroll to position [264, 0]
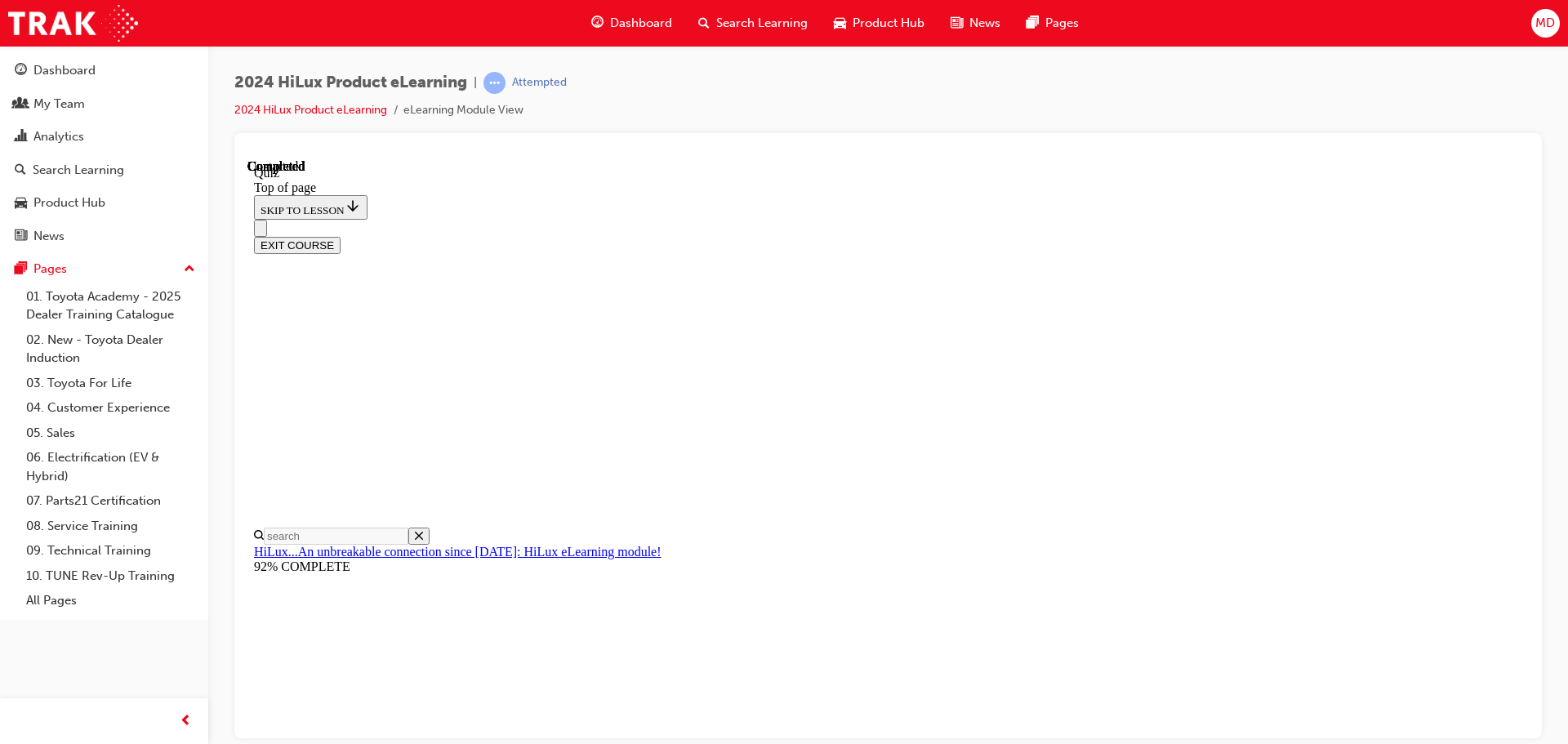
scroll to position [290, 0]
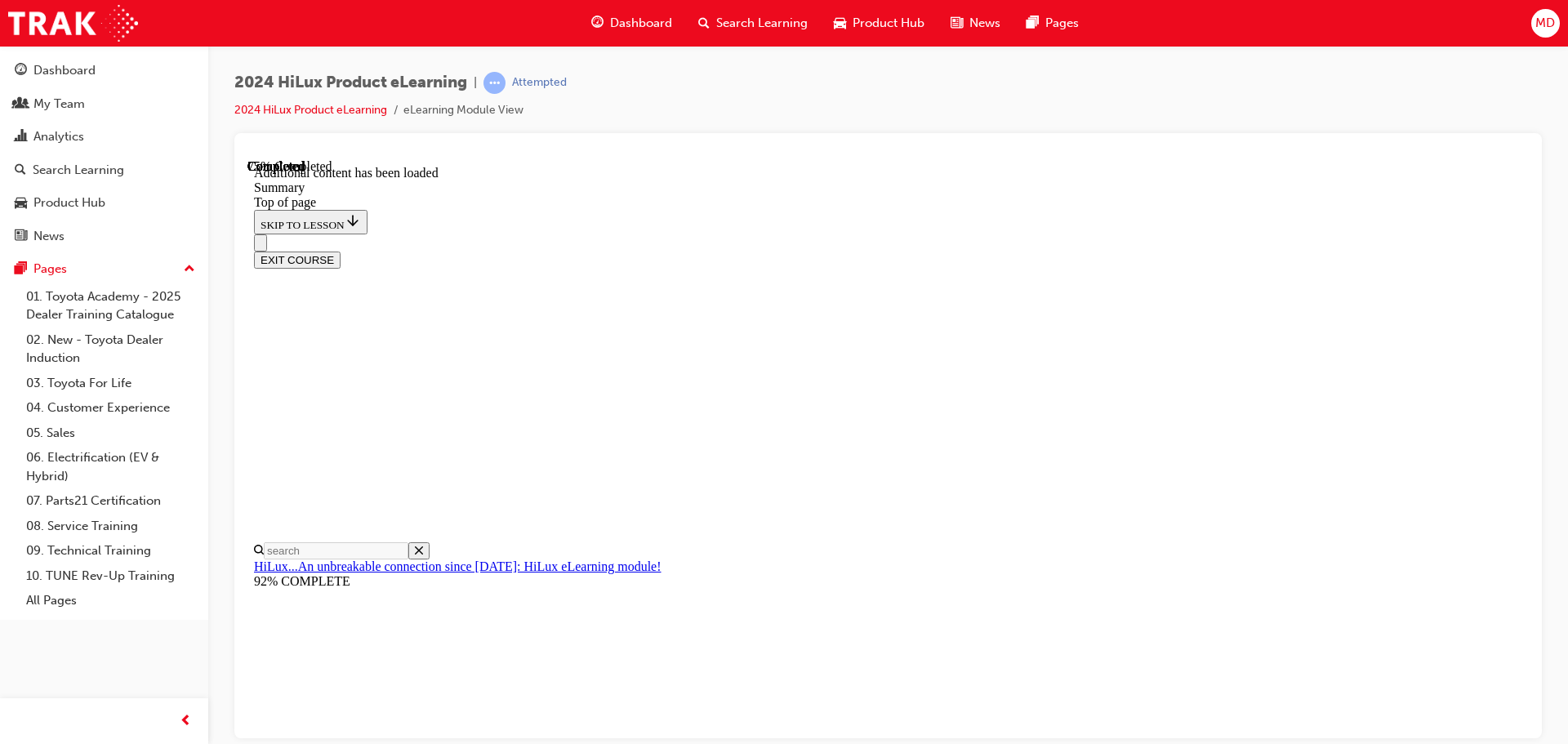
scroll to position [1629, 0]
click at [341, 251] on button "EXIT COURSE" at bounding box center [297, 259] width 87 height 17
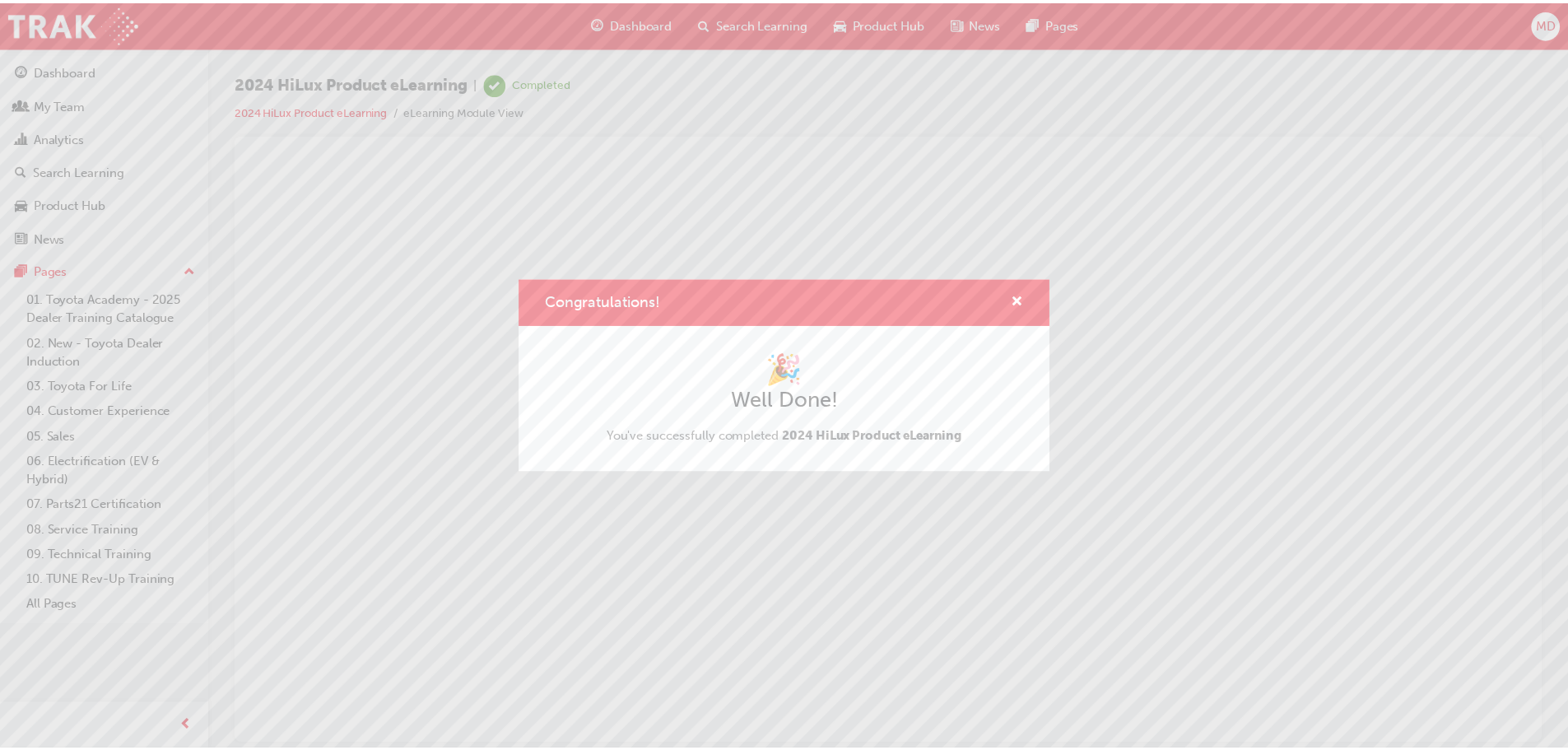
scroll to position [0, 0]
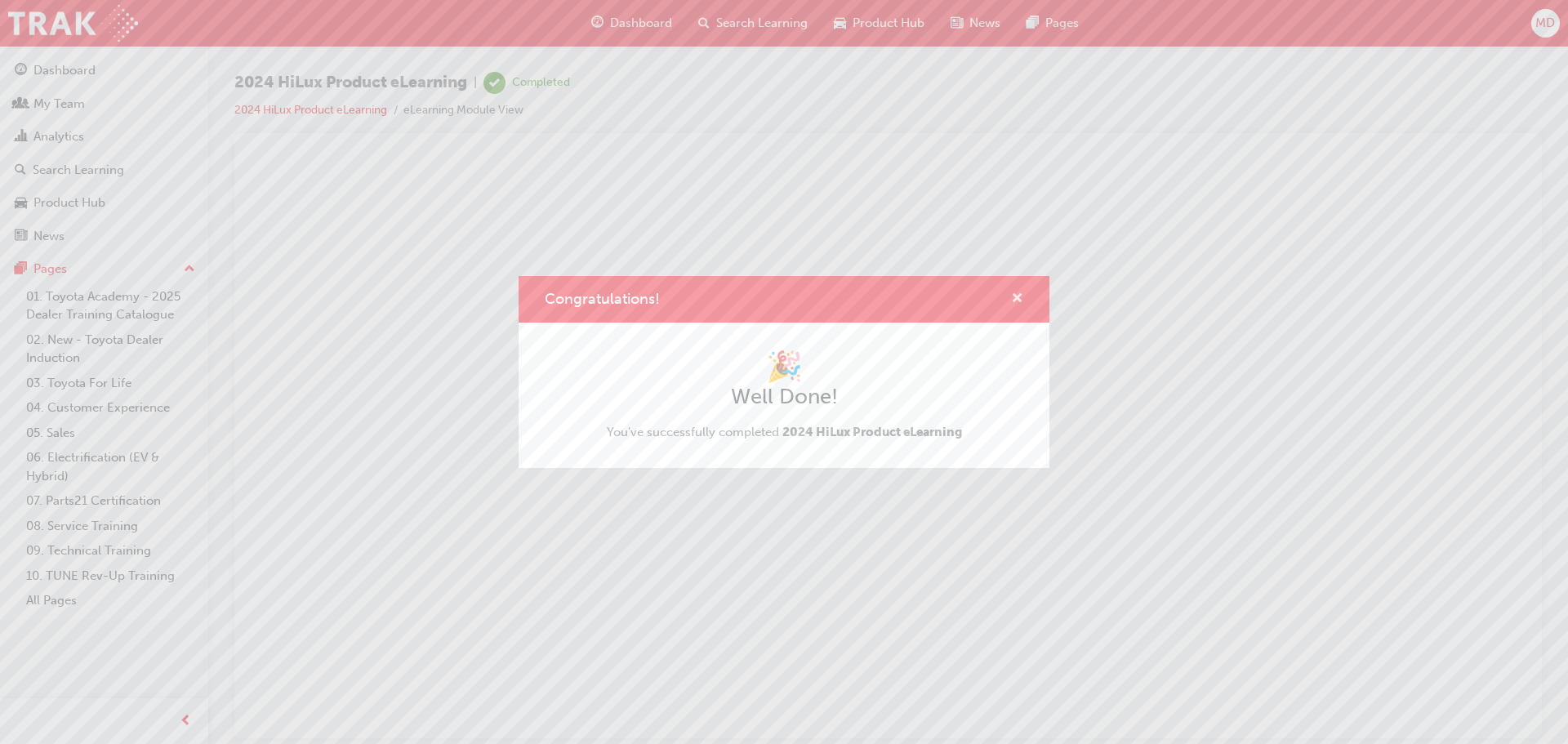
click at [1012, 298] on span "cross-icon" at bounding box center [1017, 299] width 12 height 15
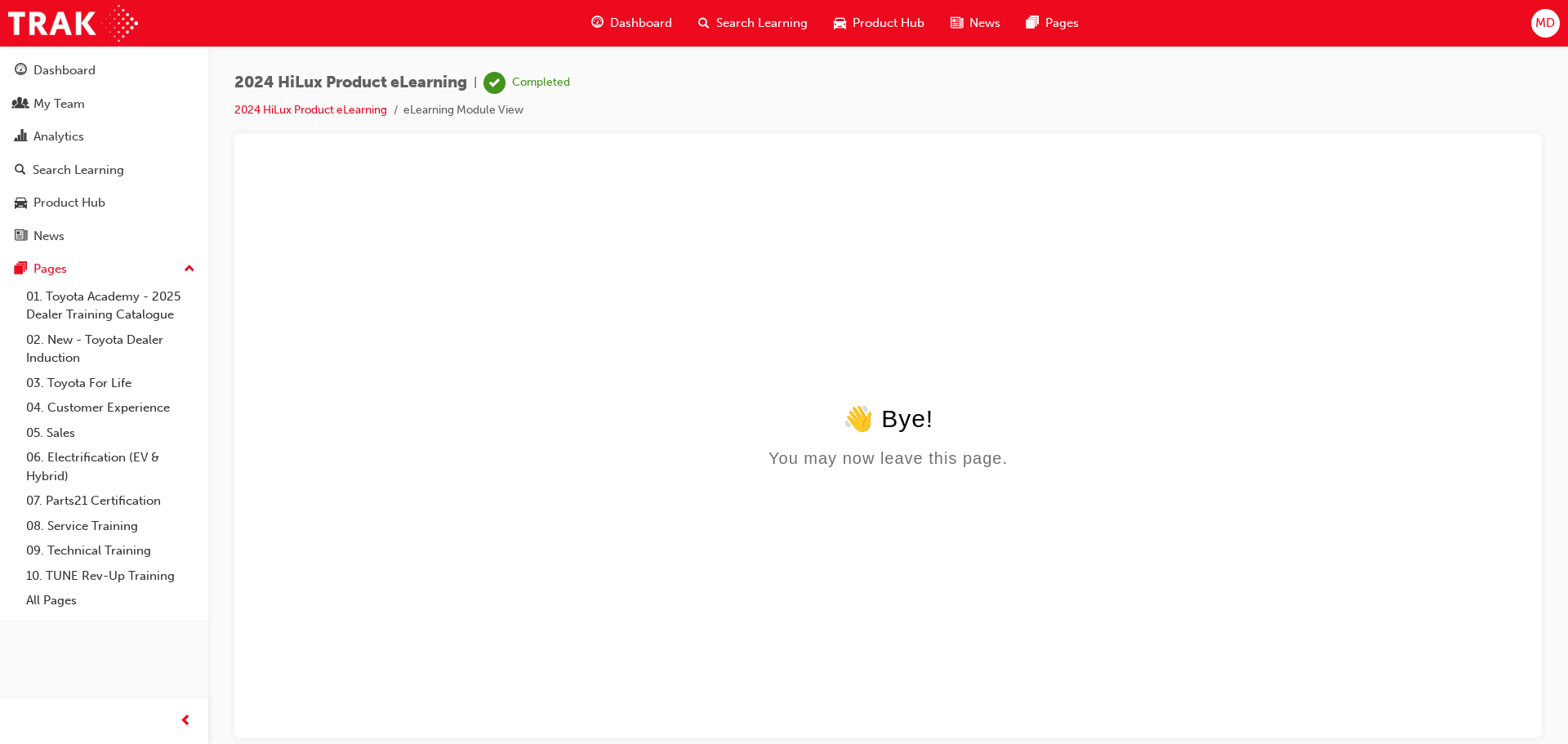
click at [769, 23] on span "Search Learning" at bounding box center [762, 23] width 92 height 19
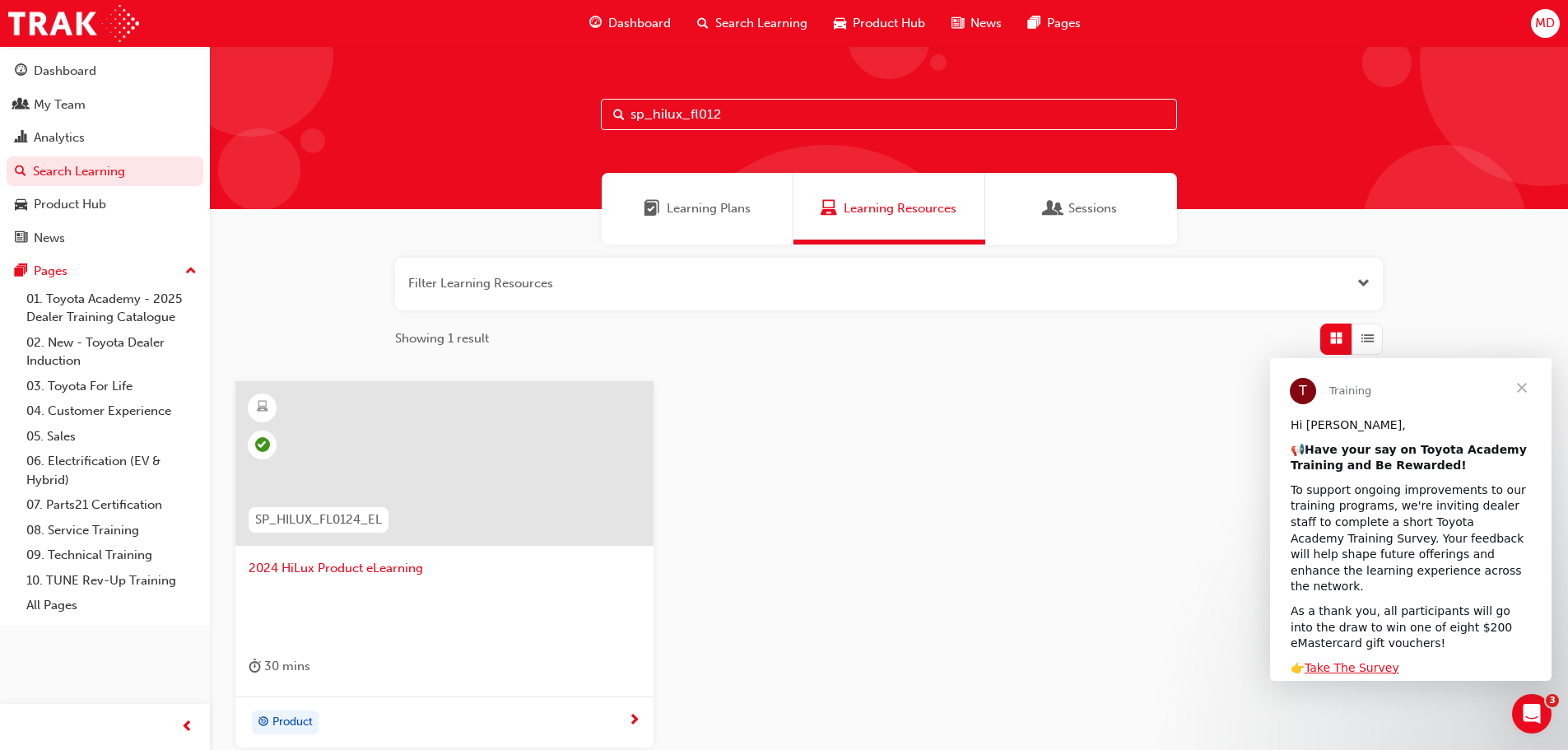
drag, startPoint x: 749, startPoint y: 125, endPoint x: 450, endPoint y: 117, distance: 299.1
click at [450, 117] on div "sp_hilux_fl012" at bounding box center [890, 127] width 1359 height 163
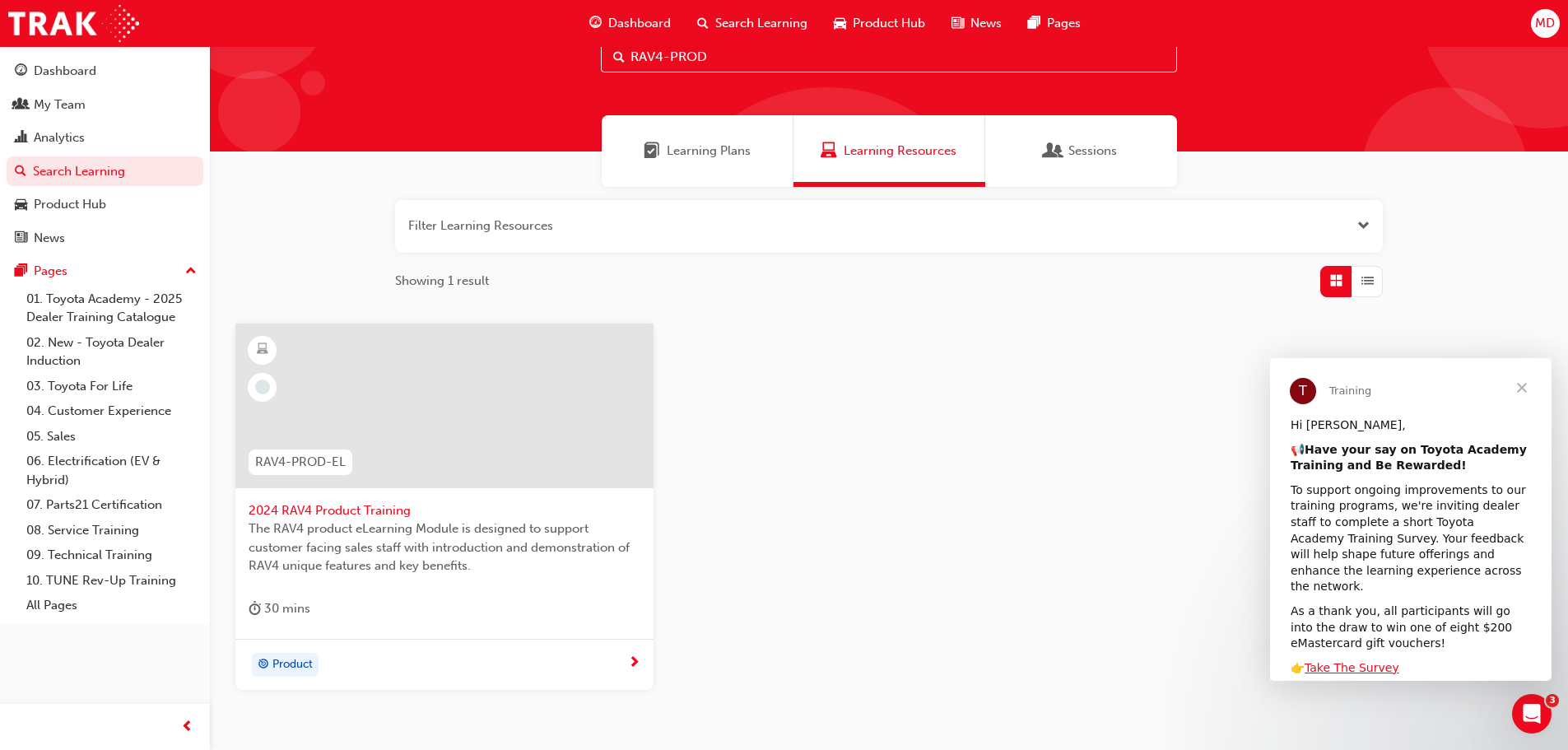
scroll to position [83, 0]
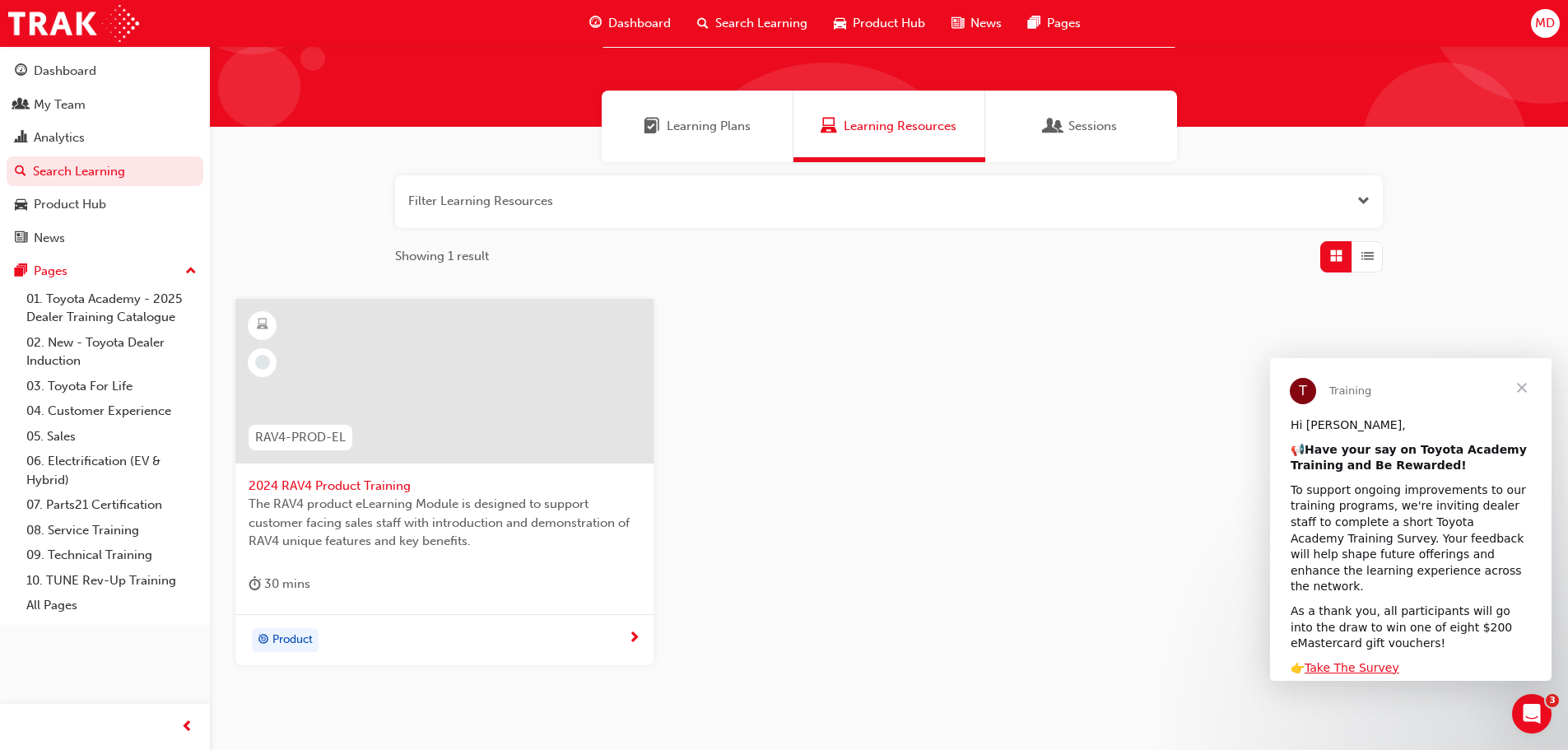
type input "RAV4-PROD"
click at [305, 638] on span "Product" at bounding box center [293, 639] width 40 height 19
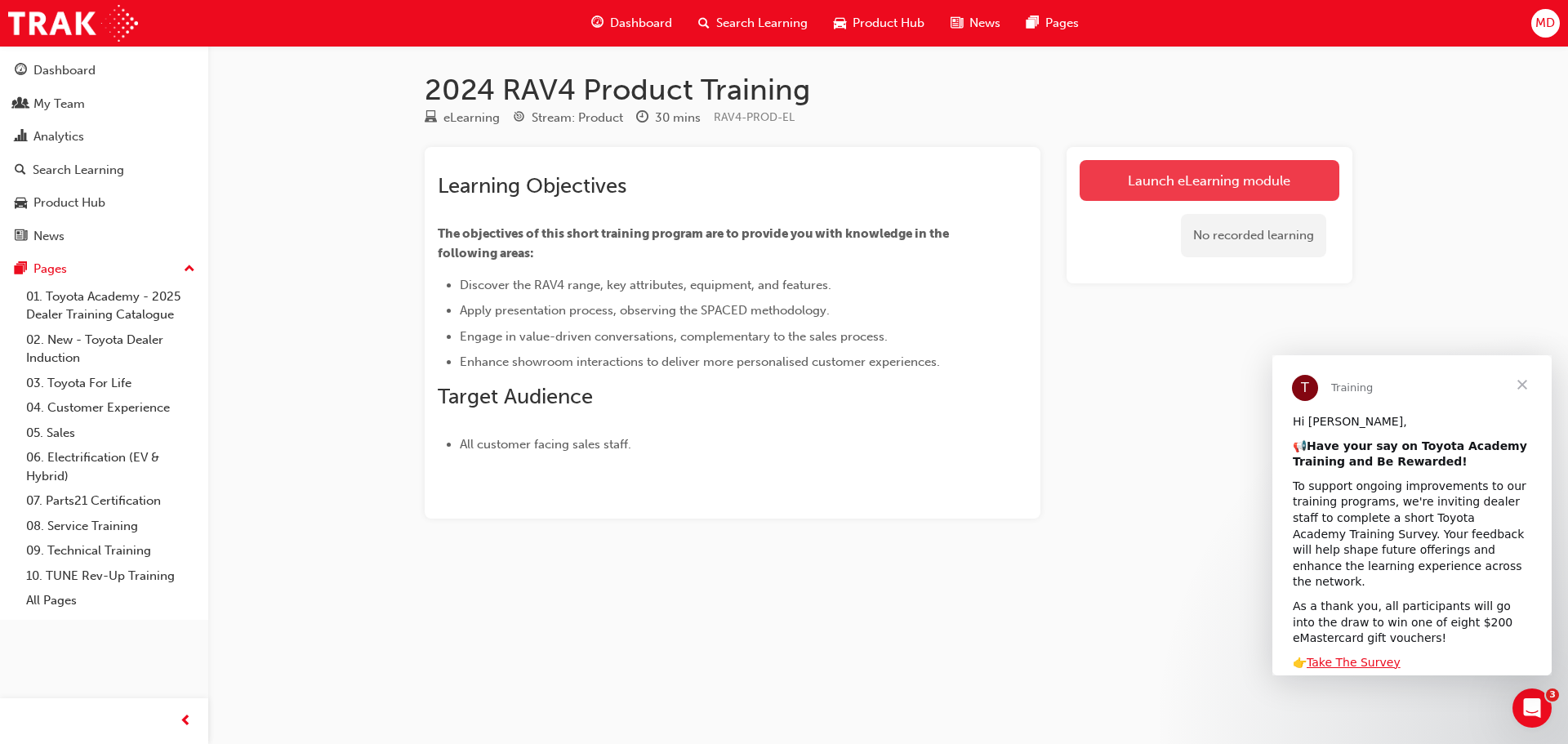
click at [1215, 189] on link "Launch eLearning module" at bounding box center [1209, 180] width 260 height 41
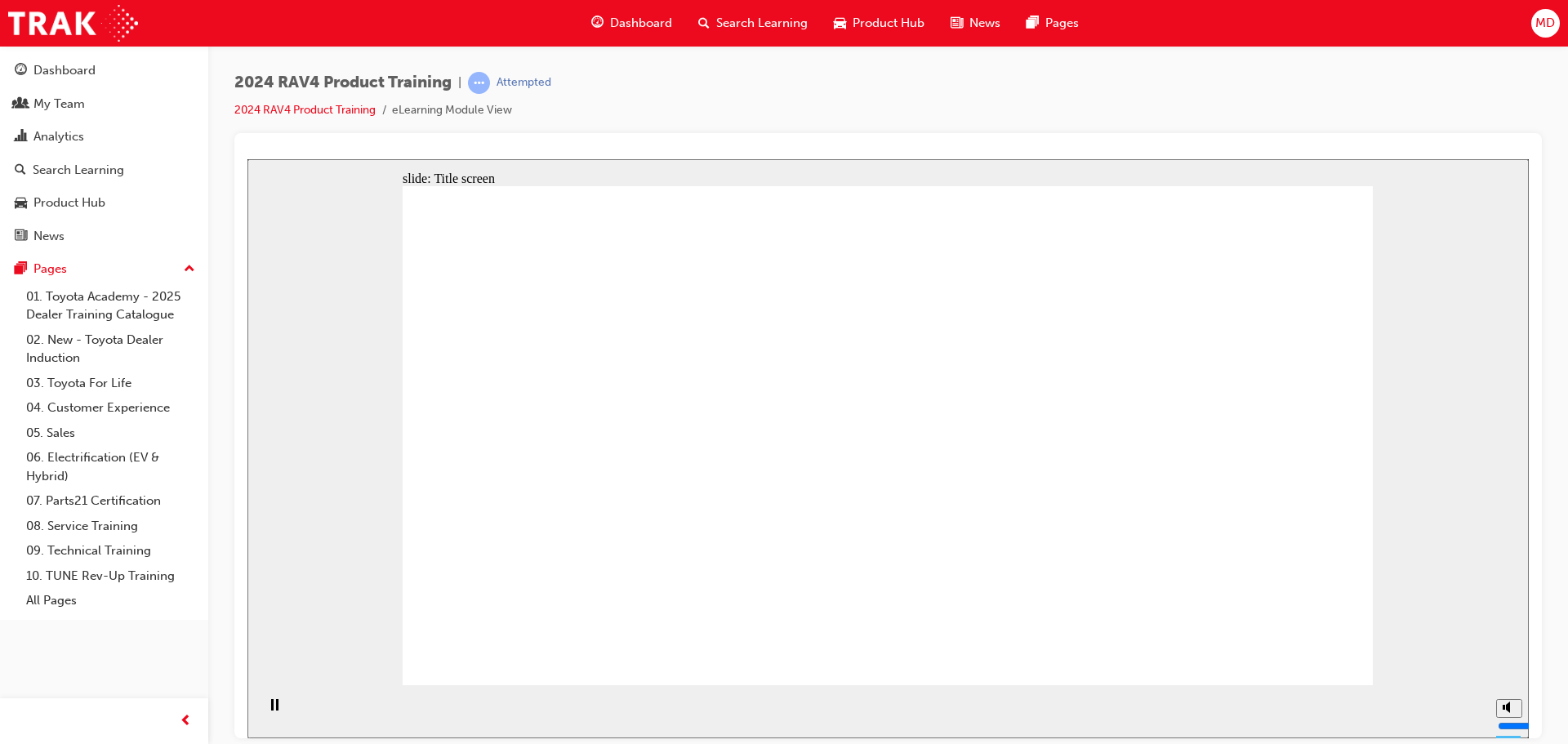
click at [1510, 651] on icon "Mute (Ctrl+Alt+M)" at bounding box center [1509, 645] width 13 height 12
type input "0"
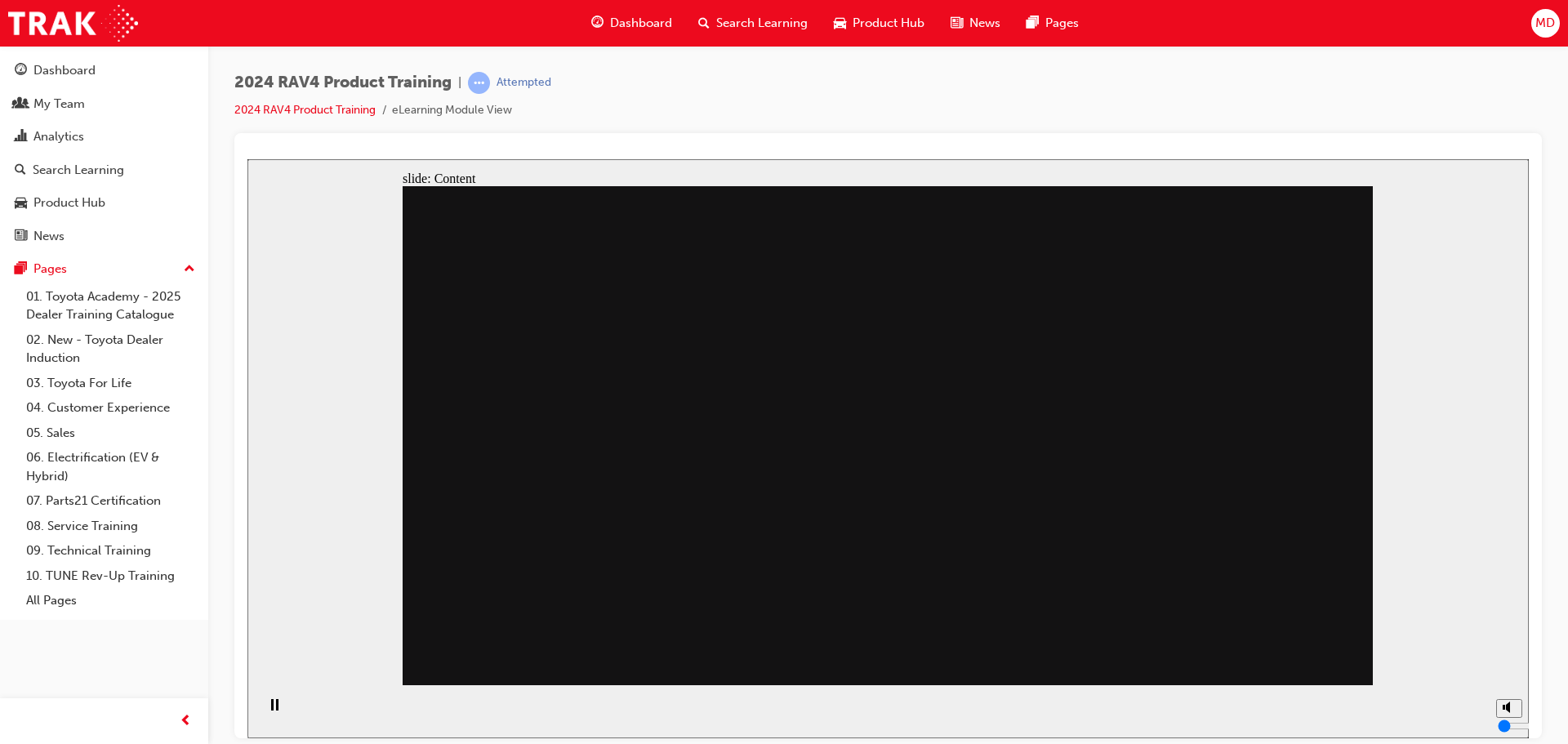
drag, startPoint x: 546, startPoint y: 492, endPoint x: 631, endPoint y: 515, distance: 88.1
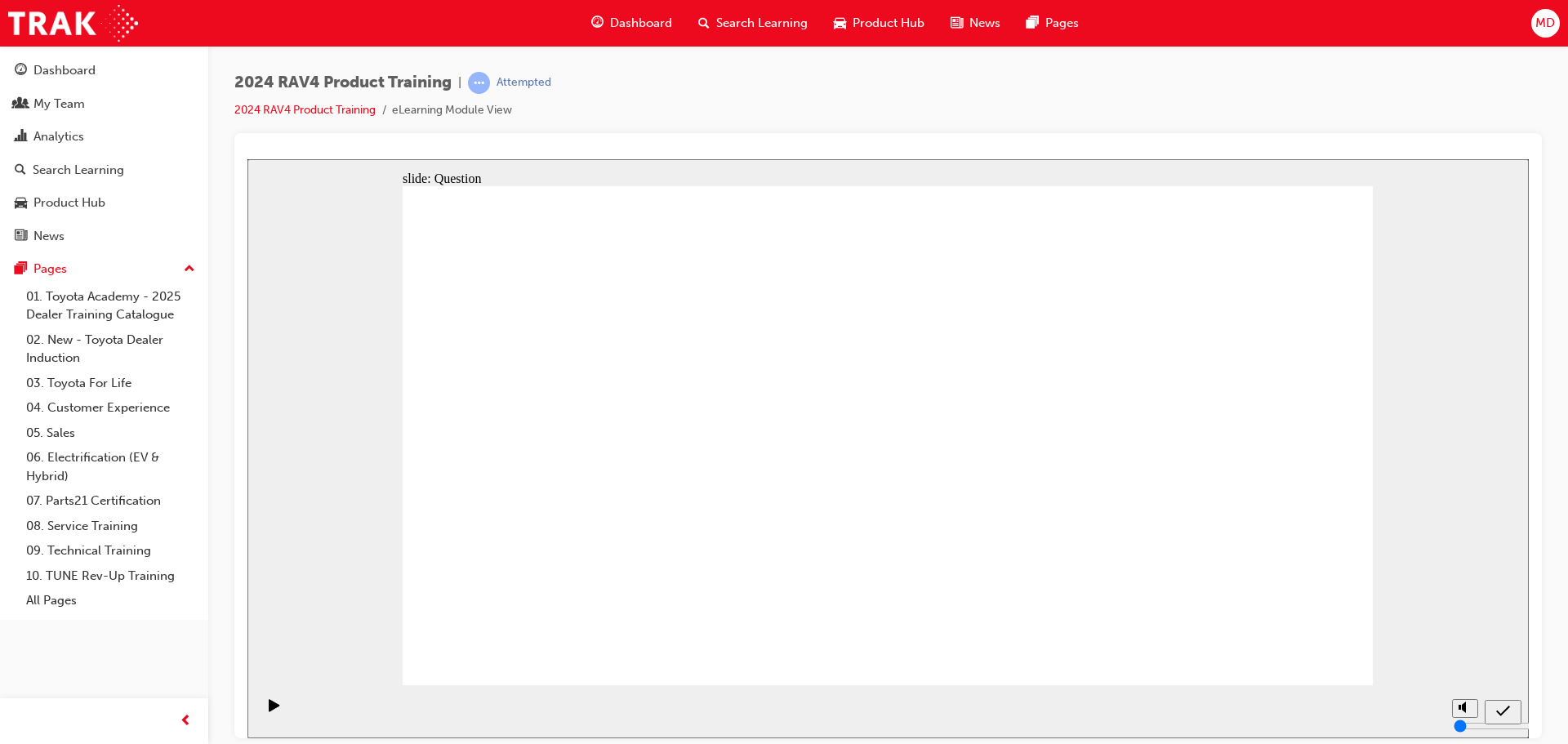
radio input "true"
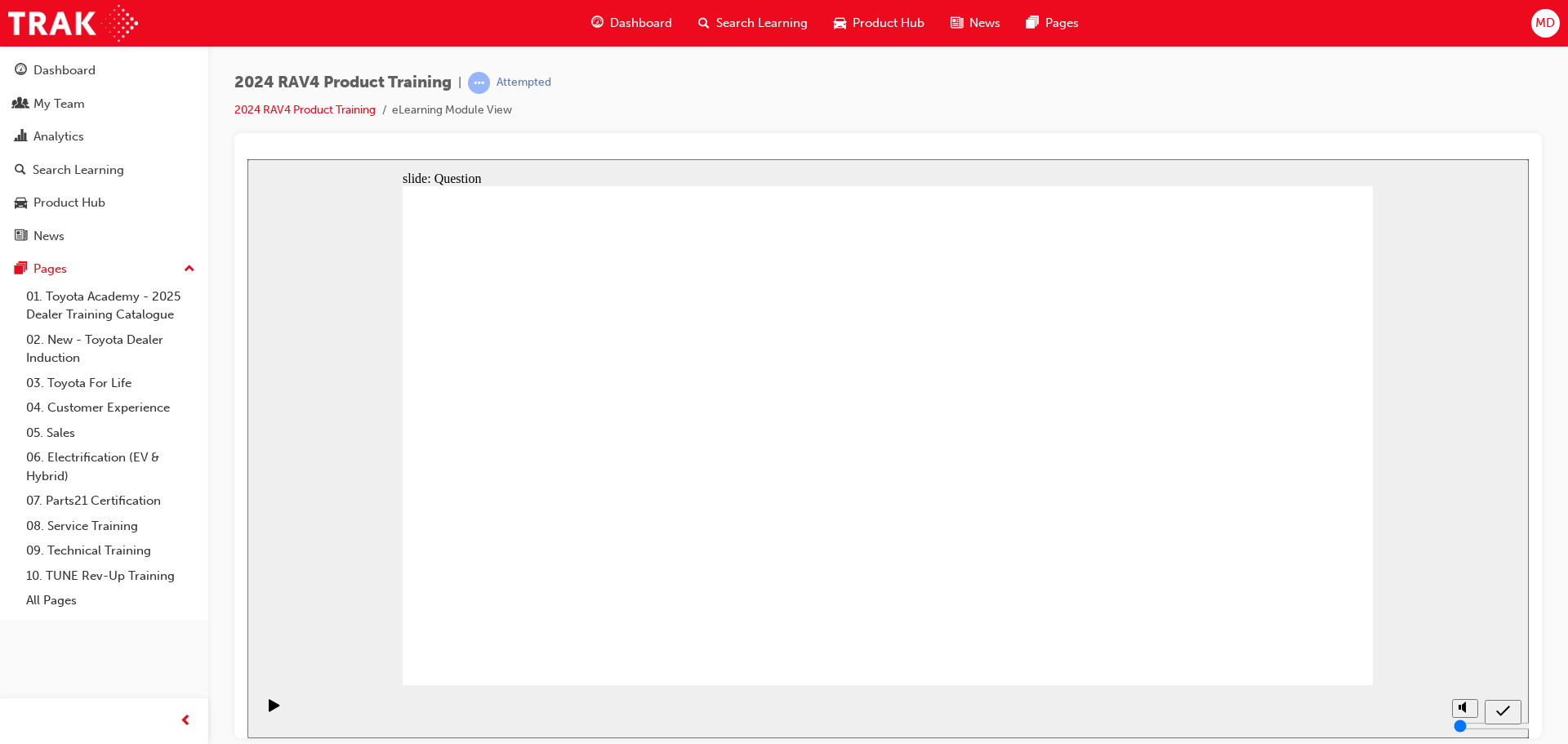
radio input "true"
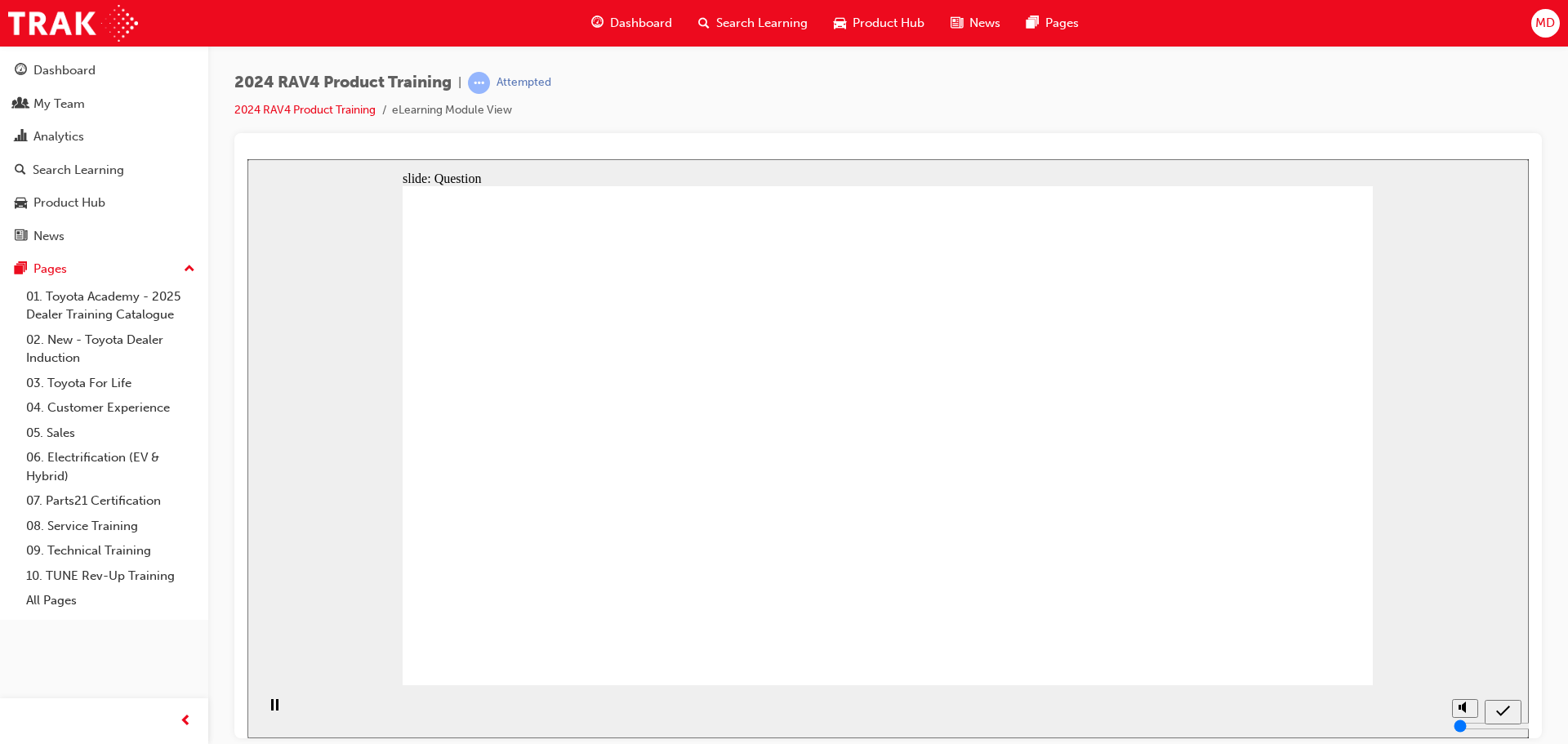
radio input "true"
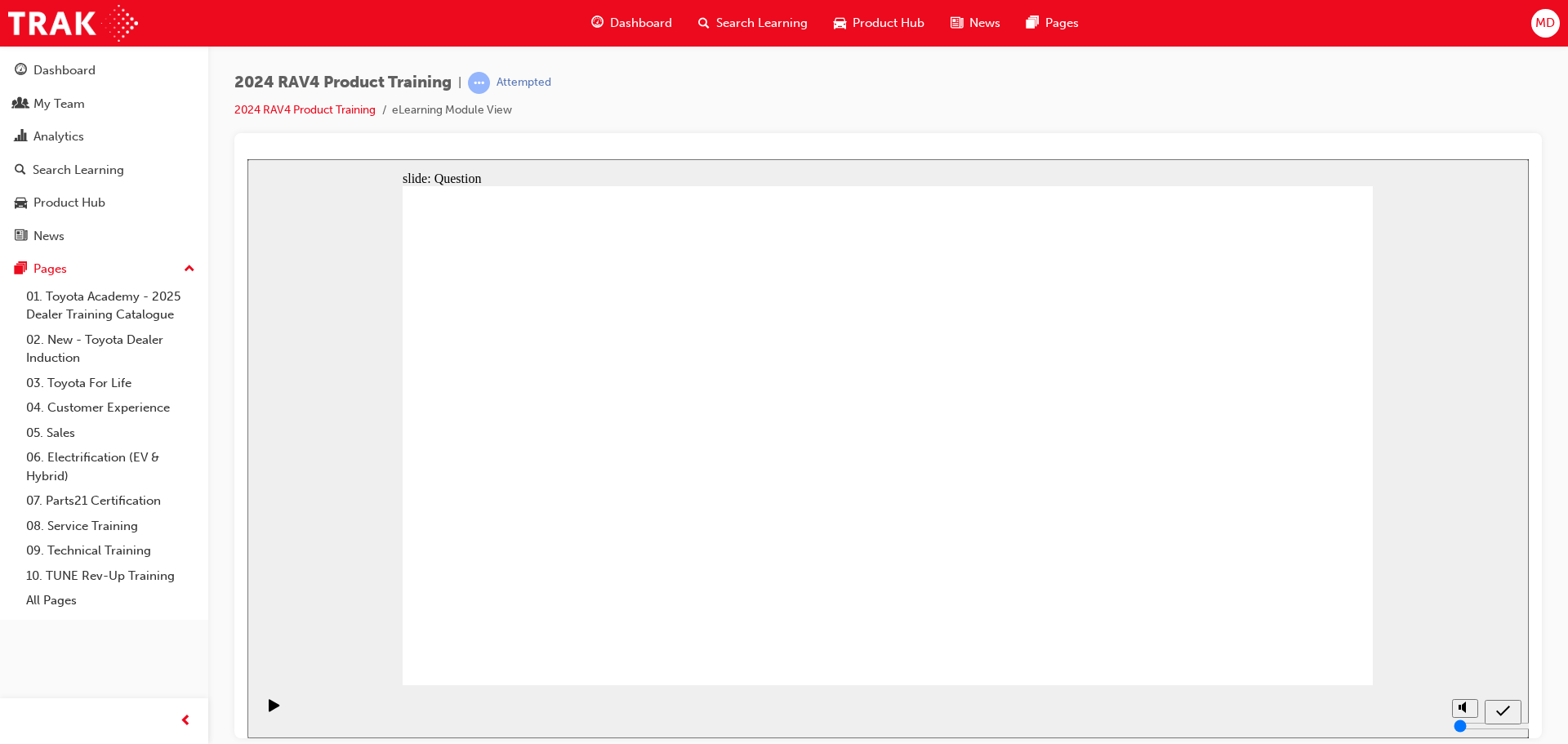
drag, startPoint x: 623, startPoint y: 580, endPoint x: 605, endPoint y: 440, distance: 141.2
drag, startPoint x: 605, startPoint y: 440, endPoint x: 630, endPoint y: 565, distance: 127.5
drag, startPoint x: 1144, startPoint y: 450, endPoint x: 784, endPoint y: 599, distance: 389.6
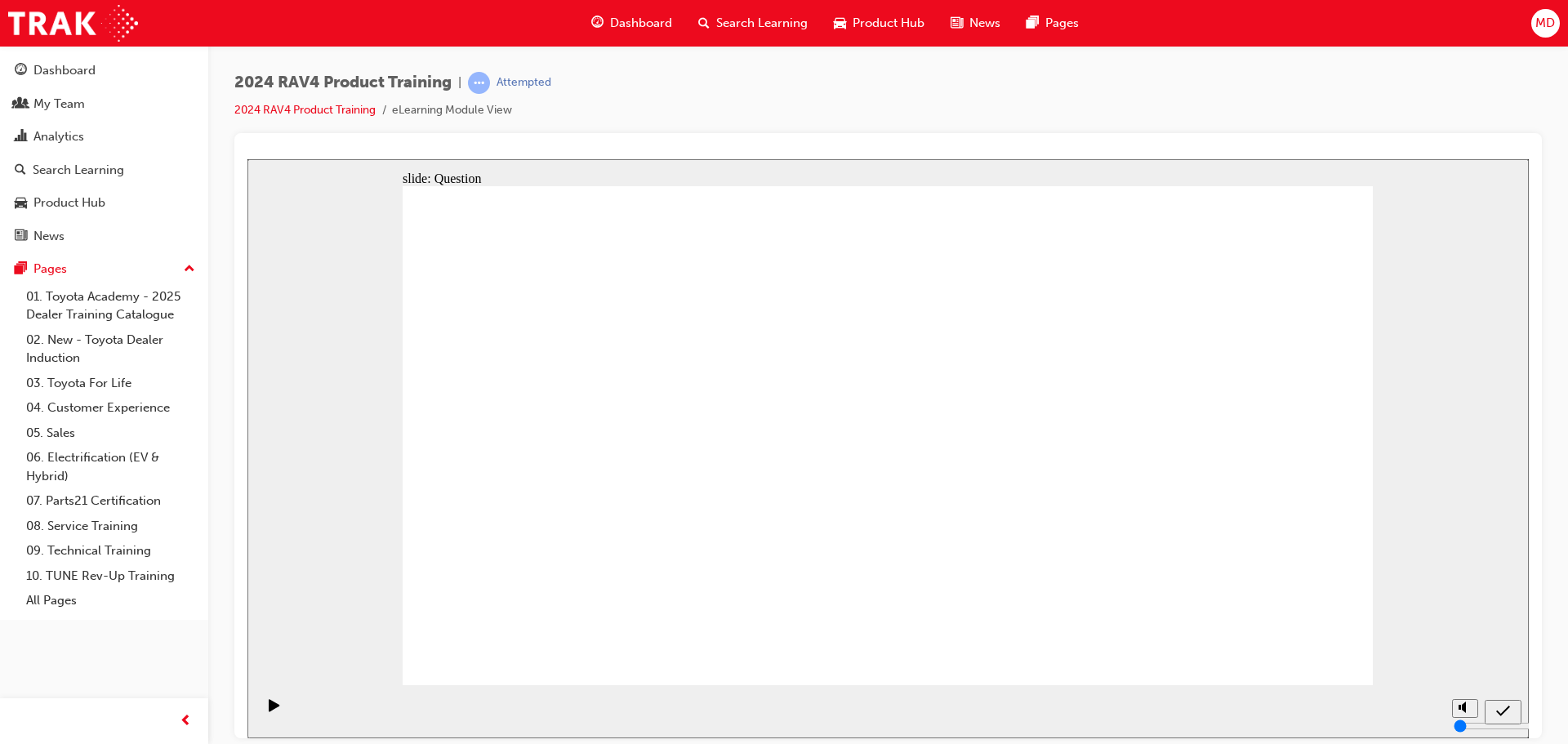
drag, startPoint x: 779, startPoint y: 448, endPoint x: 1170, endPoint y: 617, distance: 426.0
drag, startPoint x: 1005, startPoint y: 433, endPoint x: 998, endPoint y: 563, distance: 130.2
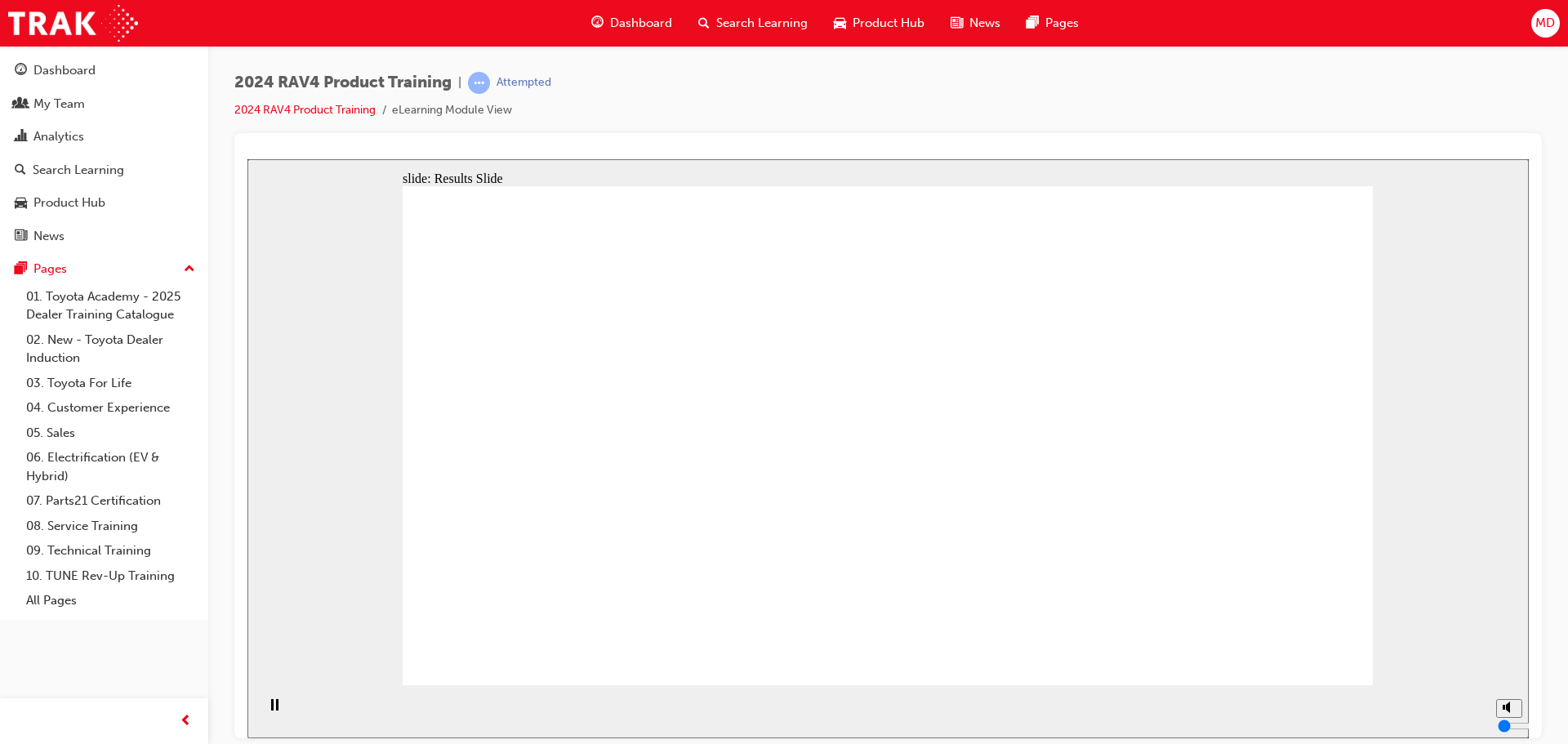
radio input "true"
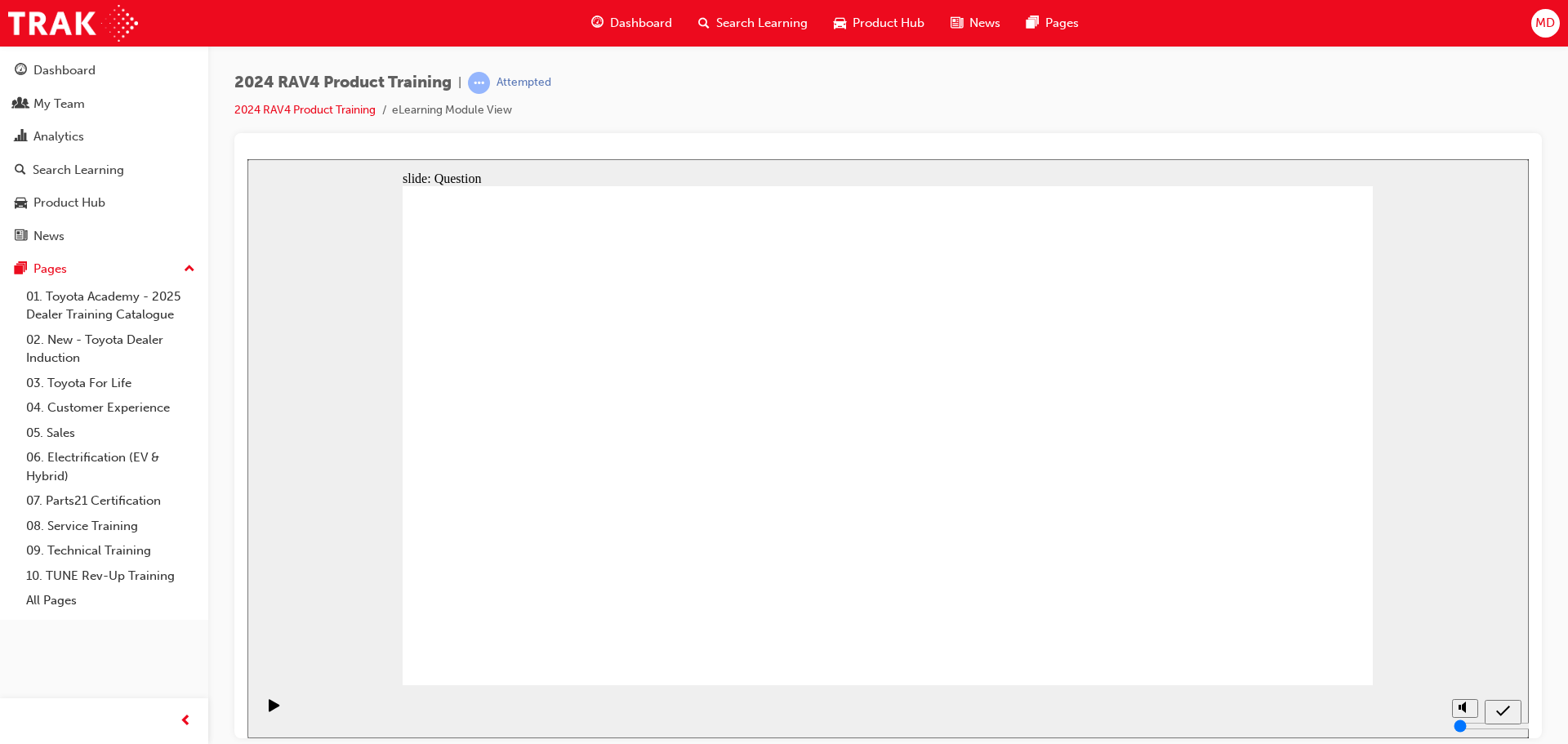
radio input "true"
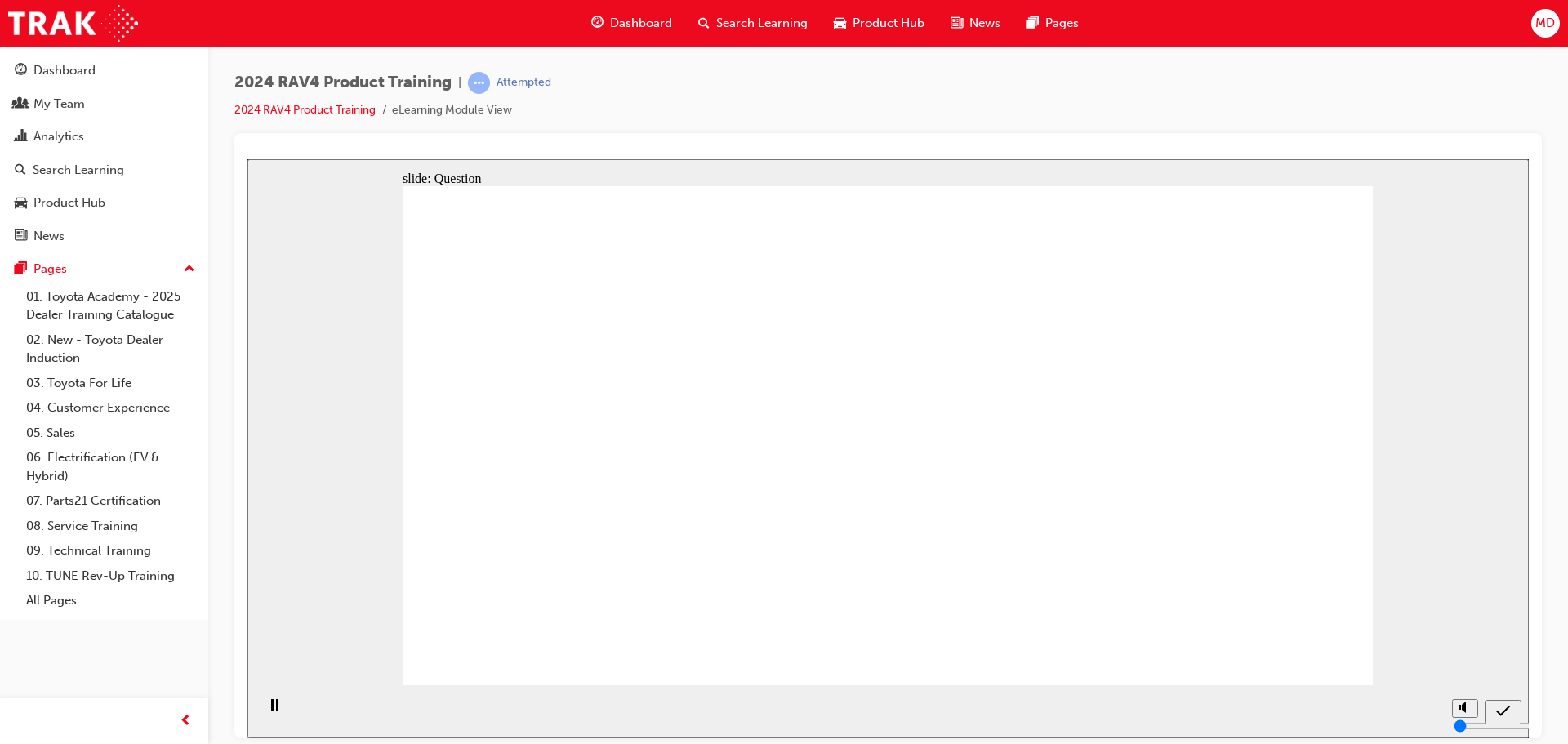
radio input "true"
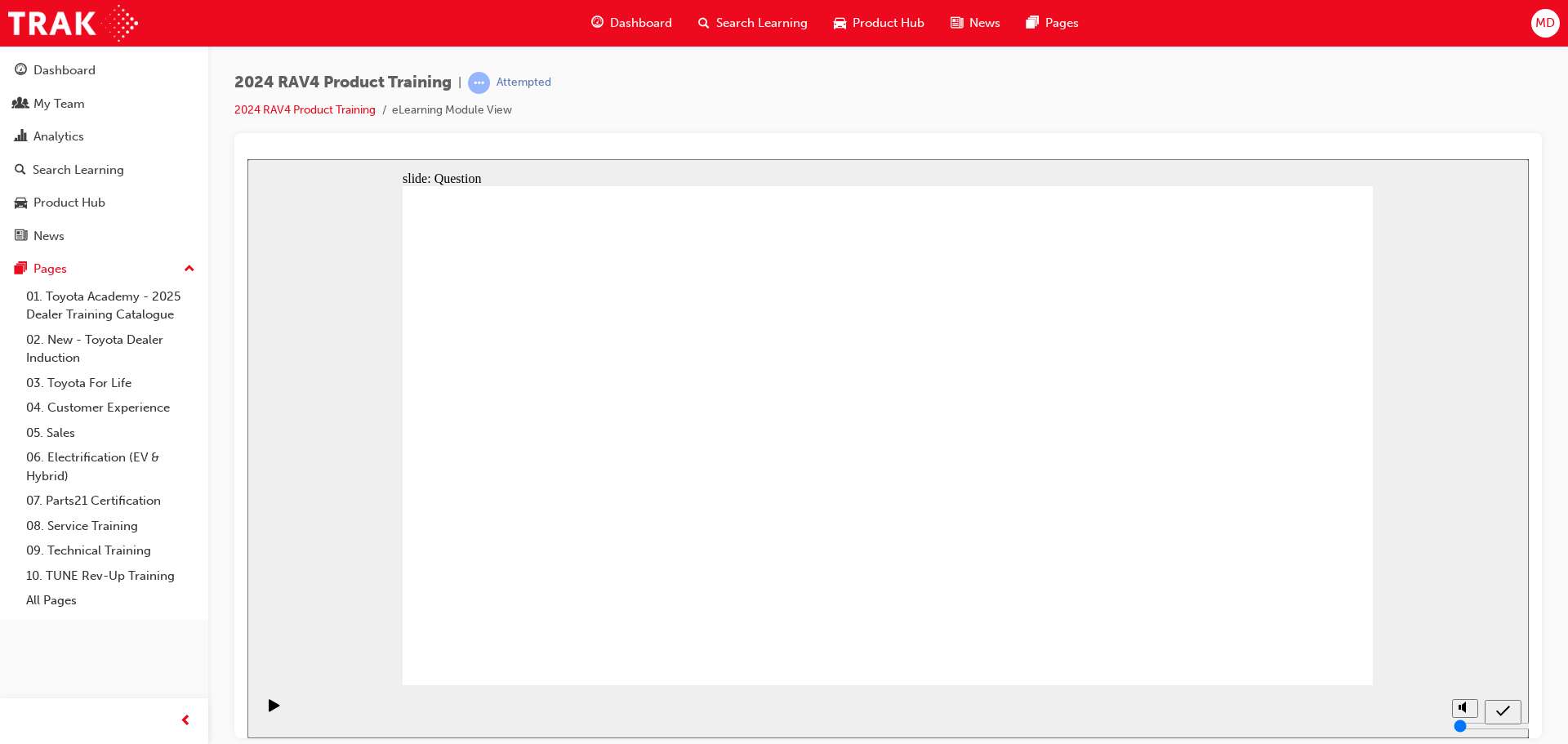
radio input "true"
drag, startPoint x: 821, startPoint y: 393, endPoint x: 1174, endPoint y: 567, distance: 393.6
drag, startPoint x: 1169, startPoint y: 396, endPoint x: 786, endPoint y: 545, distance: 411.0
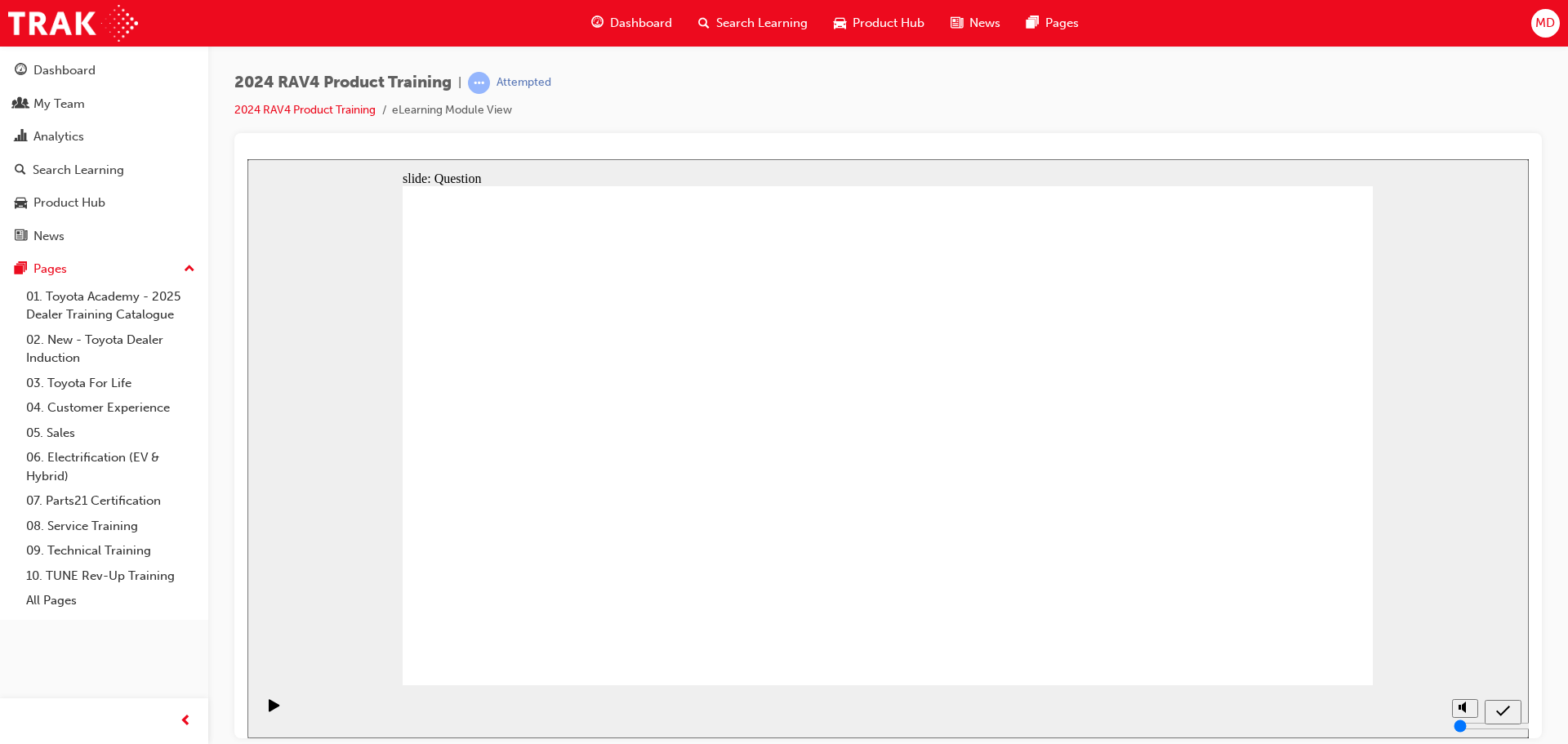
drag, startPoint x: 958, startPoint y: 394, endPoint x: 954, endPoint y: 548, distance: 154.1
drag, startPoint x: 634, startPoint y: 445, endPoint x: 694, endPoint y: 499, distance: 80.7
drag, startPoint x: 989, startPoint y: 582, endPoint x: 982, endPoint y: 416, distance: 166.1
drag, startPoint x: 627, startPoint y: 537, endPoint x: 647, endPoint y: 362, distance: 176.1
drag, startPoint x: 674, startPoint y: 413, endPoint x: 1000, endPoint y: 608, distance: 379.9
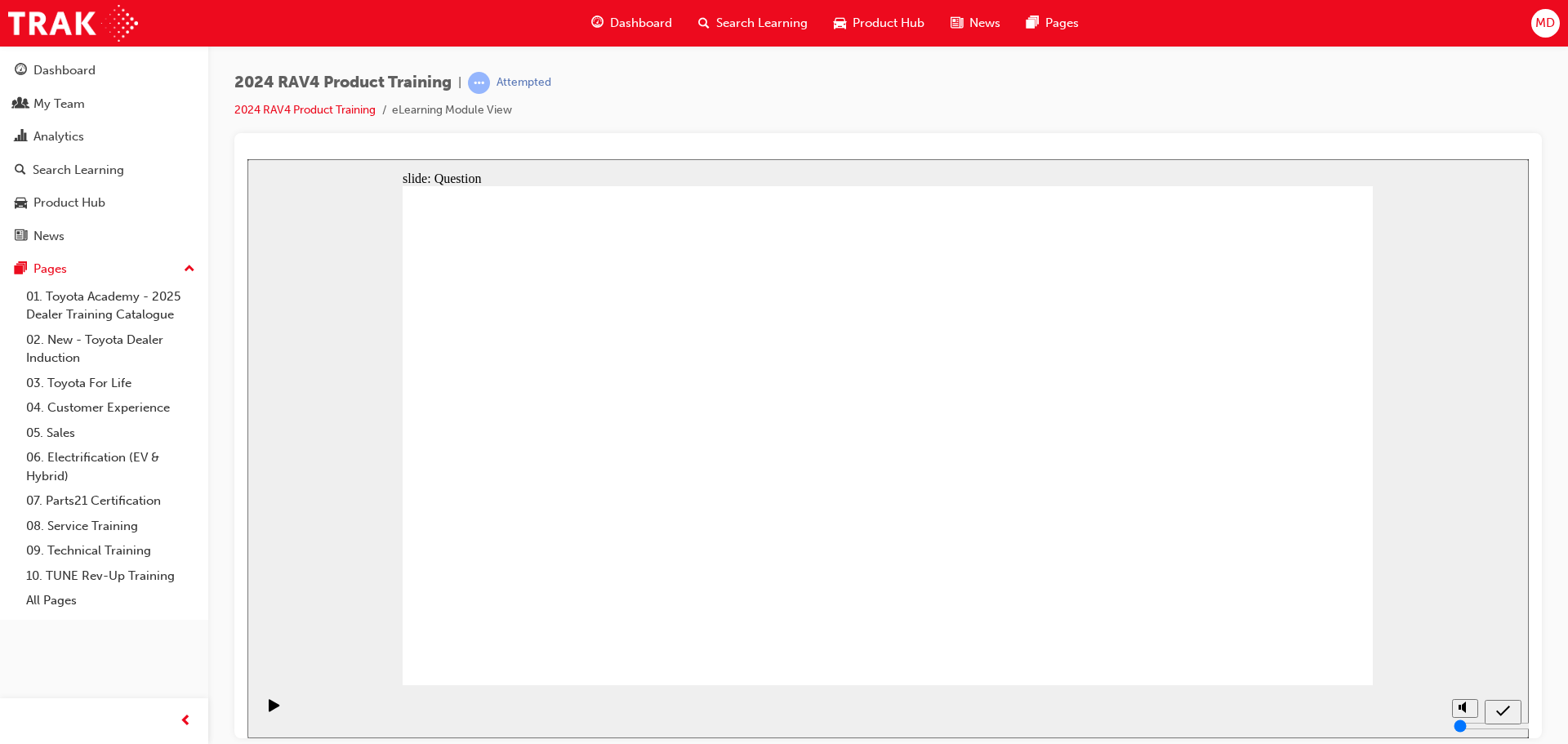
drag, startPoint x: 925, startPoint y: 408, endPoint x: 581, endPoint y: 569, distance: 379.8
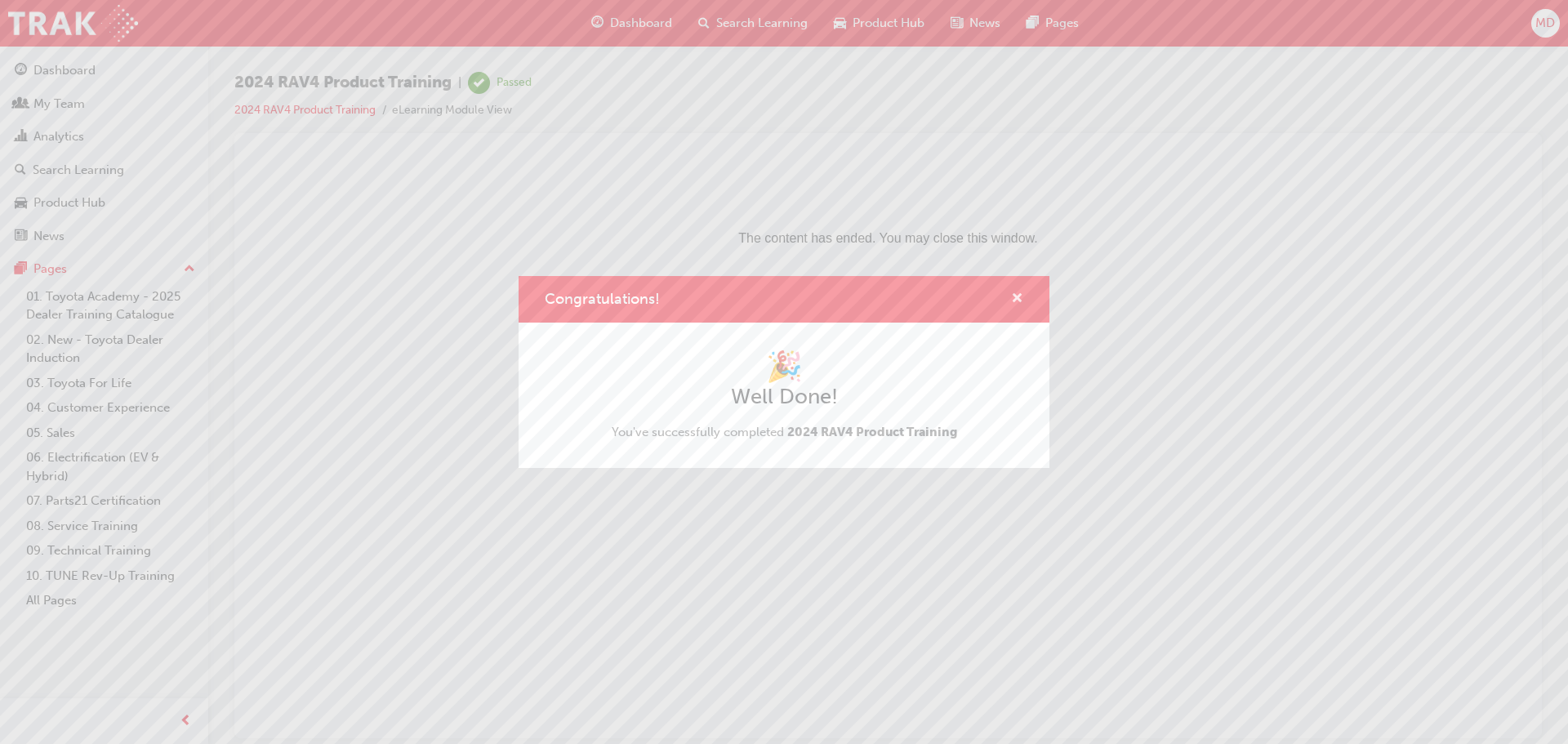
click at [1019, 292] on span "cross-icon" at bounding box center [1017, 299] width 12 height 15
